Goal: Information Seeking & Learning: Find specific fact

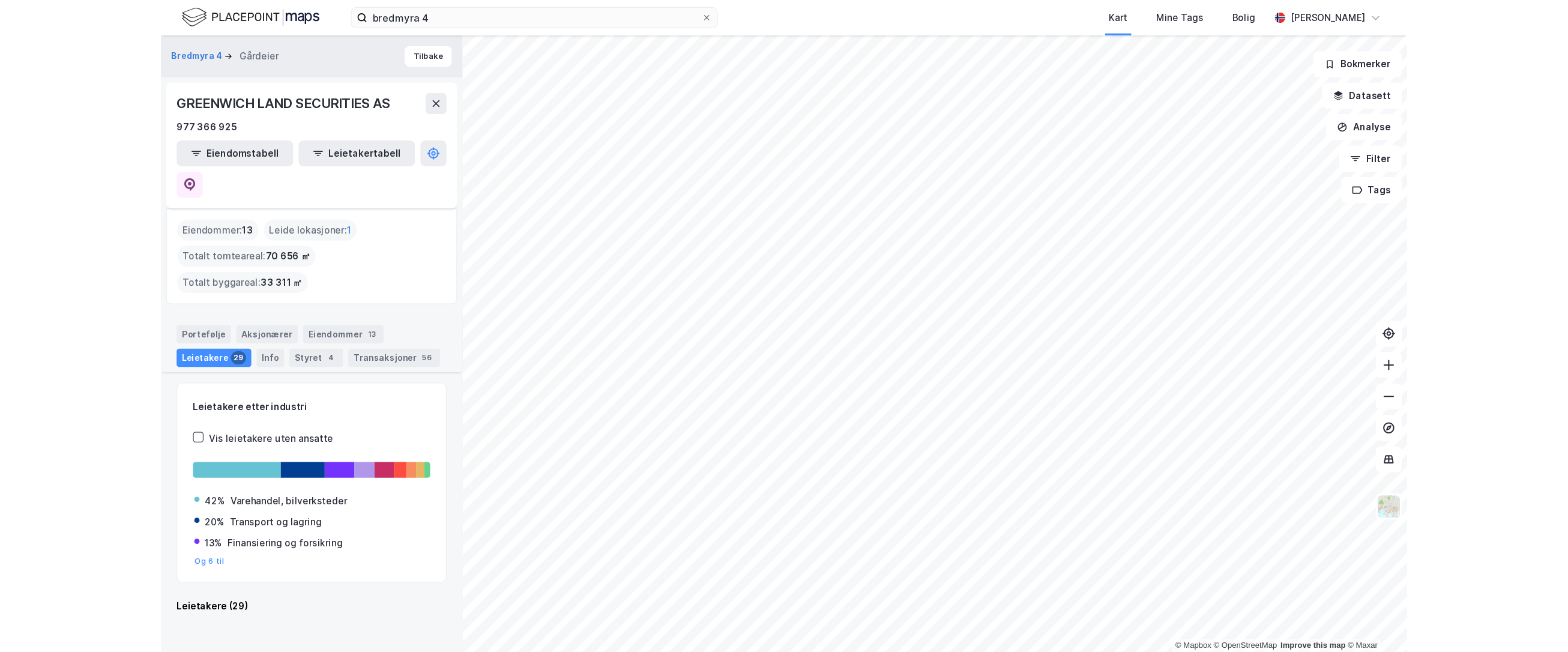
scroll to position [800, 0]
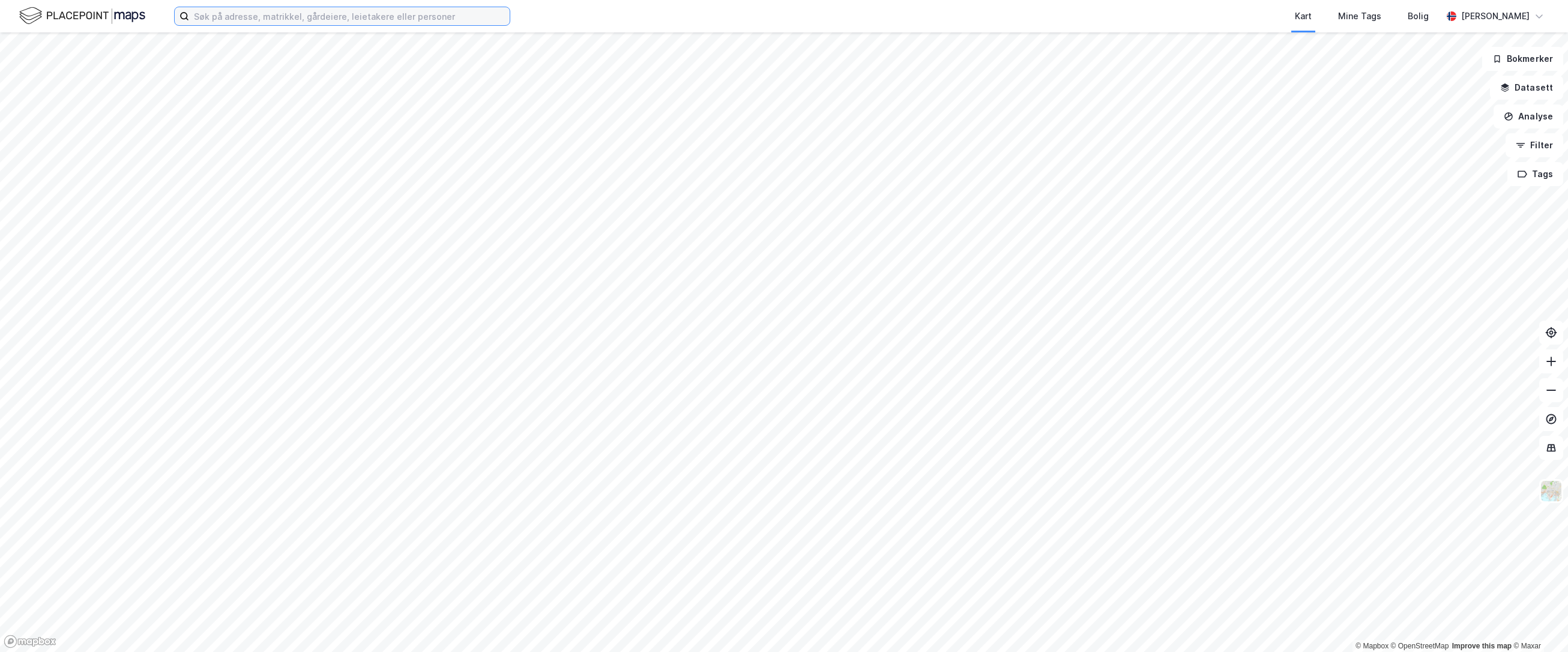
click at [297, 16] on input at bounding box center [349, 16] width 320 height 18
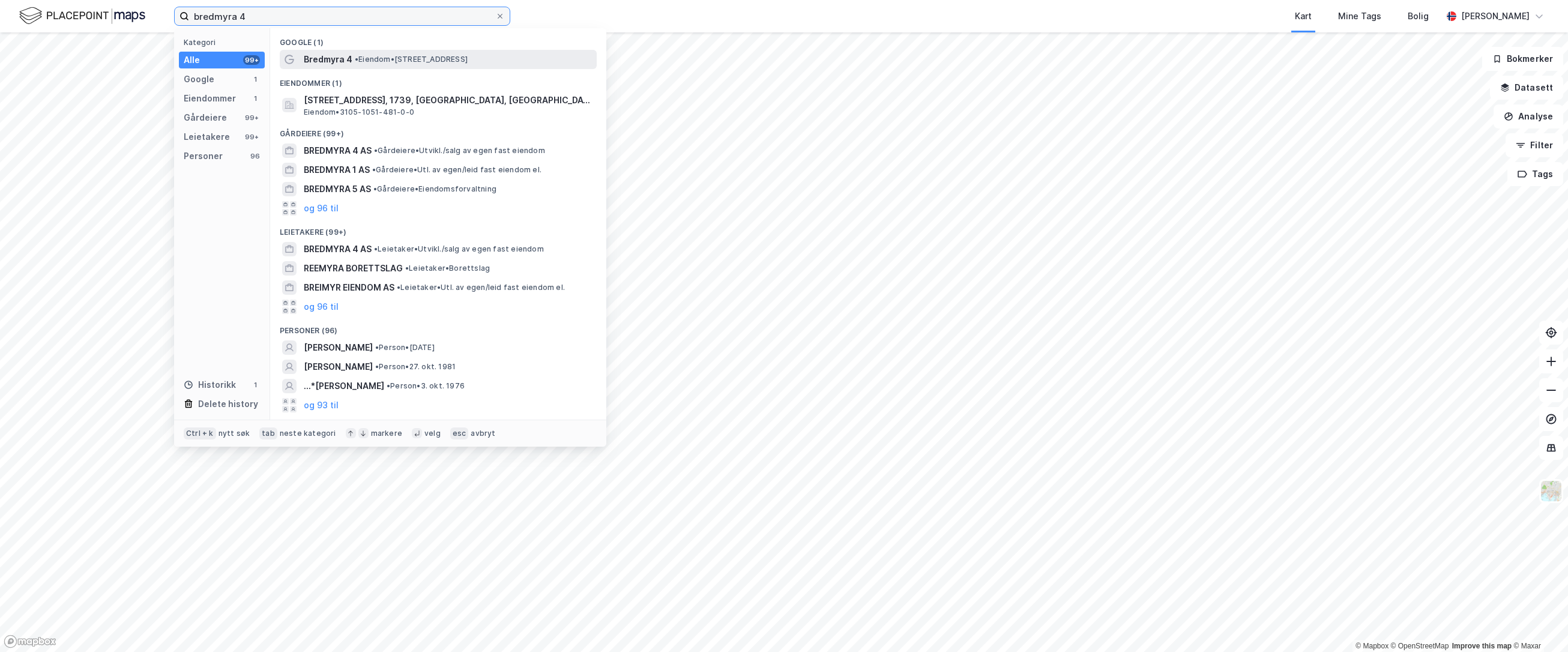
type input "bredmyra 4"
click at [327, 59] on span "Bredmyra 4" at bounding box center [328, 59] width 48 height 14
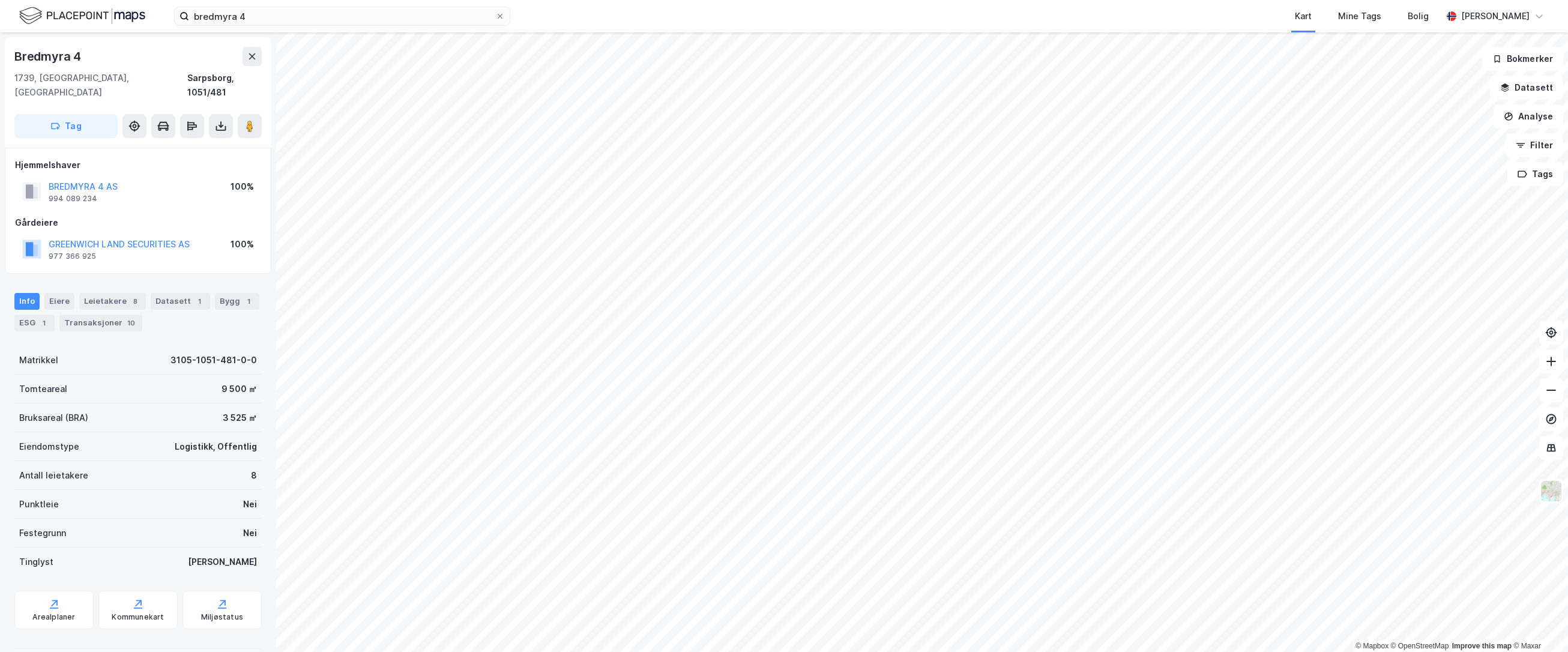
scroll to position [1, 0]
click at [209, 402] on div "Bruksareal (BRA) 3 525 ㎡" at bounding box center [138, 416] width 248 height 29
click at [180, 291] on div "Datasett 1" at bounding box center [180, 299] width 59 height 17
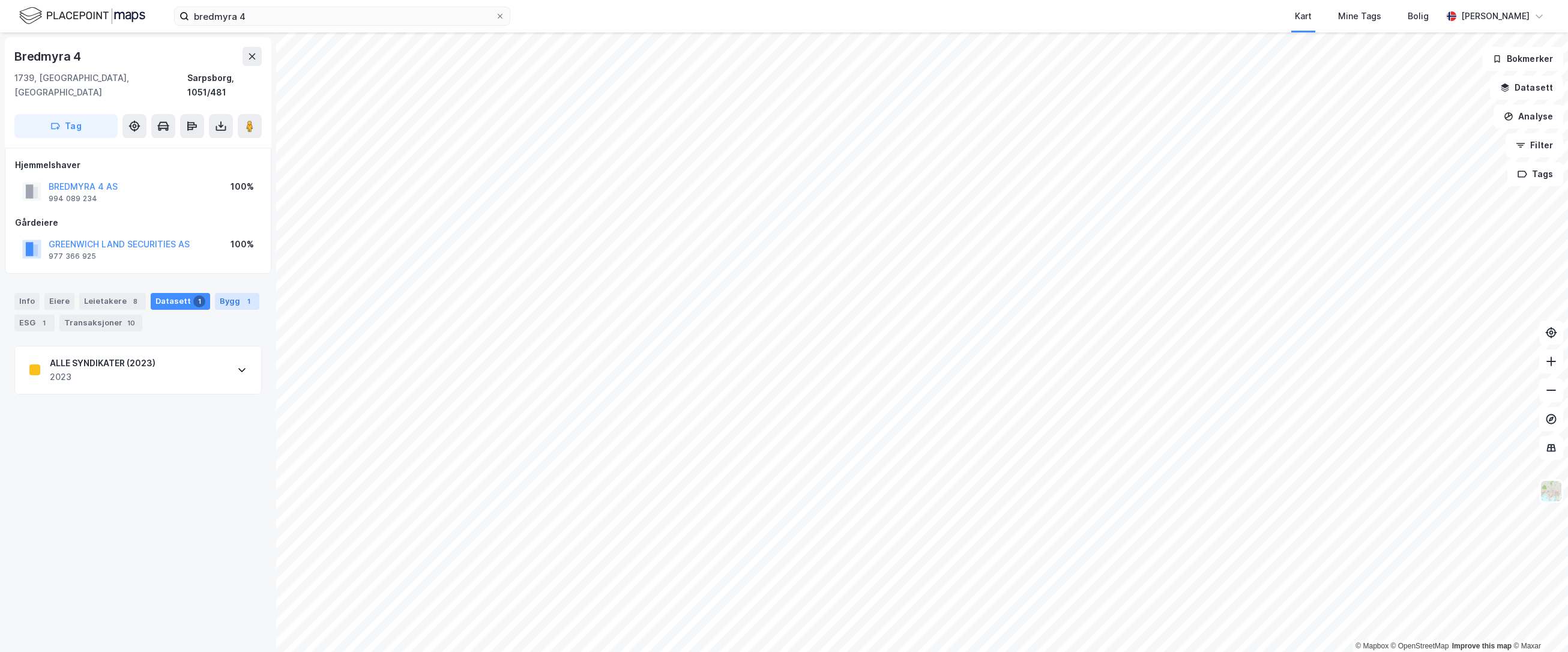
click at [222, 293] on div "Bygg 1" at bounding box center [237, 301] width 45 height 17
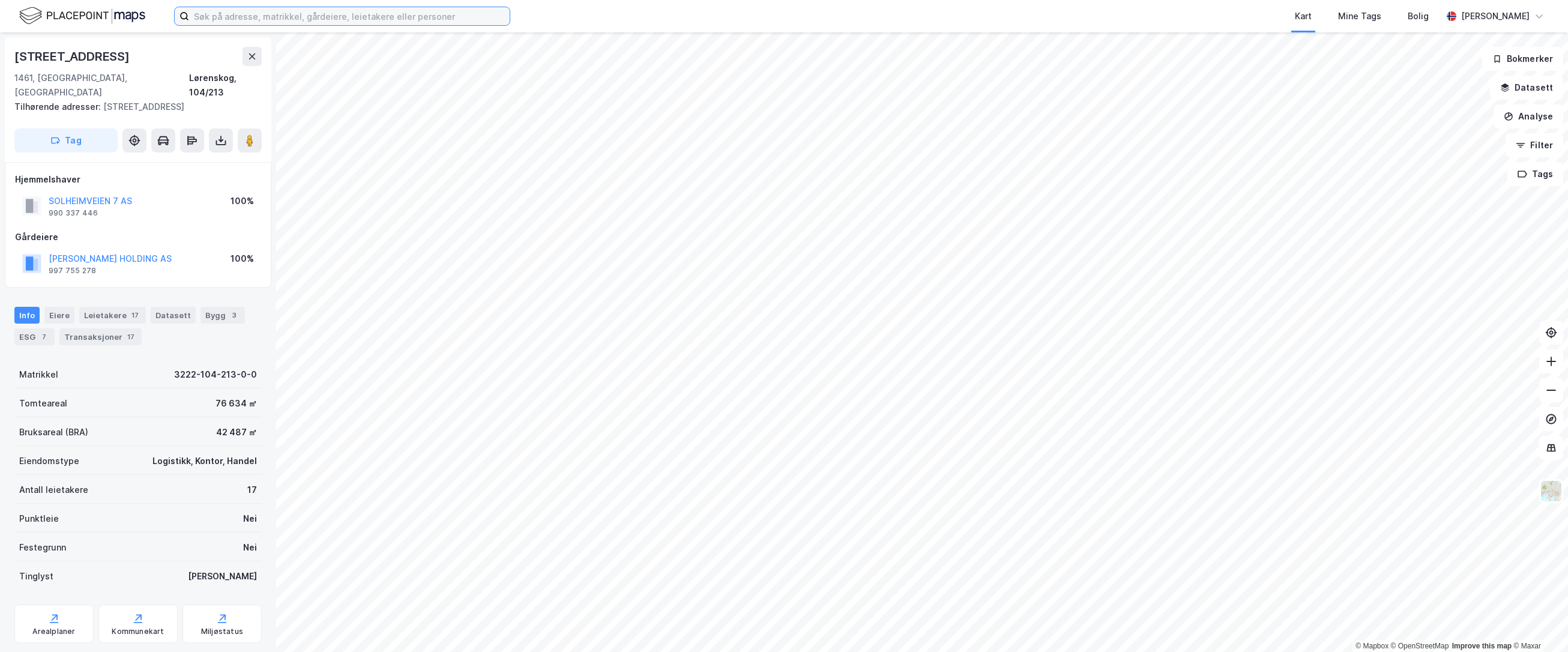
click at [447, 16] on input at bounding box center [349, 16] width 320 height 18
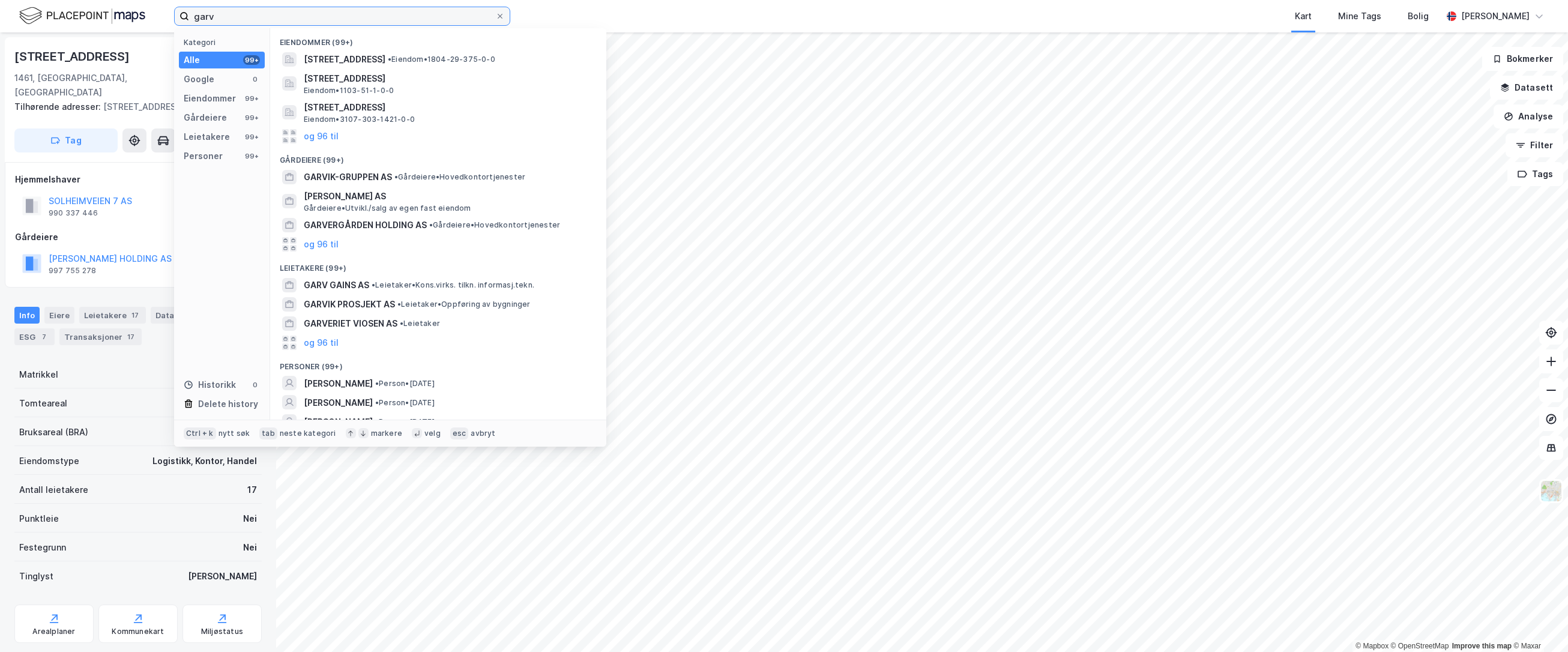
click at [372, 14] on input "garv" at bounding box center [342, 16] width 306 height 18
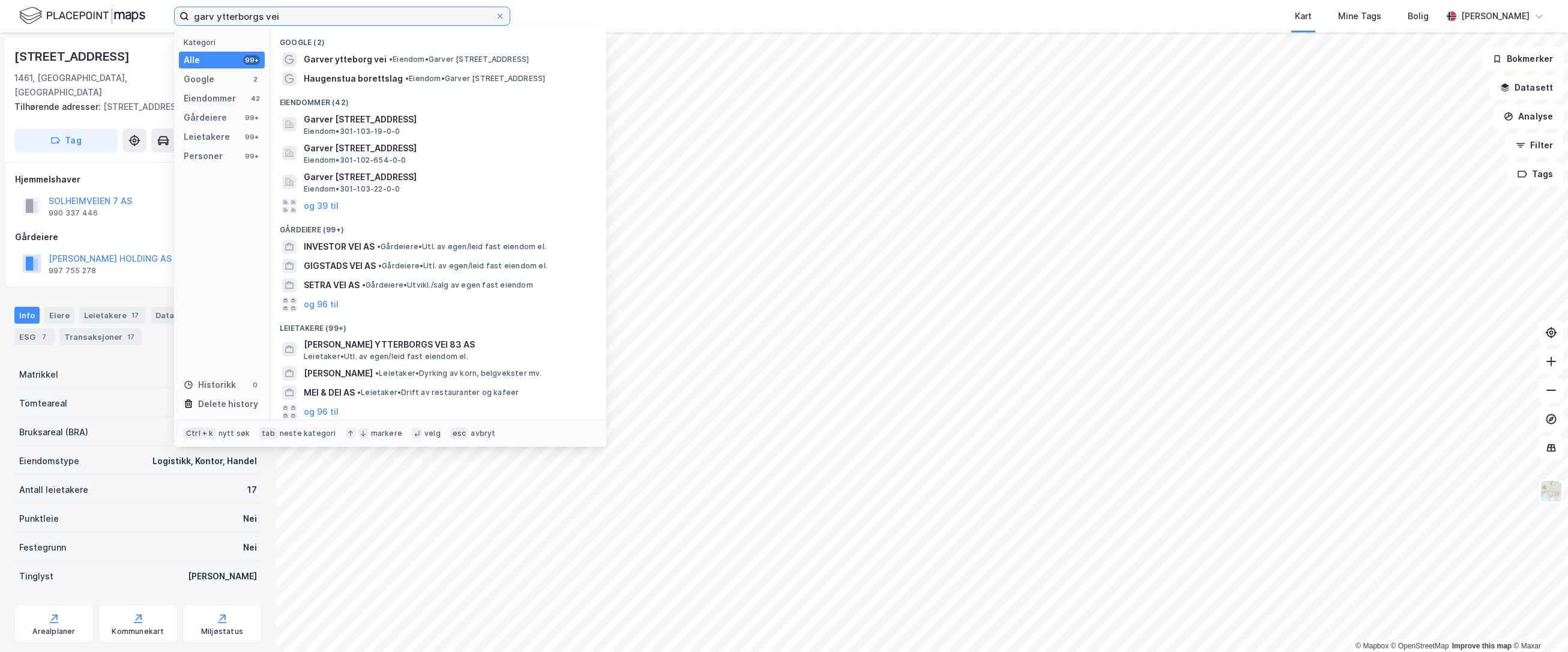
click at [315, 16] on input "garv ytterborgs vei" at bounding box center [342, 16] width 306 height 18
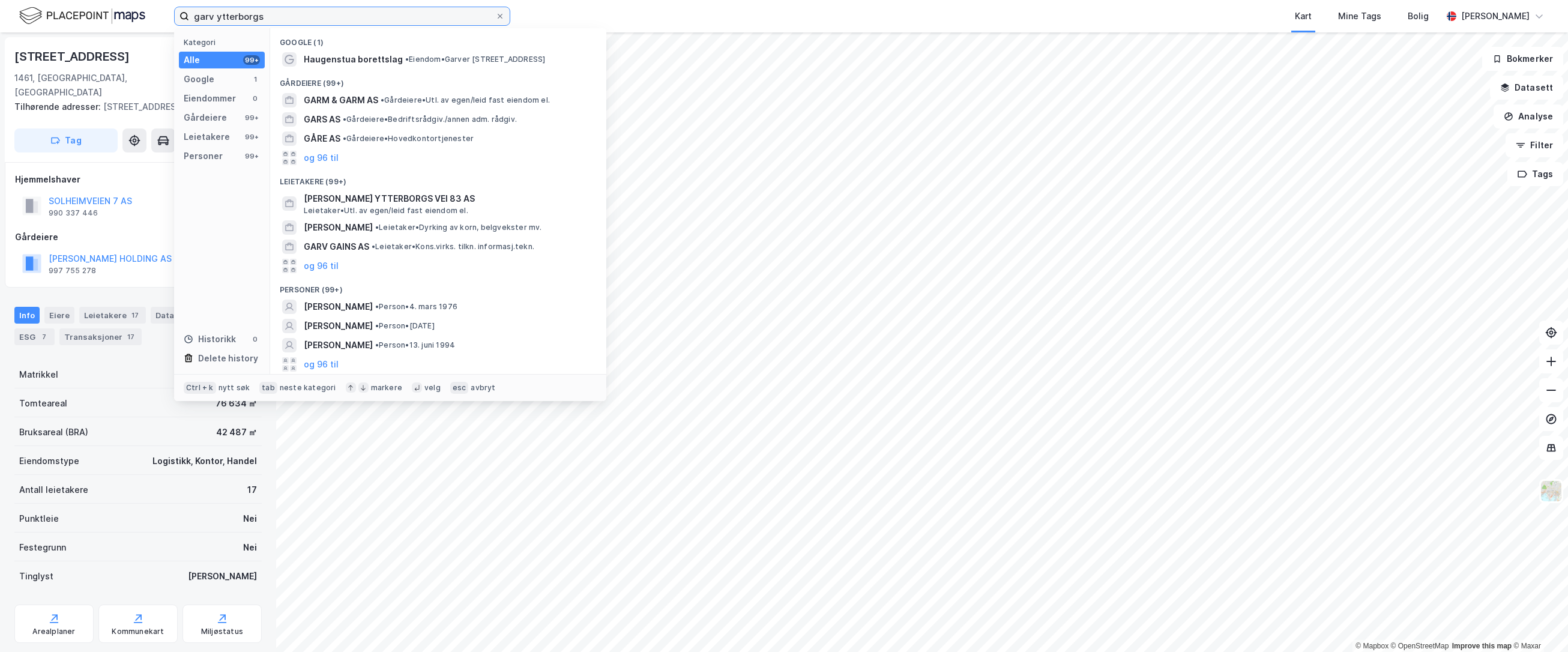
click at [330, 13] on input "garv ytterborgs" at bounding box center [342, 16] width 306 height 18
click at [331, 14] on input "garv ytterborgs" at bounding box center [342, 16] width 306 height 18
click at [330, 15] on input "garv ytterborgs" at bounding box center [342, 16] width 306 height 18
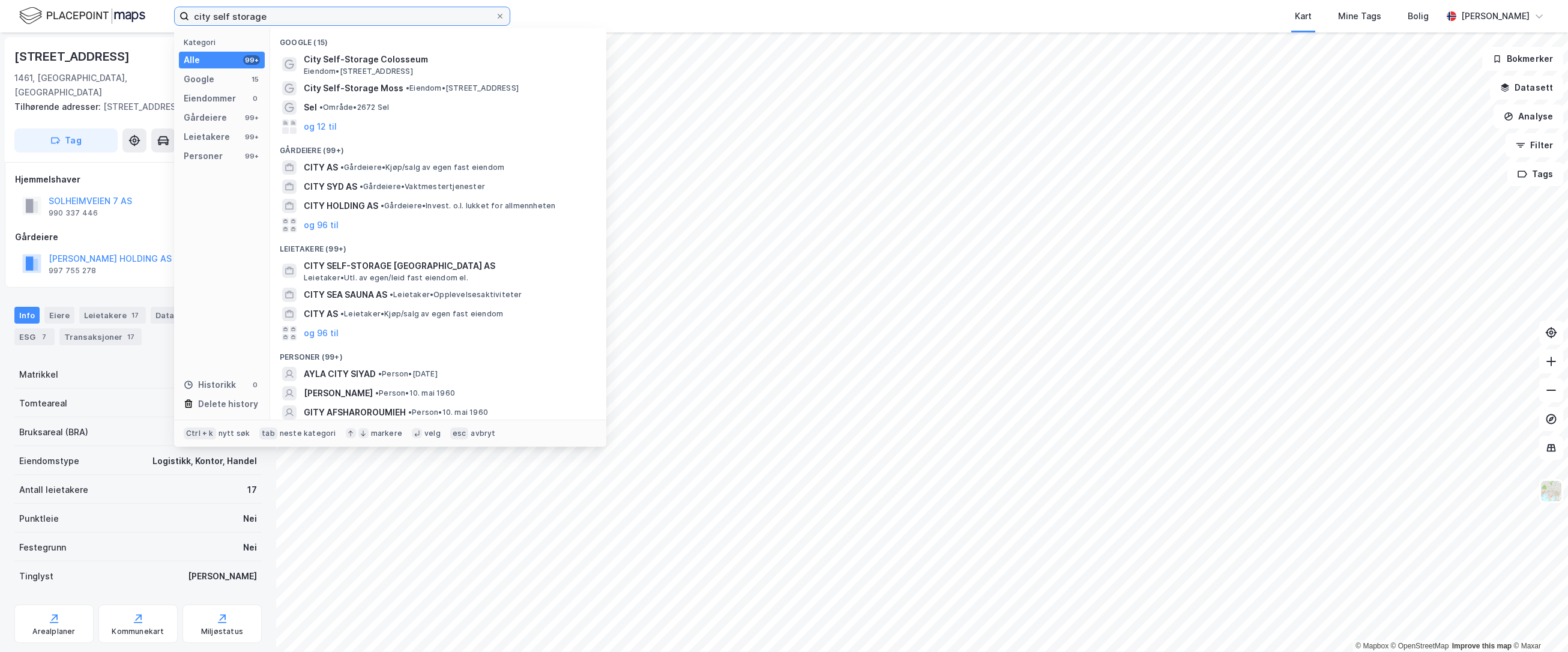
type input "city self storage"
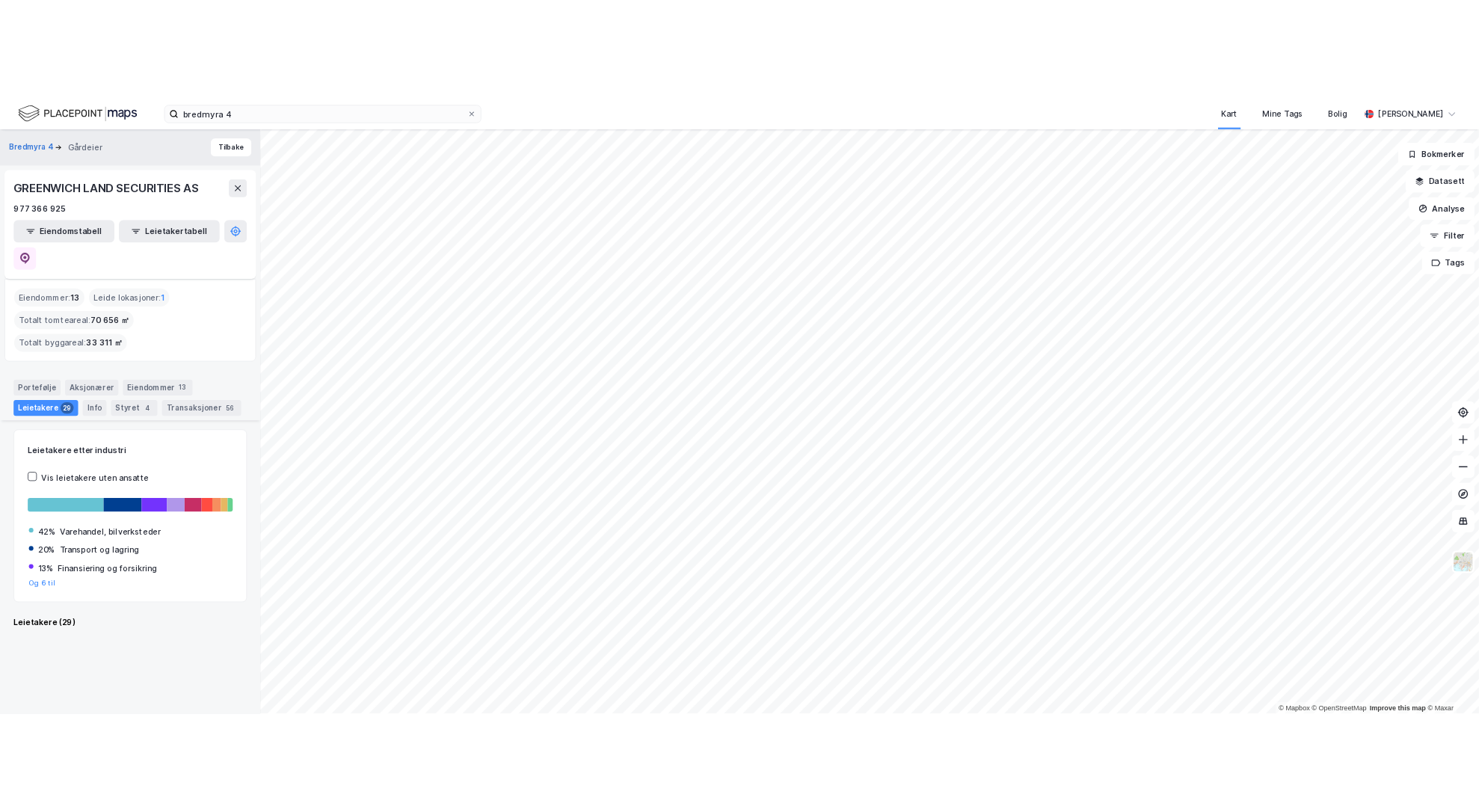
scroll to position [996, 0]
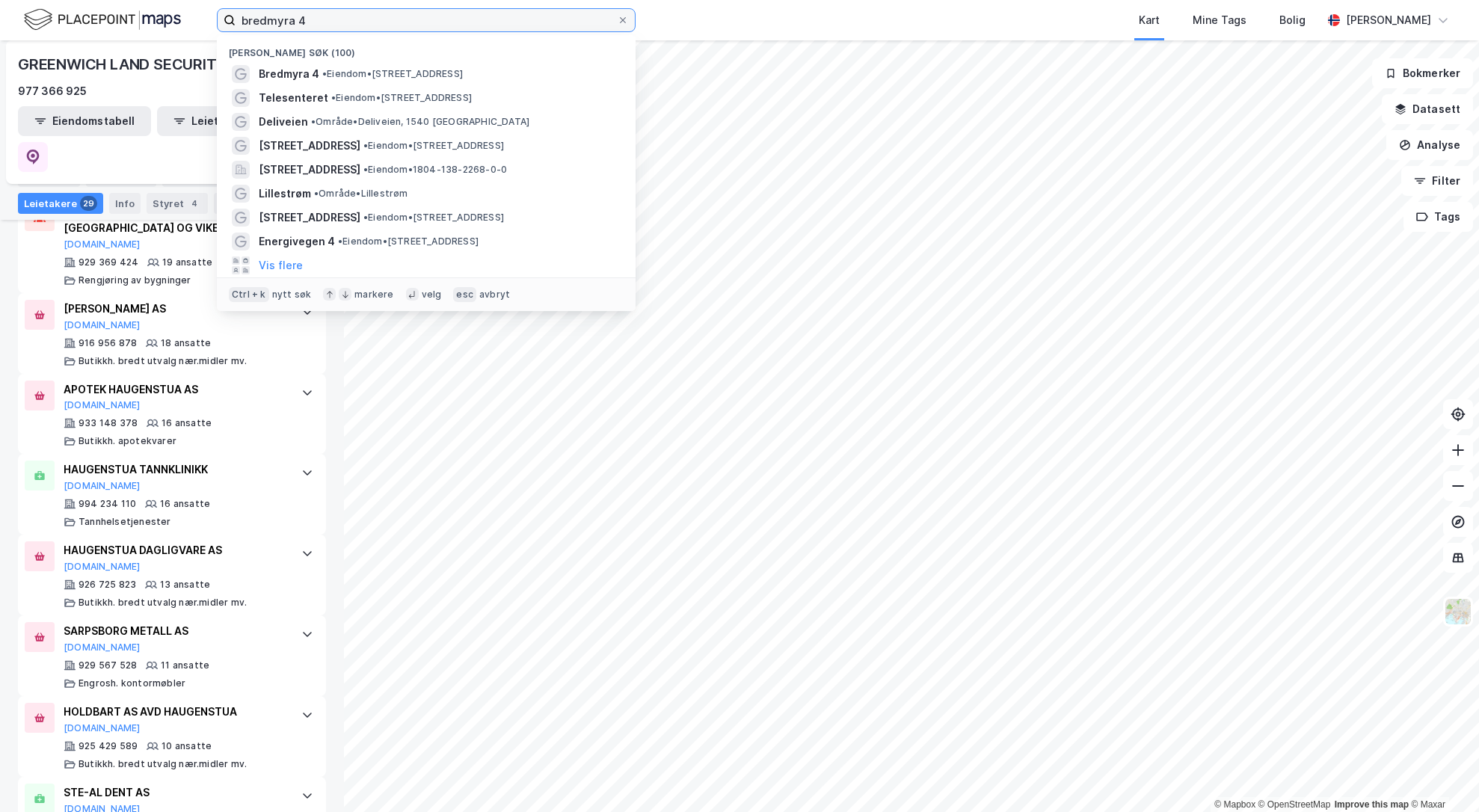
click at [335, 24] on input "bredmyra 4" at bounding box center [426, 20] width 381 height 22
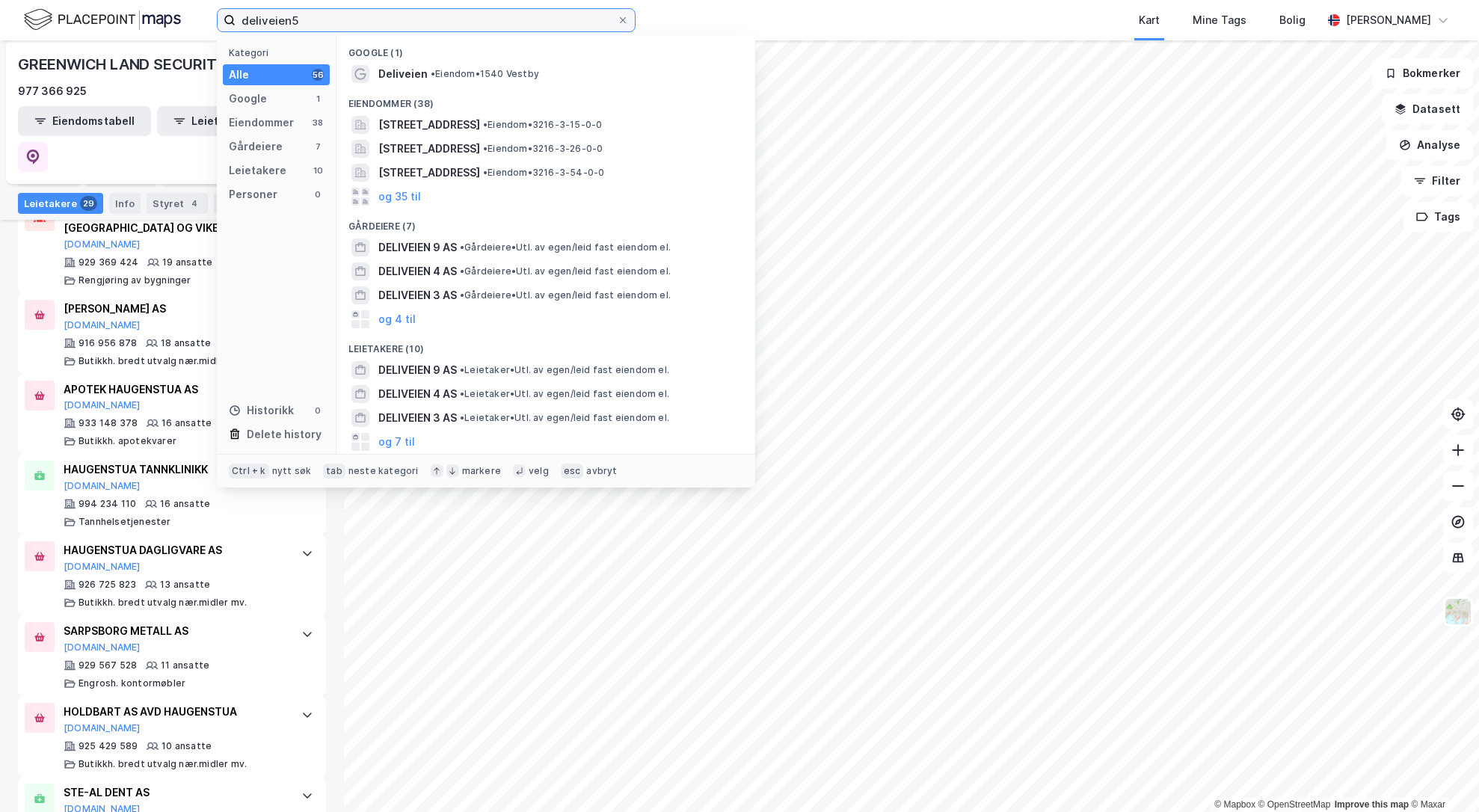
click at [291, 24] on input "deliveien5" at bounding box center [426, 20] width 381 height 22
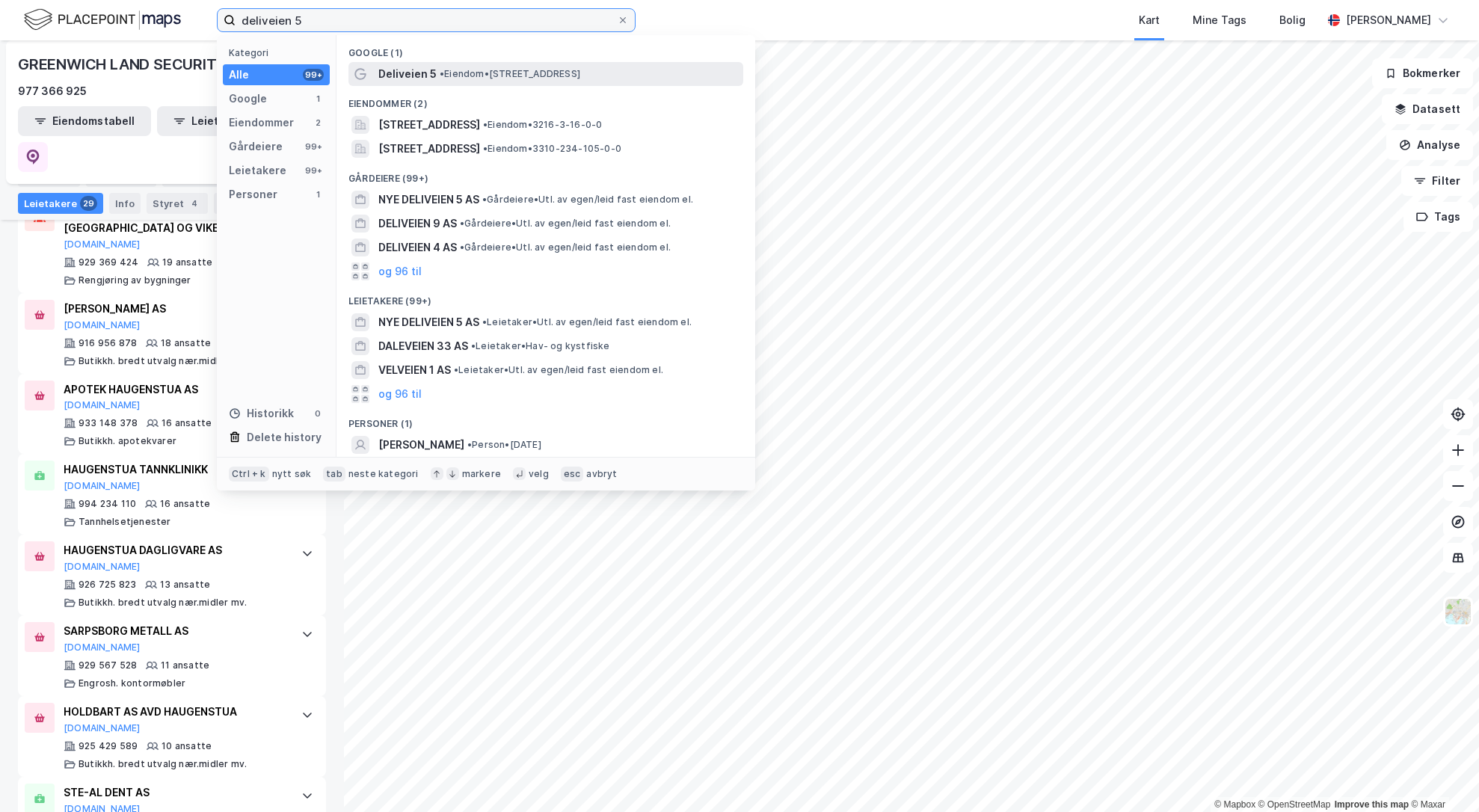
type input "deliveien 5"
click at [412, 66] on span "Deliveien 5" at bounding box center [407, 74] width 58 height 18
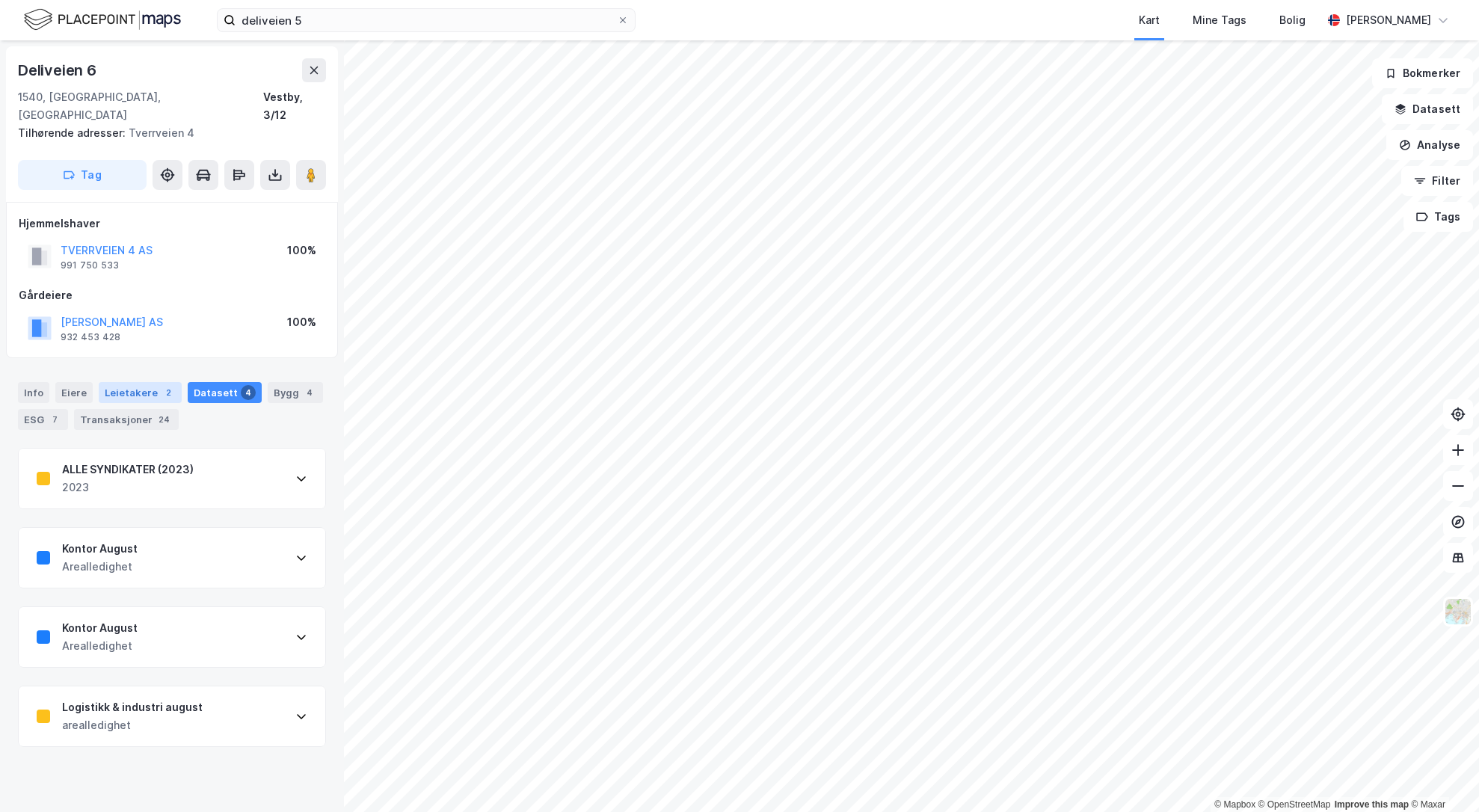
click at [141, 382] on div "Leietakere 2" at bounding box center [140, 392] width 83 height 21
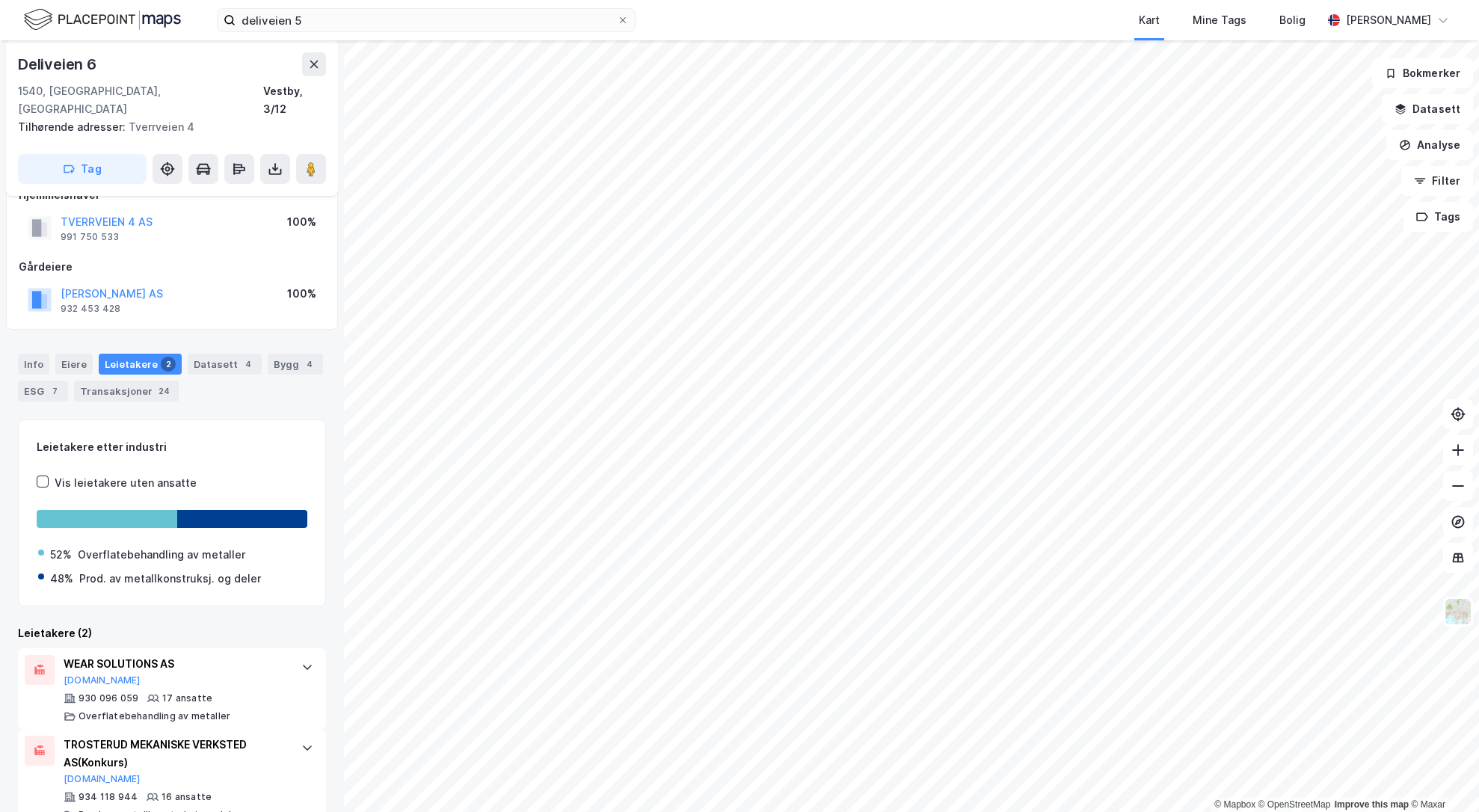
scroll to position [44, 0]
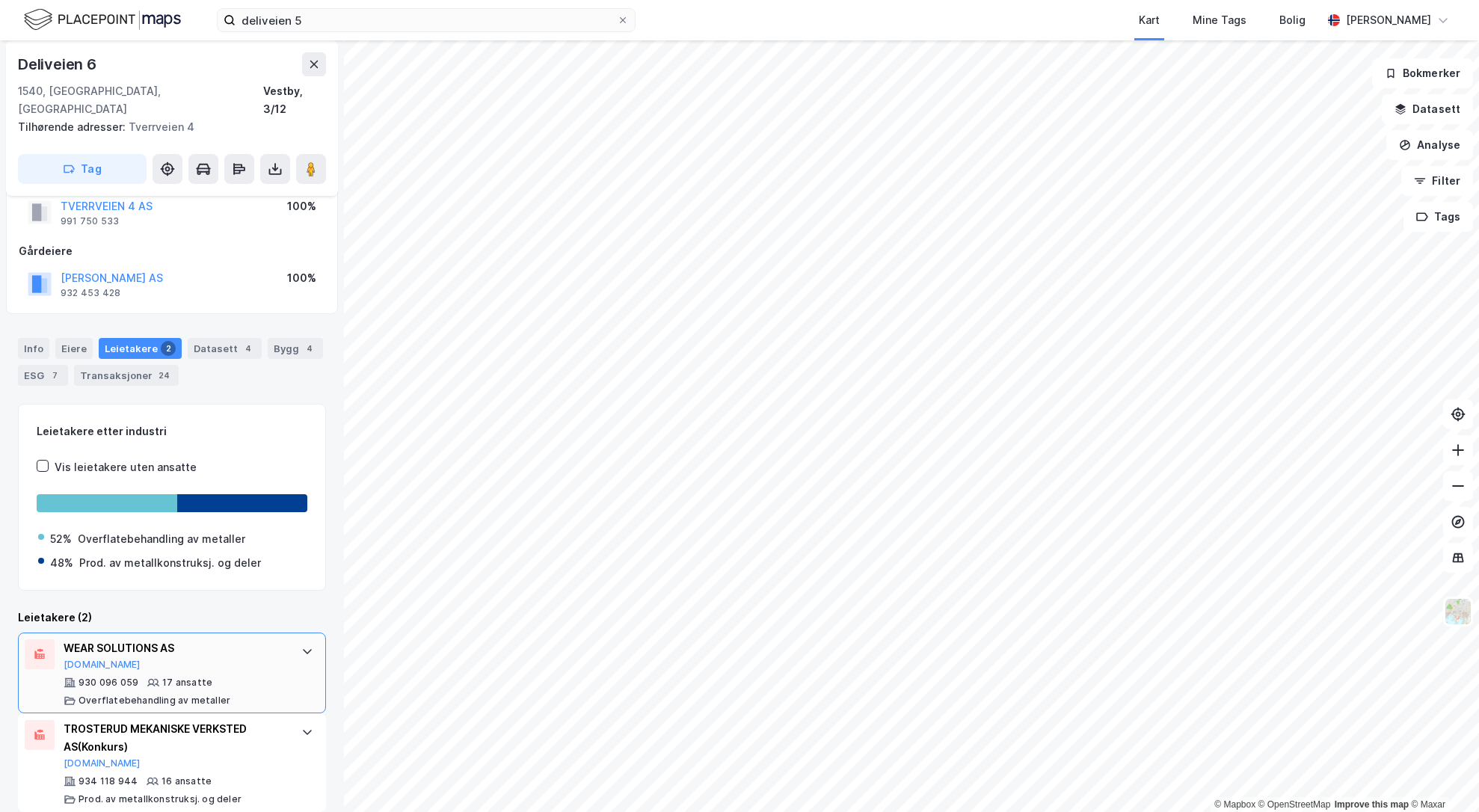
click at [242, 676] on div "930 096 059 17 ansatte Overflatebehandling av metaller" at bounding box center [175, 691] width 223 height 30
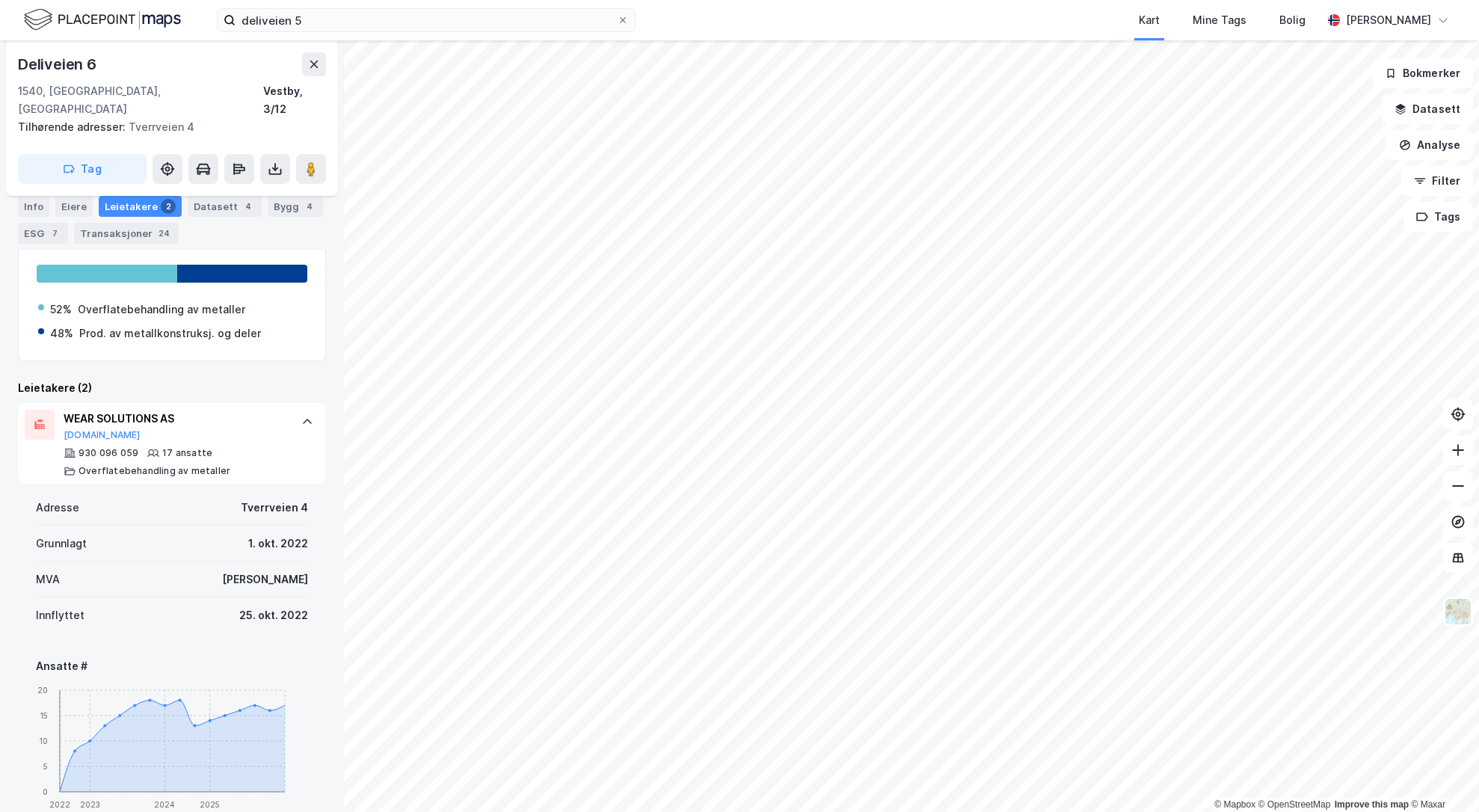
scroll to position [343, 0]
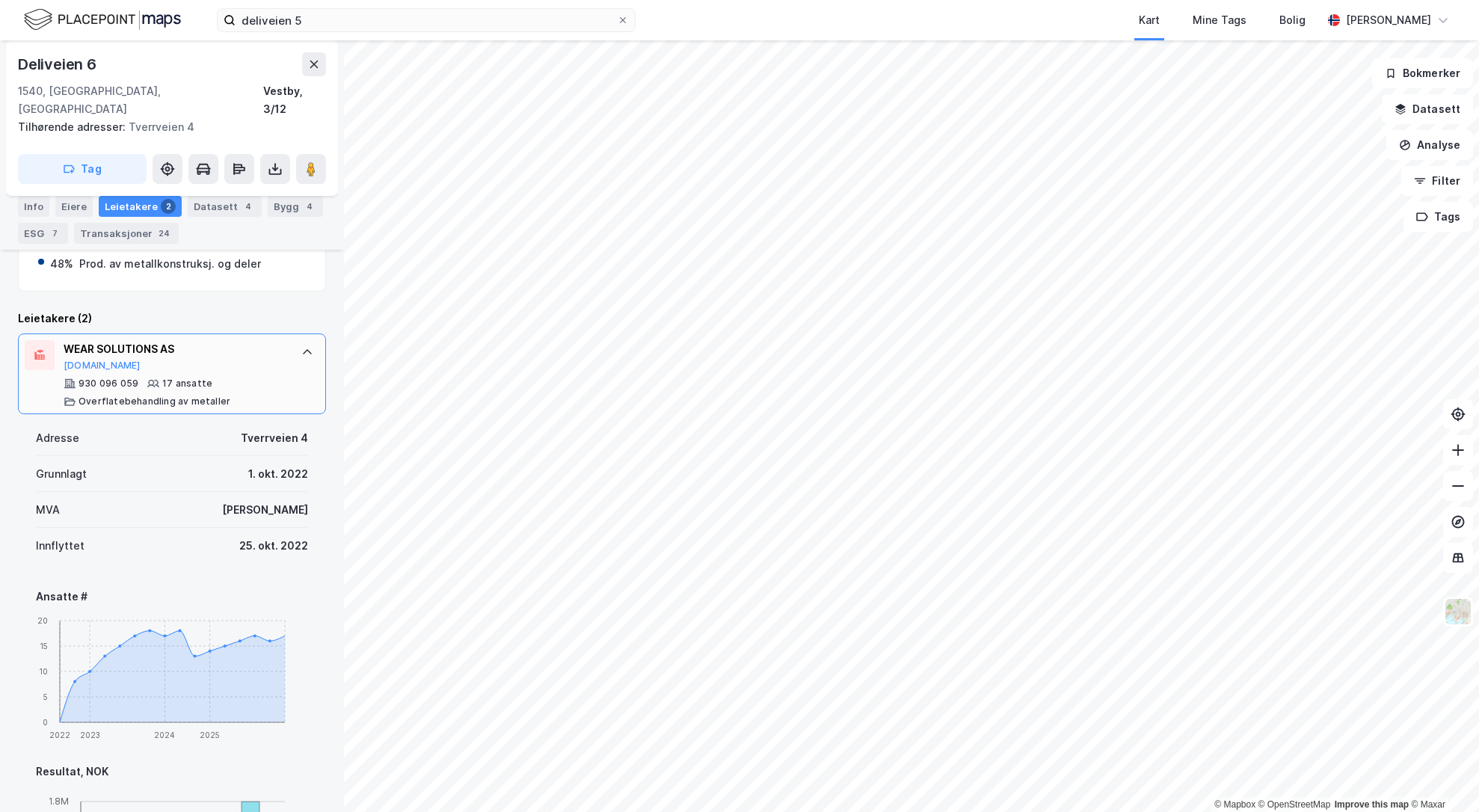
click at [252, 355] on div "WEAR SOLUTIONS AS Proff.no 930 096 059 17 ansatte Overflatebehandling av metall…" at bounding box center [175, 374] width 223 height 67
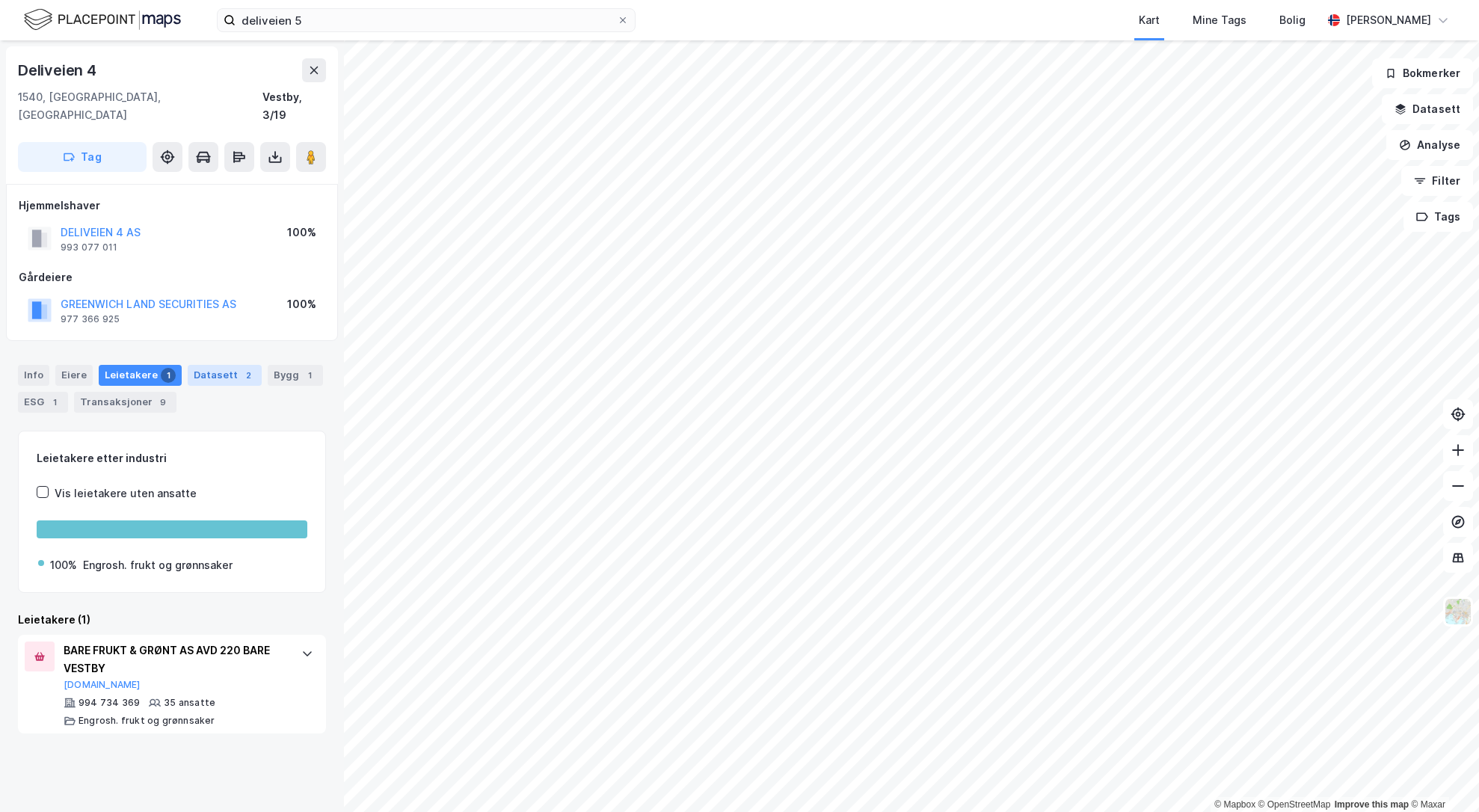
click at [196, 365] on div "Datasett 2" at bounding box center [225, 375] width 74 height 21
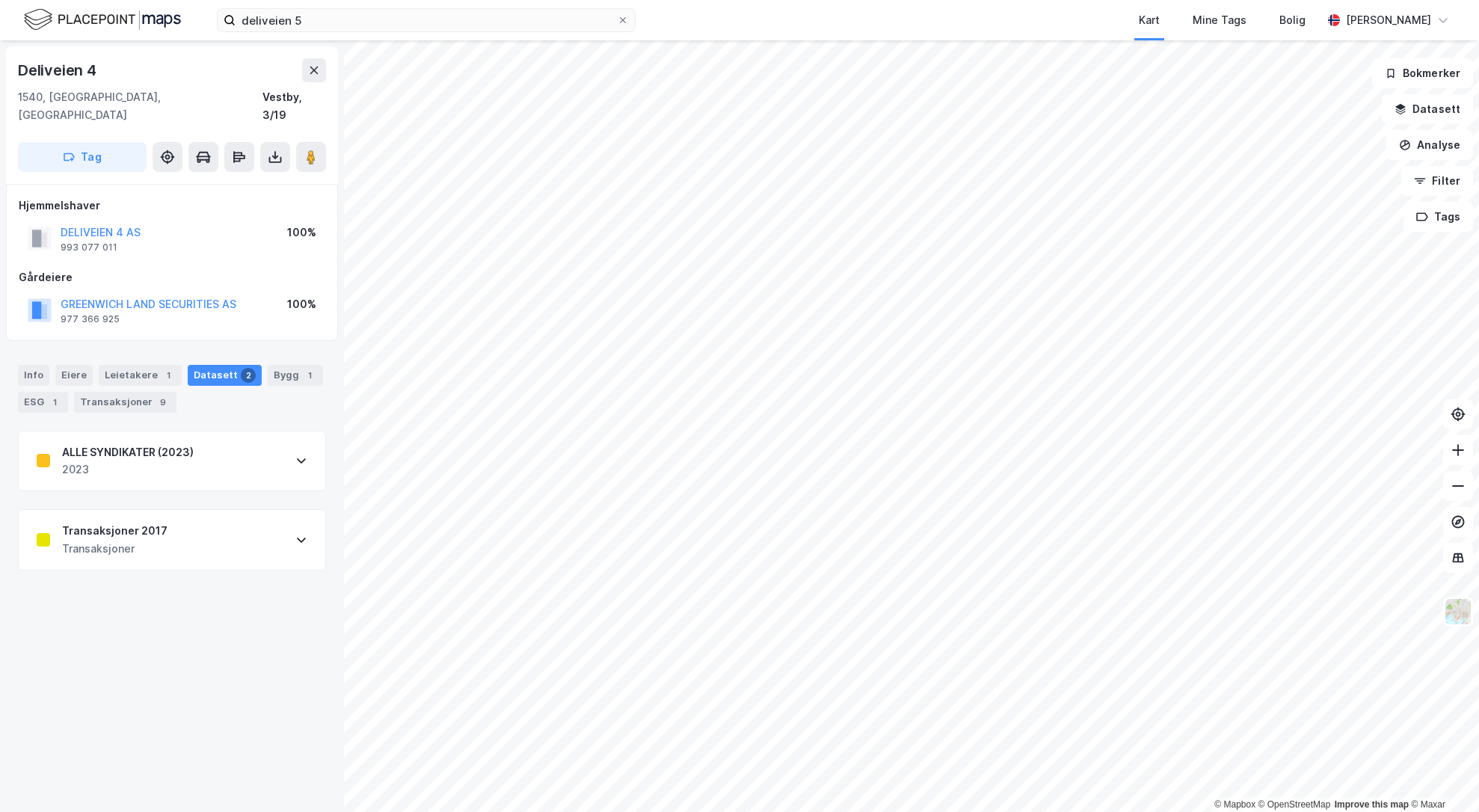
click at [258, 565] on div "Deliveien 4 1540, Vestby, Akershus Vestby, 3/19 Tag Hjemmelshaver DELIVEIEN 4 A…" at bounding box center [172, 426] width 344 height 772
click at [256, 516] on div "Transaksjoner 2017 Transaksjoner" at bounding box center [172, 539] width 306 height 60
click at [289, 365] on div "Bygg 1" at bounding box center [296, 375] width 56 height 21
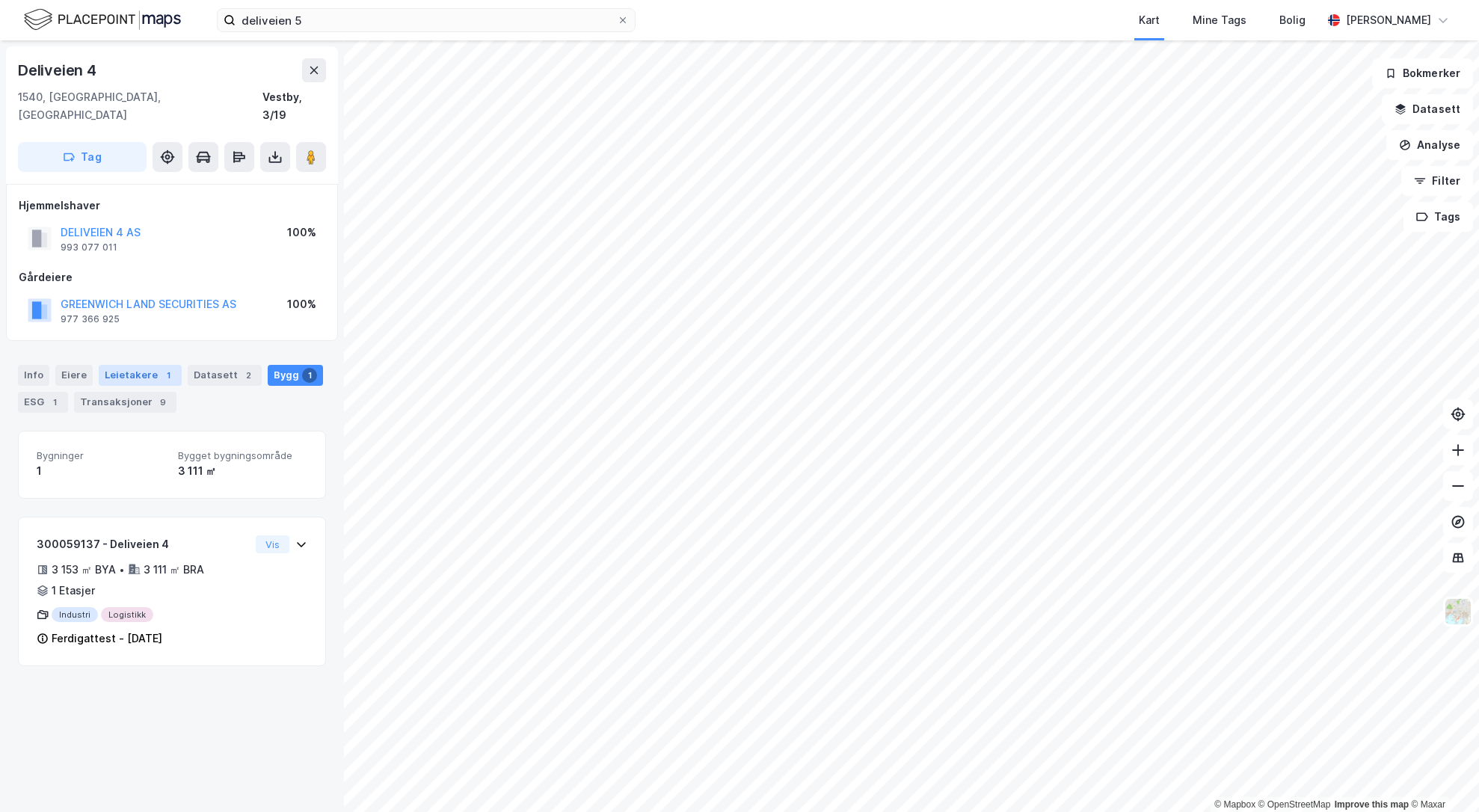
click at [109, 365] on div "Leietakere 1" at bounding box center [140, 375] width 83 height 21
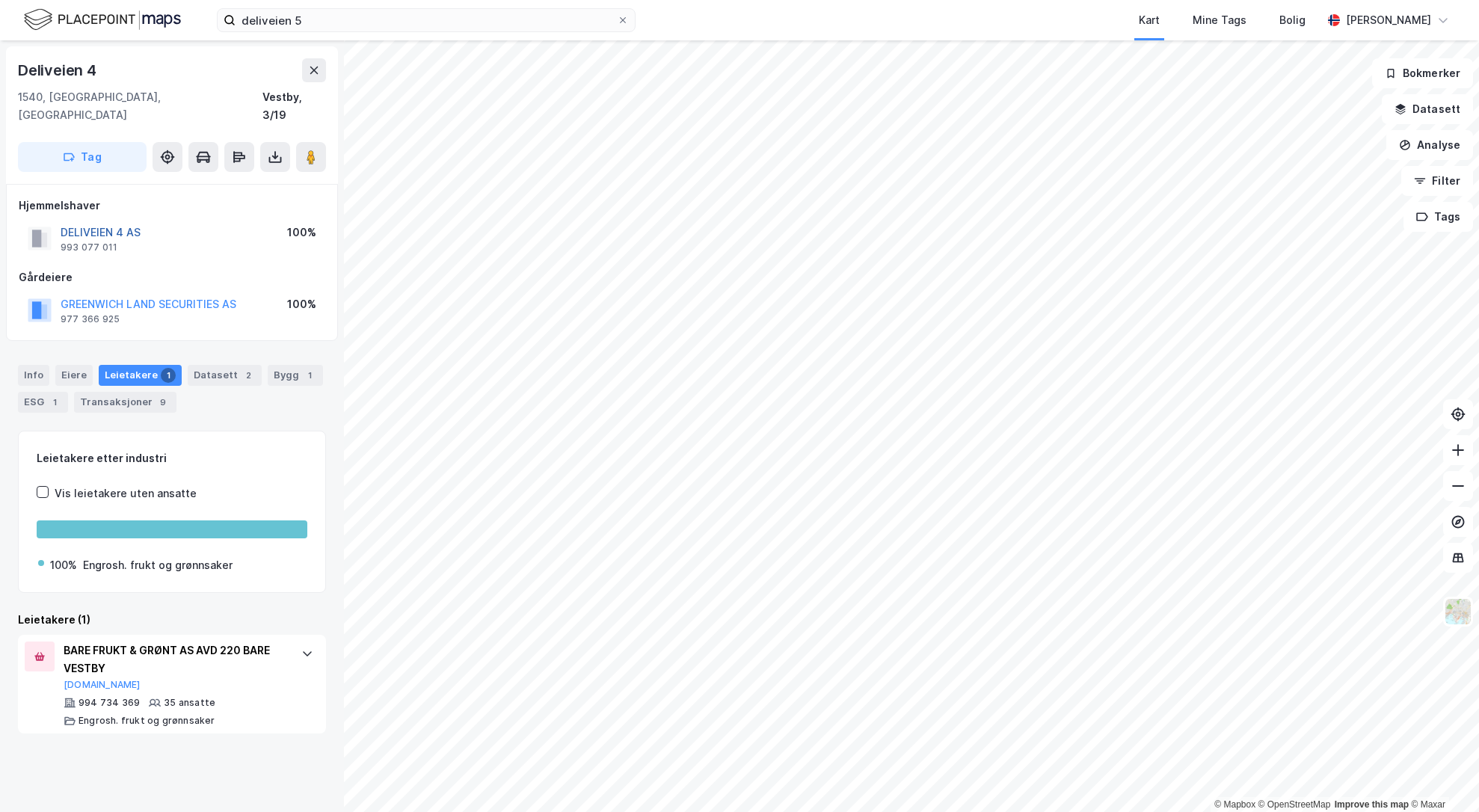
click at [0, 0] on button "DELIVEIEN 4 AS" at bounding box center [0, 0] width 0 height 0
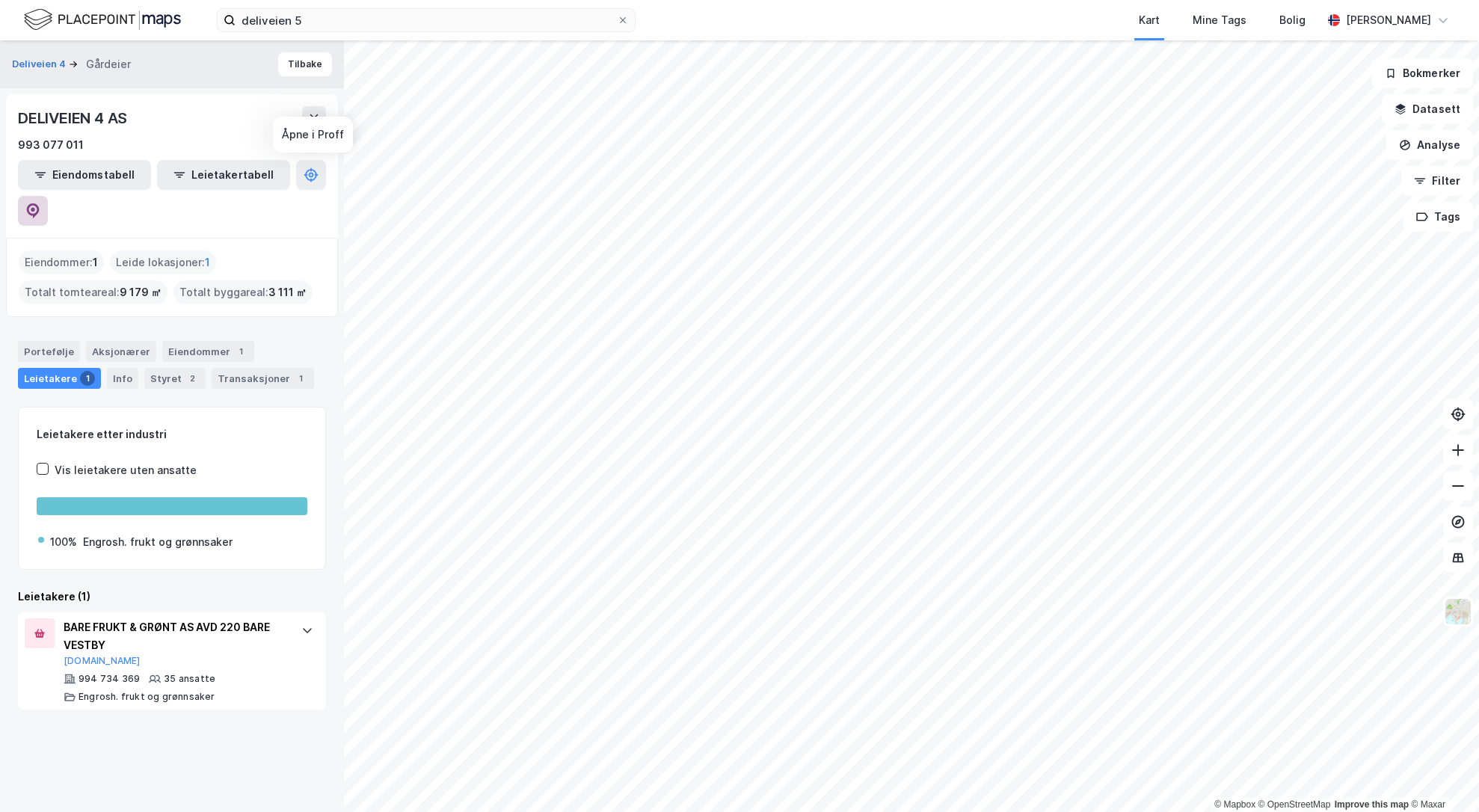
click at [40, 203] on icon at bounding box center [33, 210] width 13 height 15
click at [173, 340] on div "Eiendommer 1" at bounding box center [208, 350] width 92 height 21
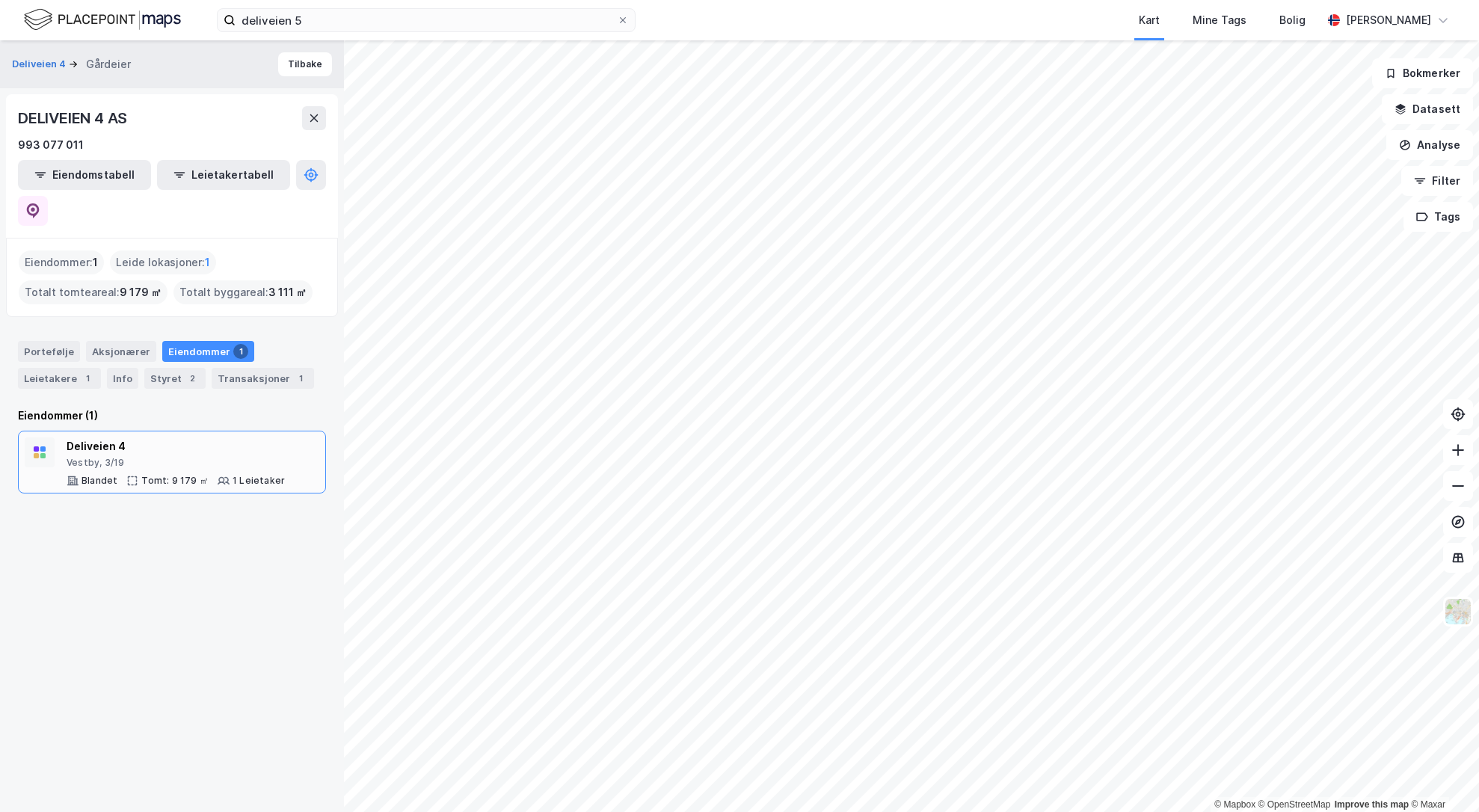
click at [178, 474] on div "Tomt: 9 179 ㎡" at bounding box center [174, 480] width 67 height 12
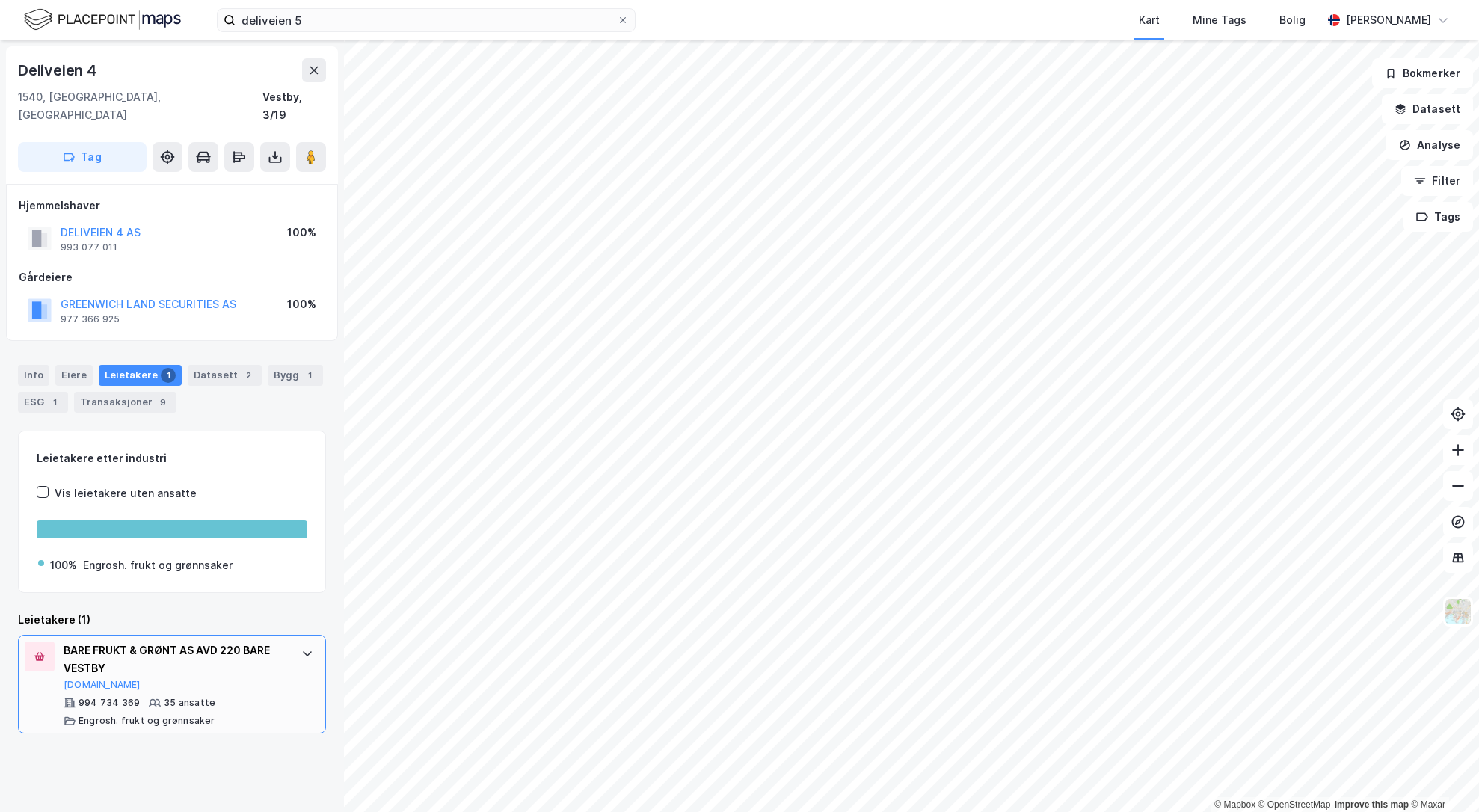
click at [208, 697] on div "994 734 369 35 ansatte Engrosh. frukt og grønnsaker" at bounding box center [175, 711] width 223 height 30
click at [266, 656] on div "BARE FRUKT & GRØNT AS AVD 220 BARE VESTBY" at bounding box center [175, 659] width 223 height 36
click at [66, 365] on div "Eiere" at bounding box center [75, 375] width 38 height 21
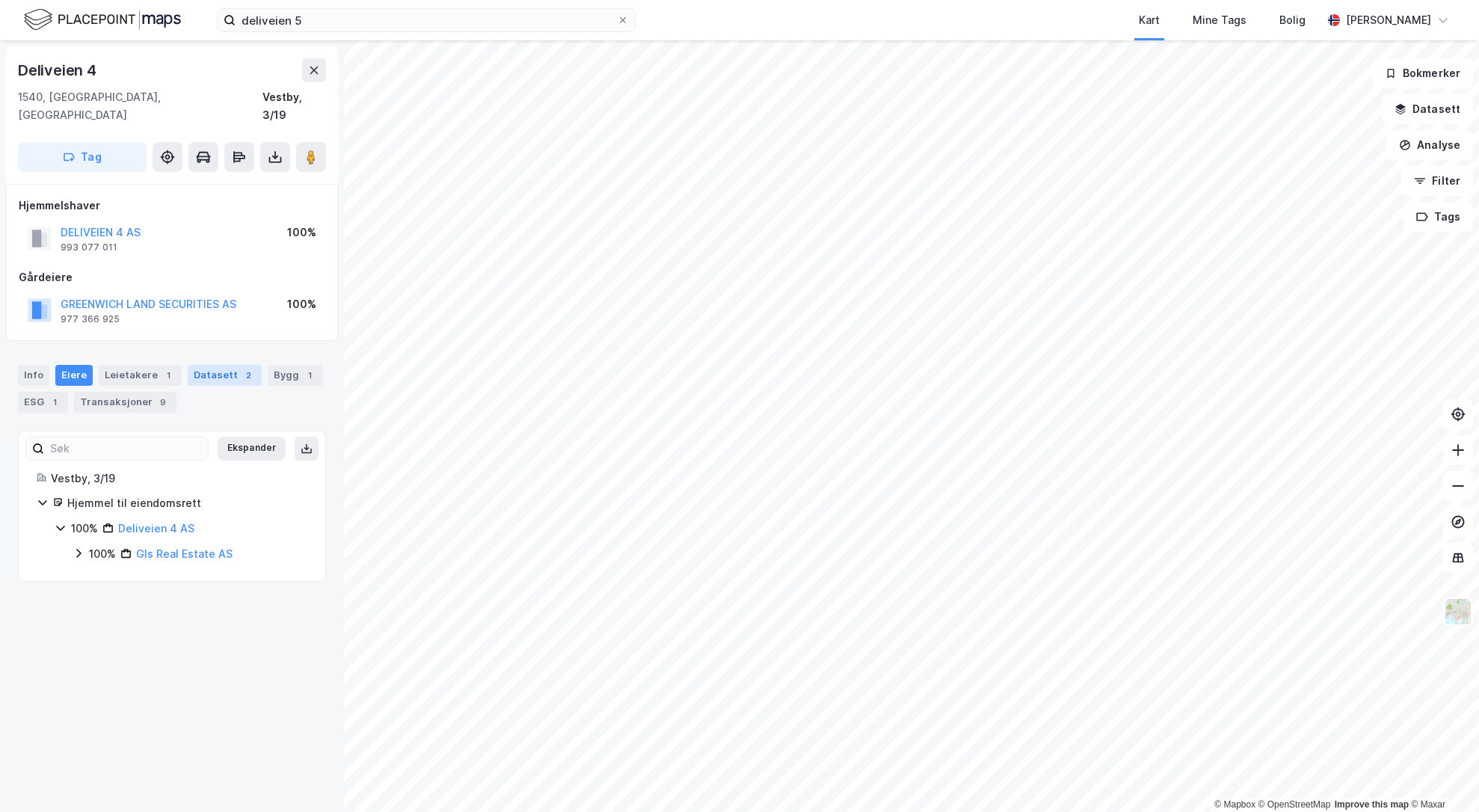
click at [202, 365] on div "Datasett 2" at bounding box center [225, 375] width 74 height 21
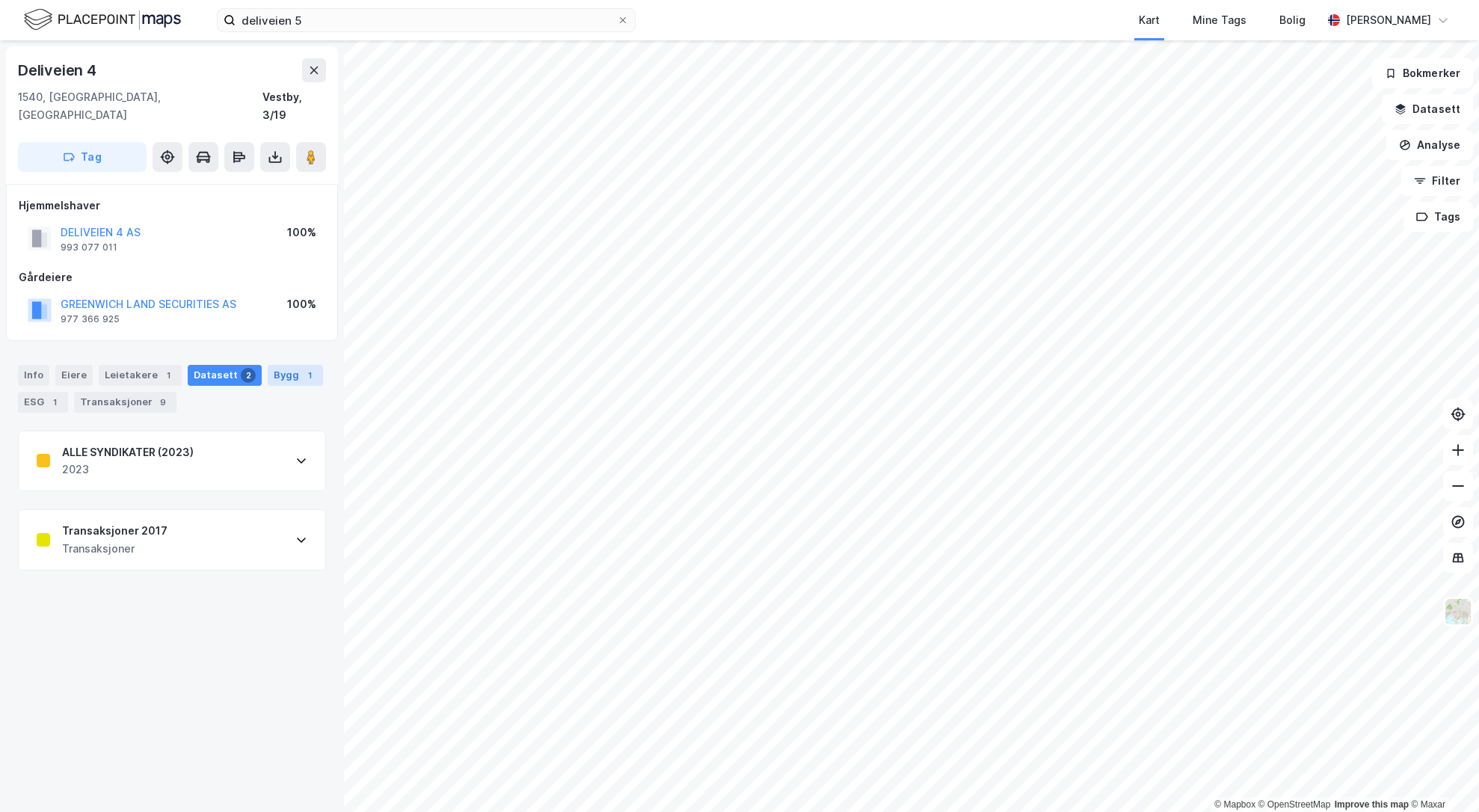
click at [288, 365] on div "Bygg 1" at bounding box center [296, 375] width 56 height 21
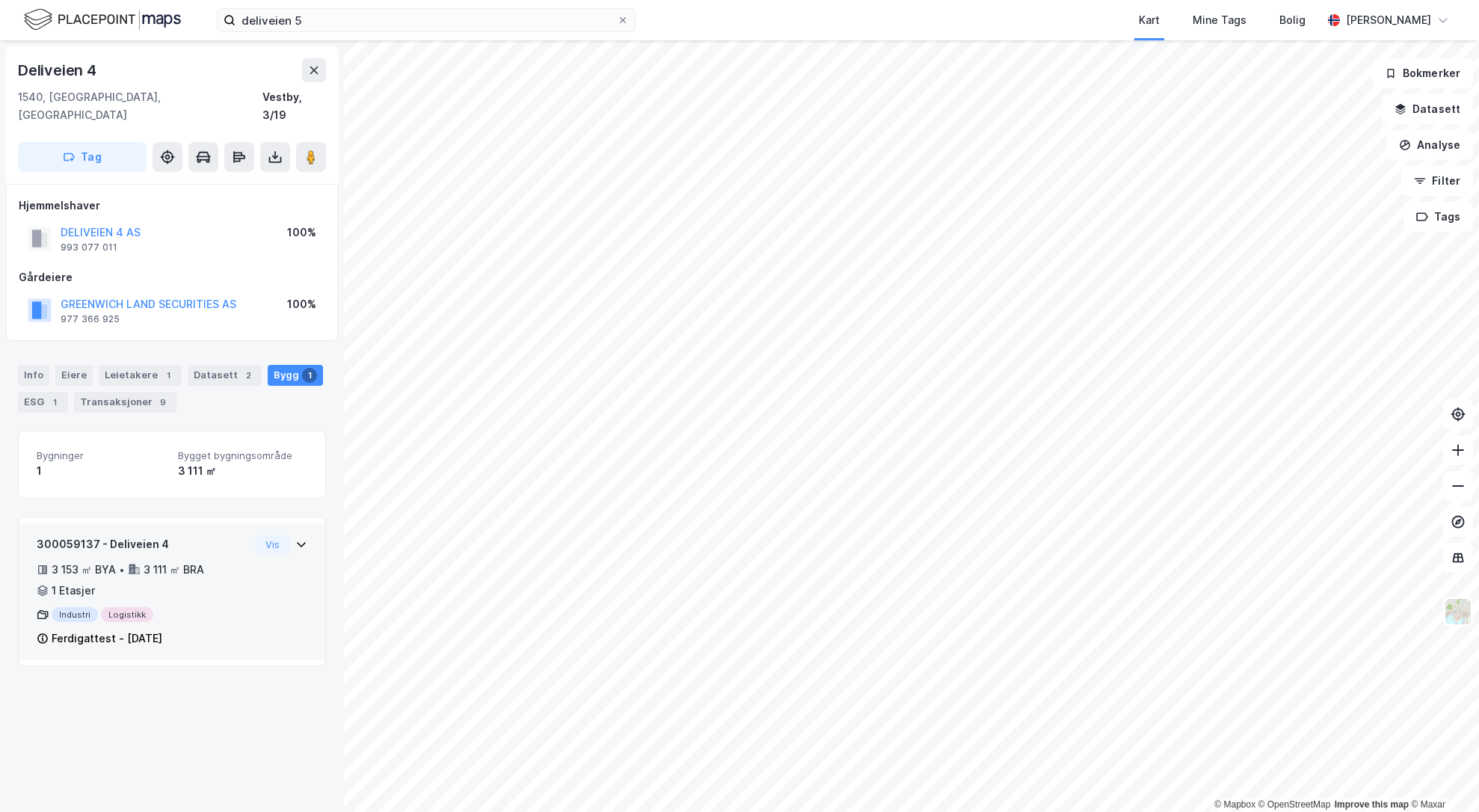
click at [208, 581] on div "300059137 - Deliveien 4 3 153 ㎡ BYA • 3 111 ㎡ BRA • 1 Etasjer Industri Logistik…" at bounding box center [143, 591] width 213 height 112
click at [270, 535] on button "Vis" at bounding box center [272, 544] width 33 height 18
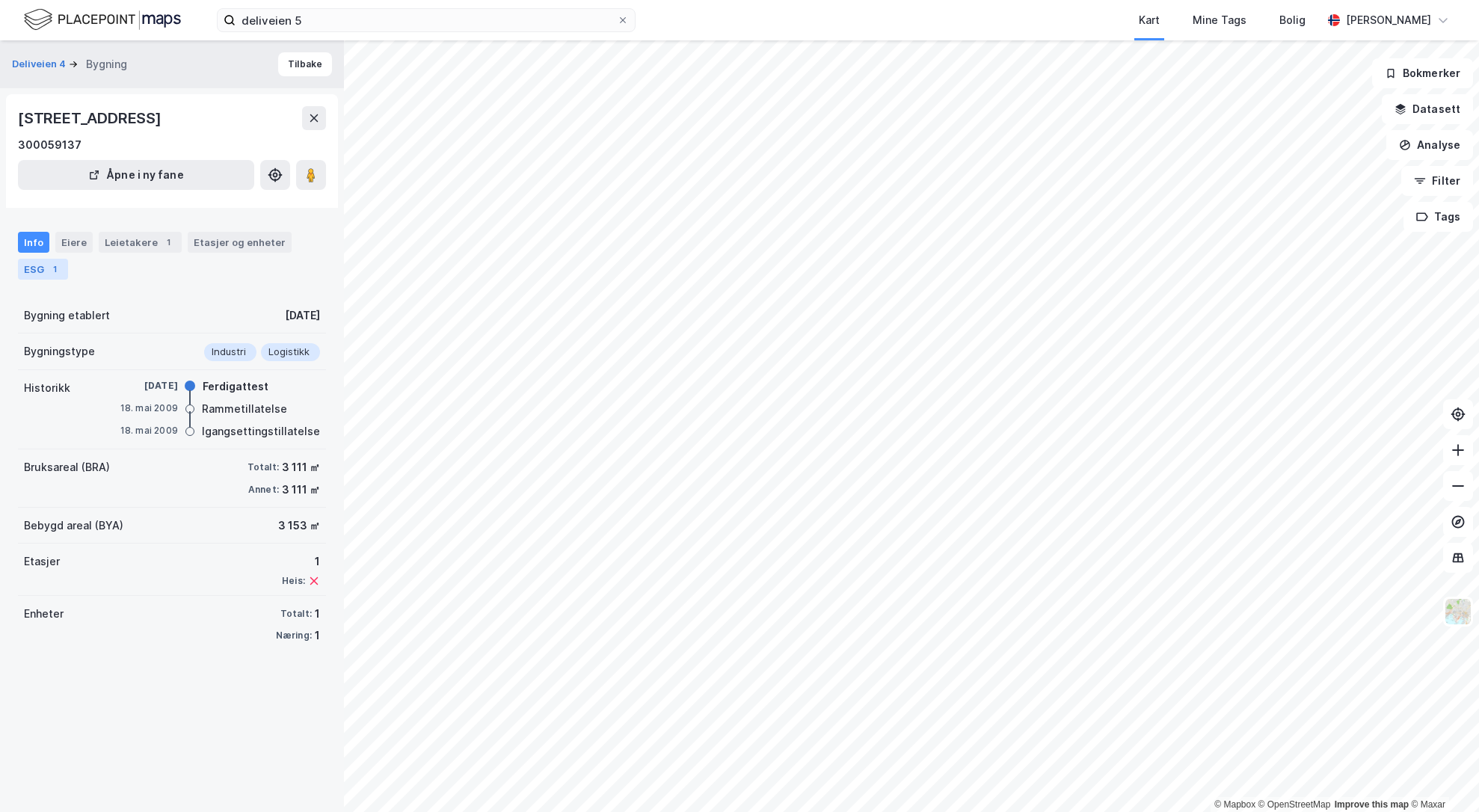
click at [35, 273] on div "ESG 1" at bounding box center [43, 269] width 50 height 21
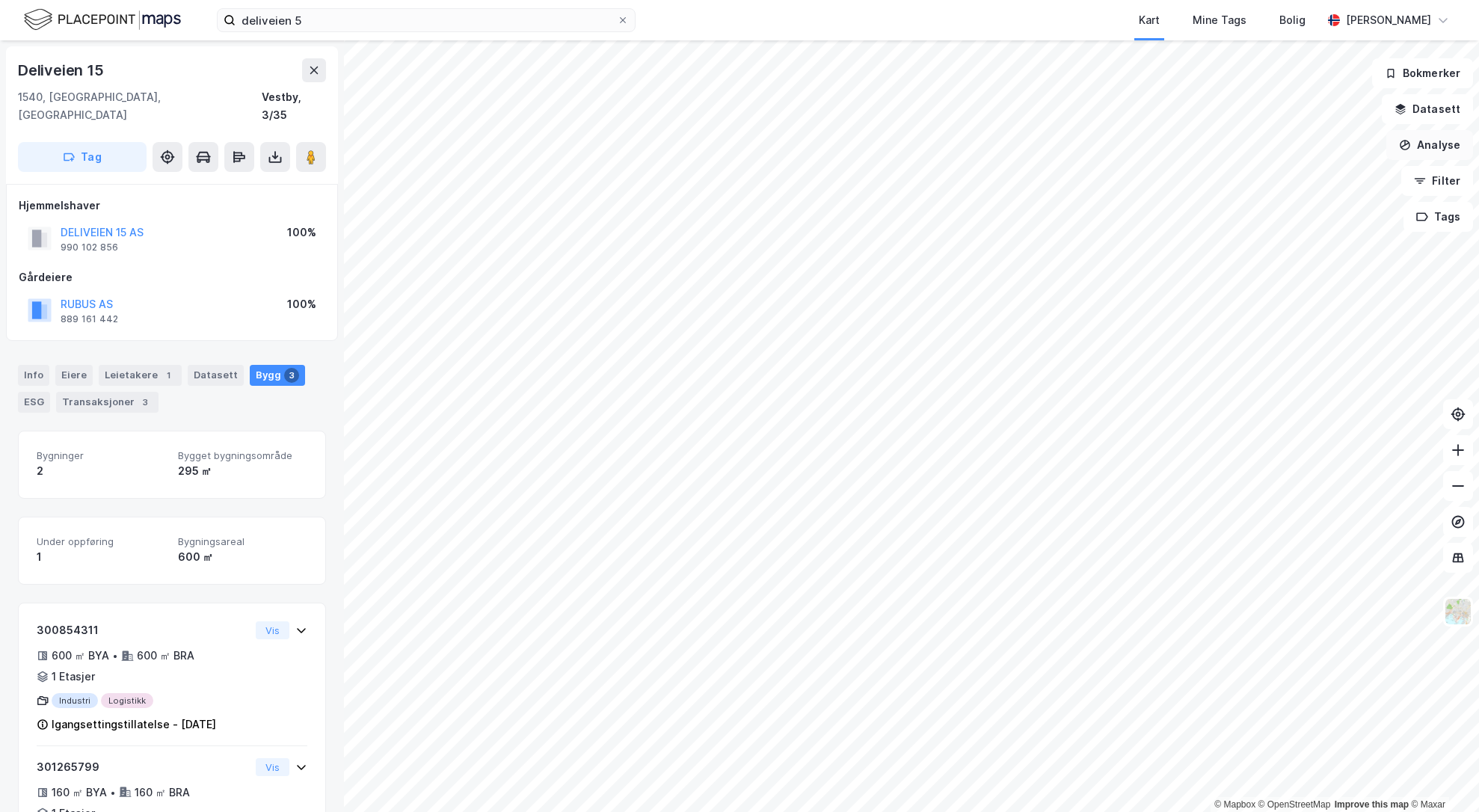
scroll to position [2, 0]
click at [0, 0] on button "DELIVEIEN 15 AS" at bounding box center [0, 0] width 0 height 0
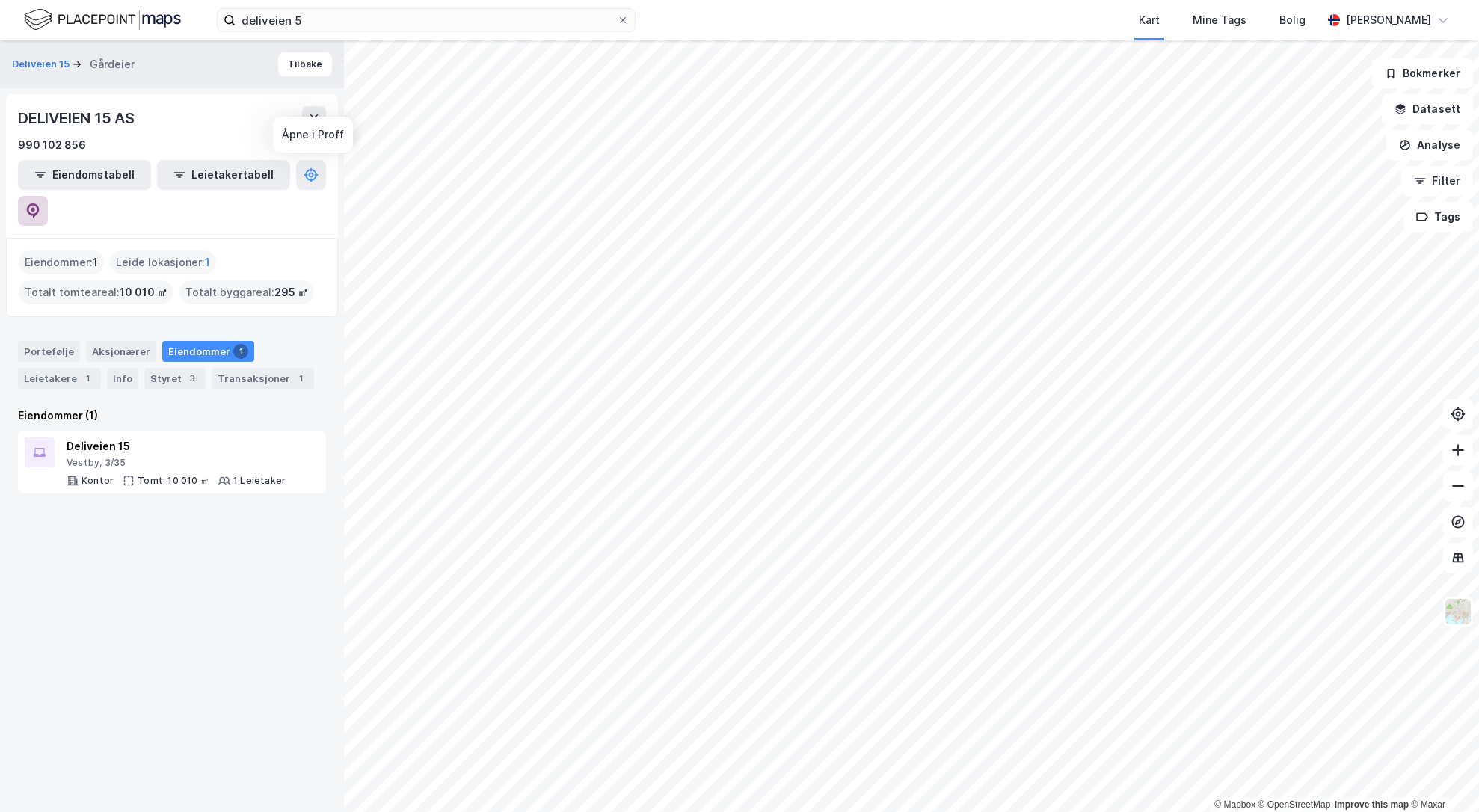
click at [40, 203] on icon at bounding box center [32, 210] width 15 height 15
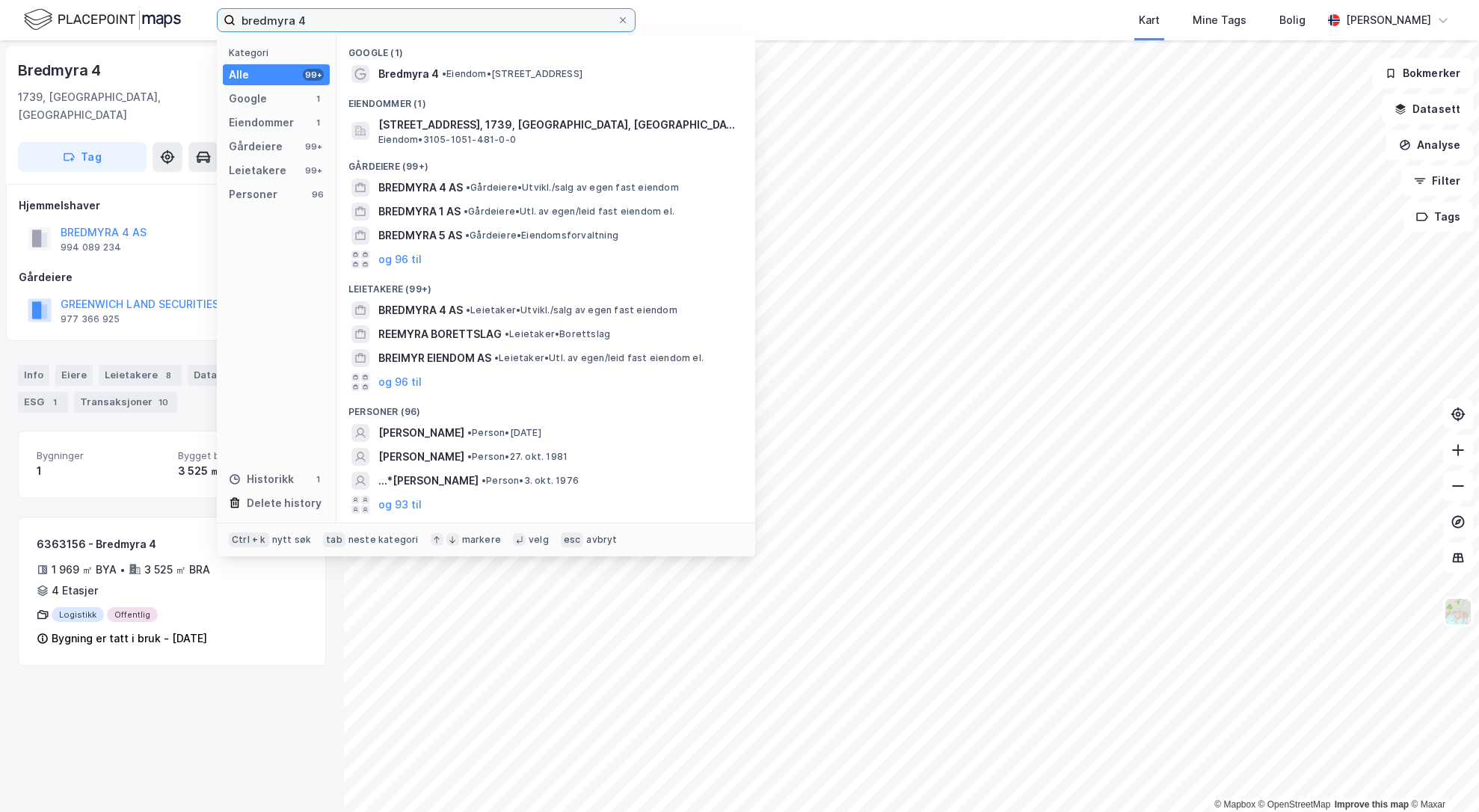
click at [489, 24] on input "bredmyra 4" at bounding box center [426, 20] width 381 height 22
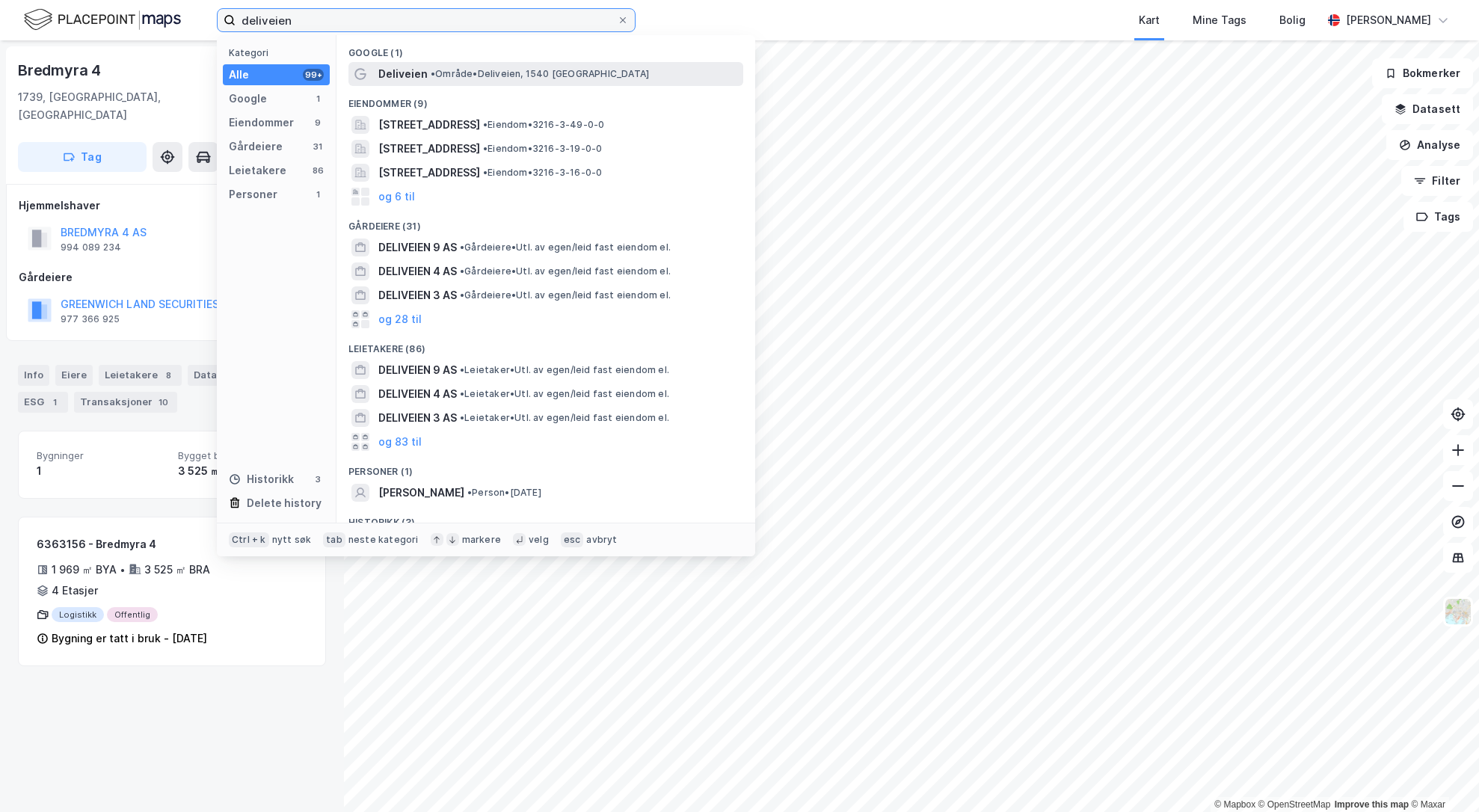
type input "deliveien"
click at [523, 70] on span "• Område • Deliveien, 1540 Vestby" at bounding box center [539, 74] width 218 height 12
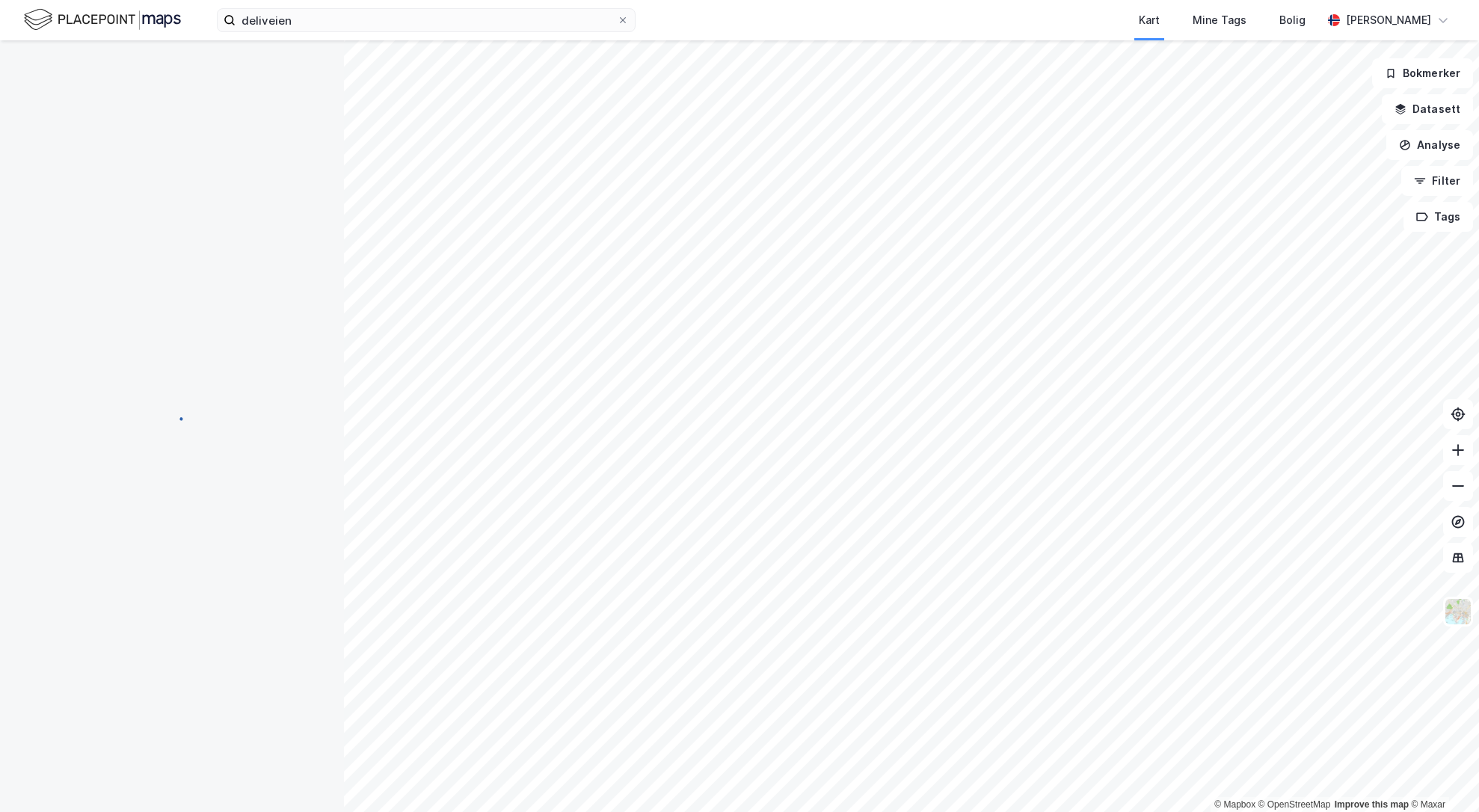
scroll to position [2, 0]
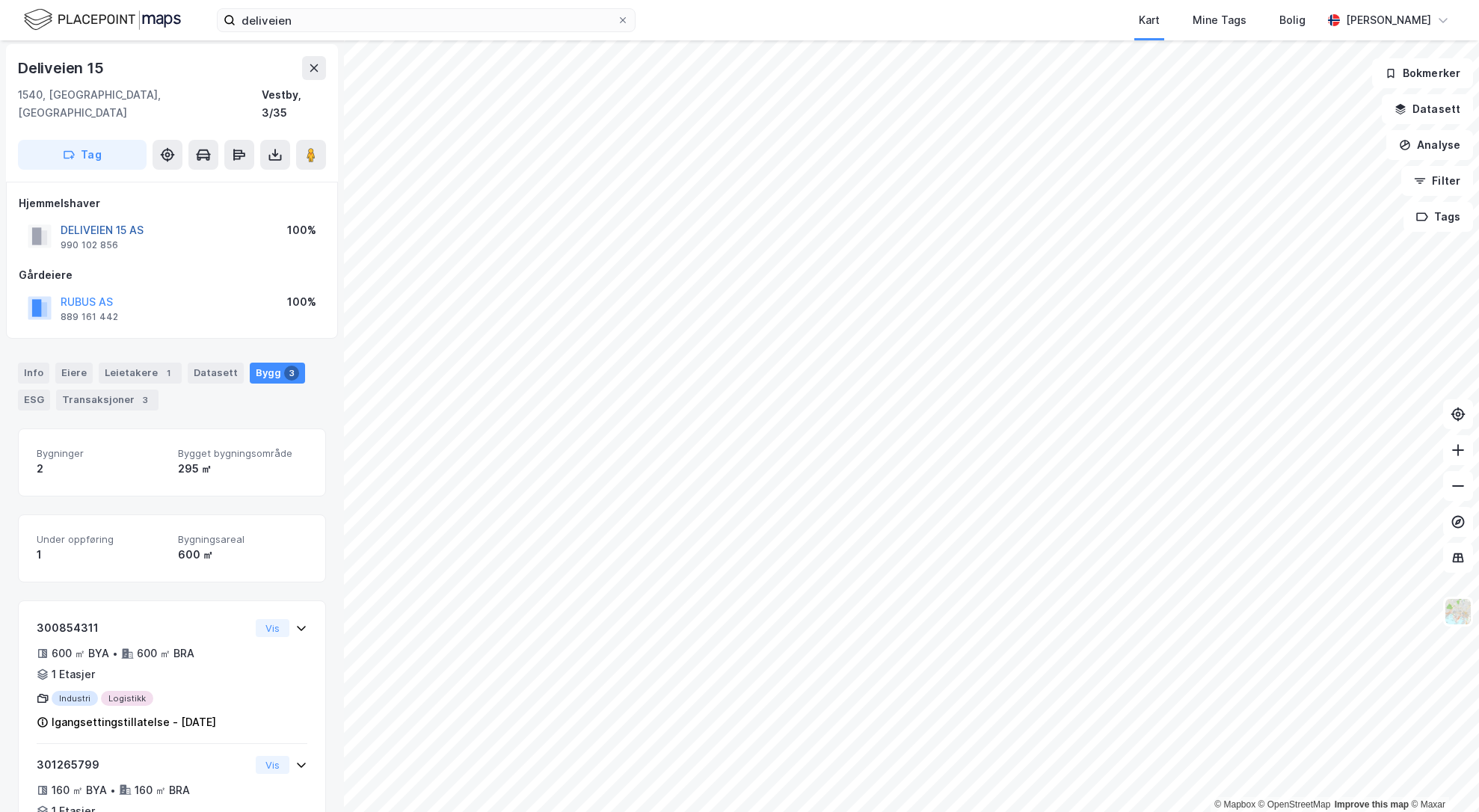
click at [0, 0] on button "DELIVEIEN 15 AS" at bounding box center [0, 0] width 0 height 0
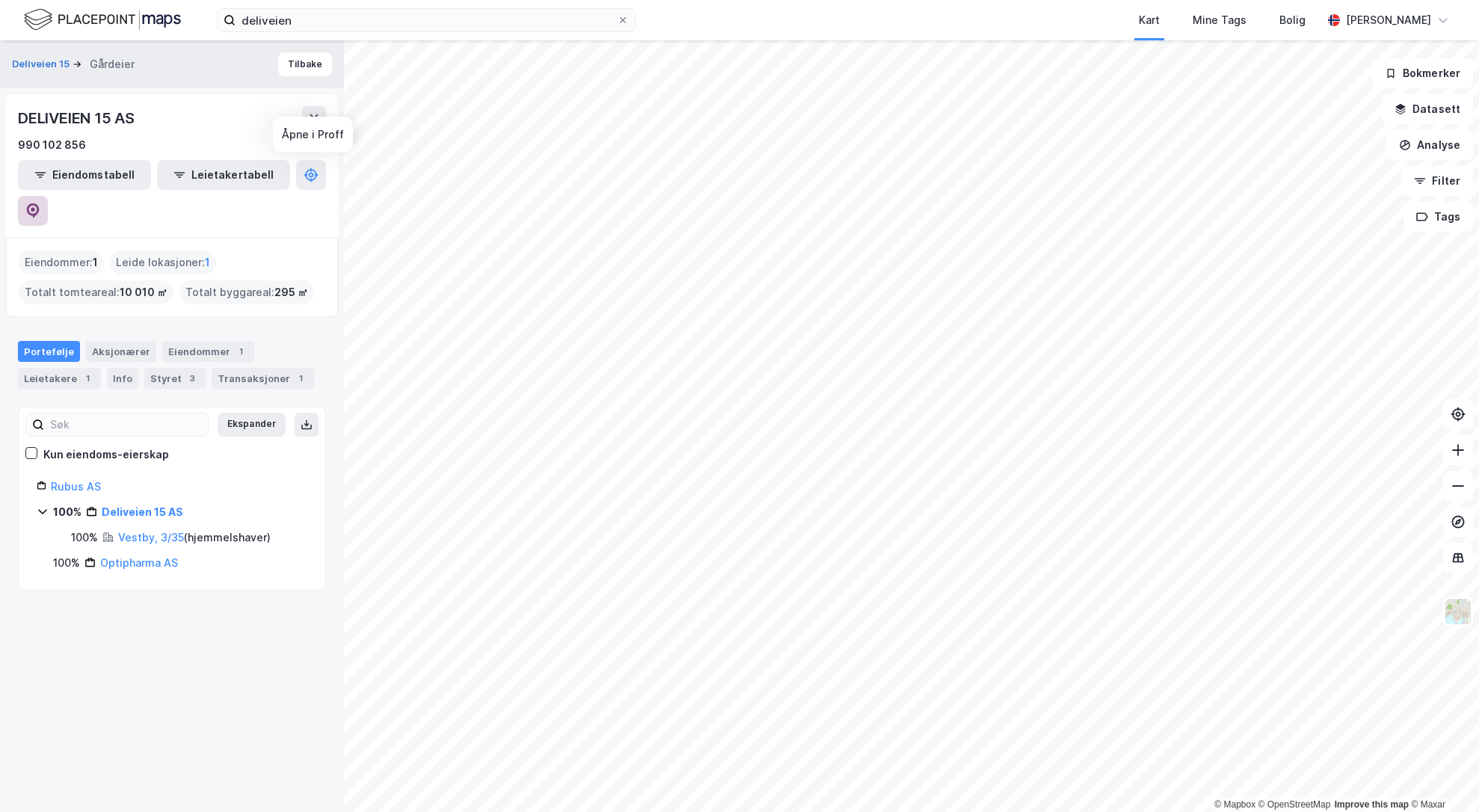
click at [40, 203] on icon at bounding box center [32, 210] width 15 height 15
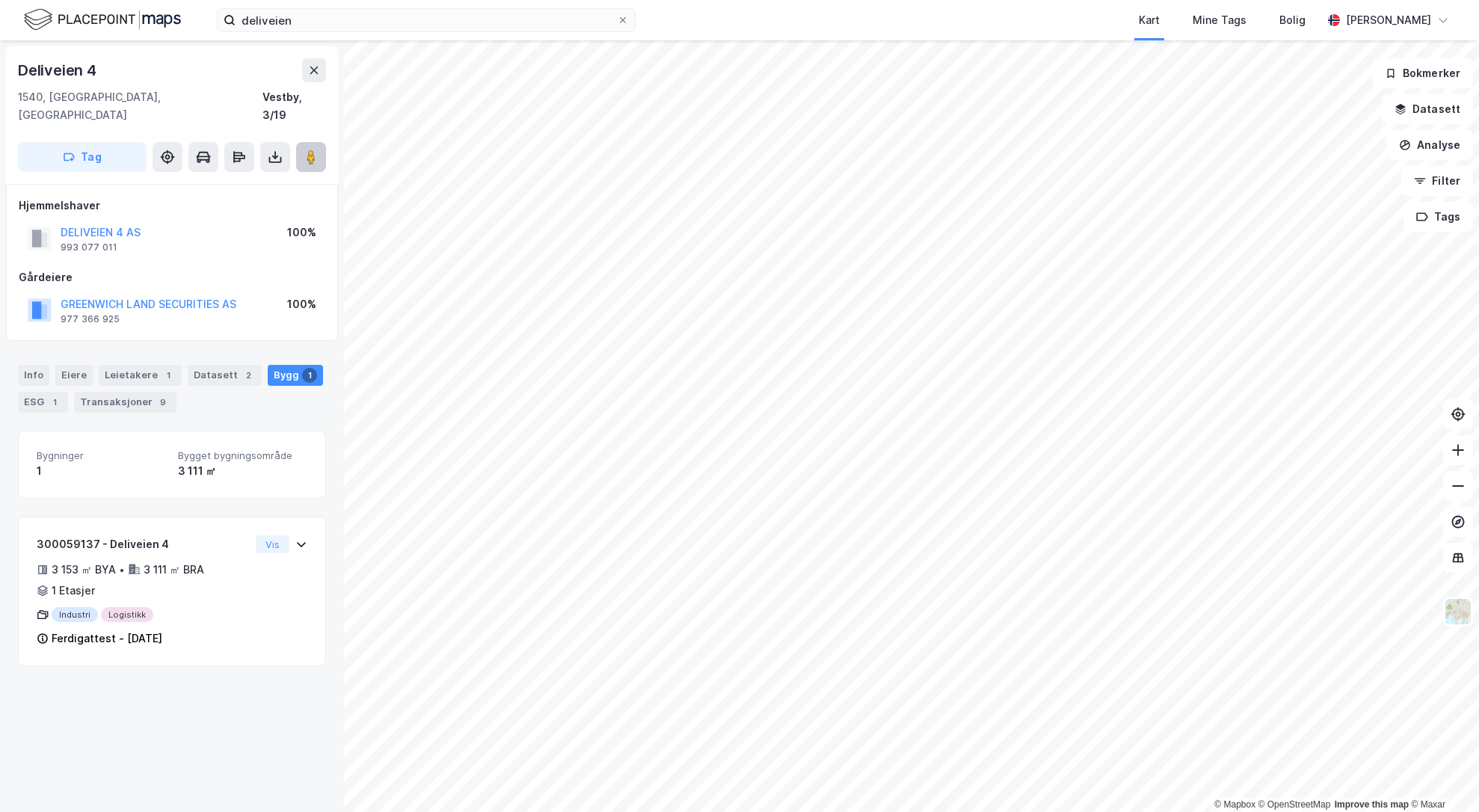
click at [318, 142] on button at bounding box center [311, 156] width 30 height 30
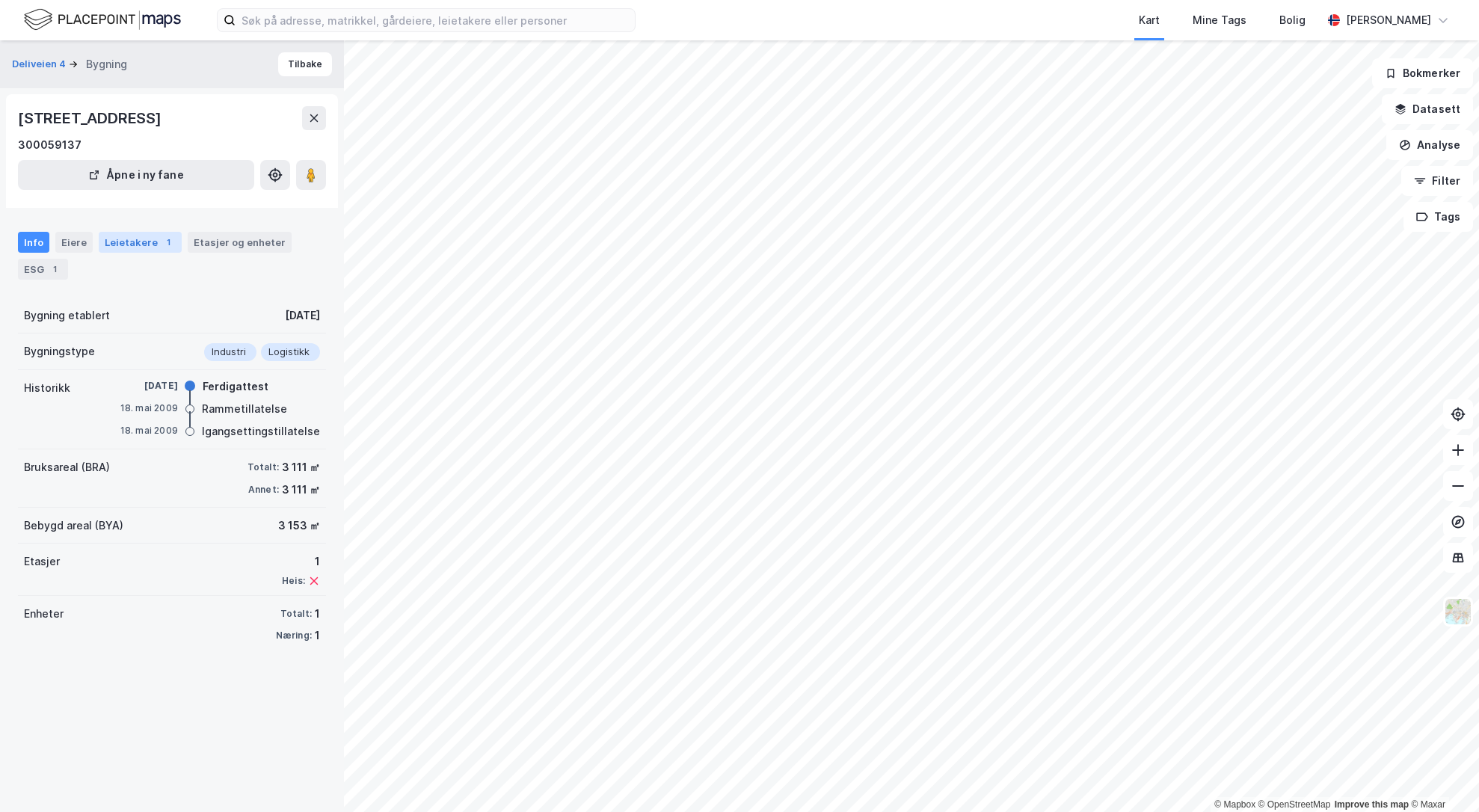
click at [140, 234] on div "Leietakere 1" at bounding box center [140, 242] width 83 height 21
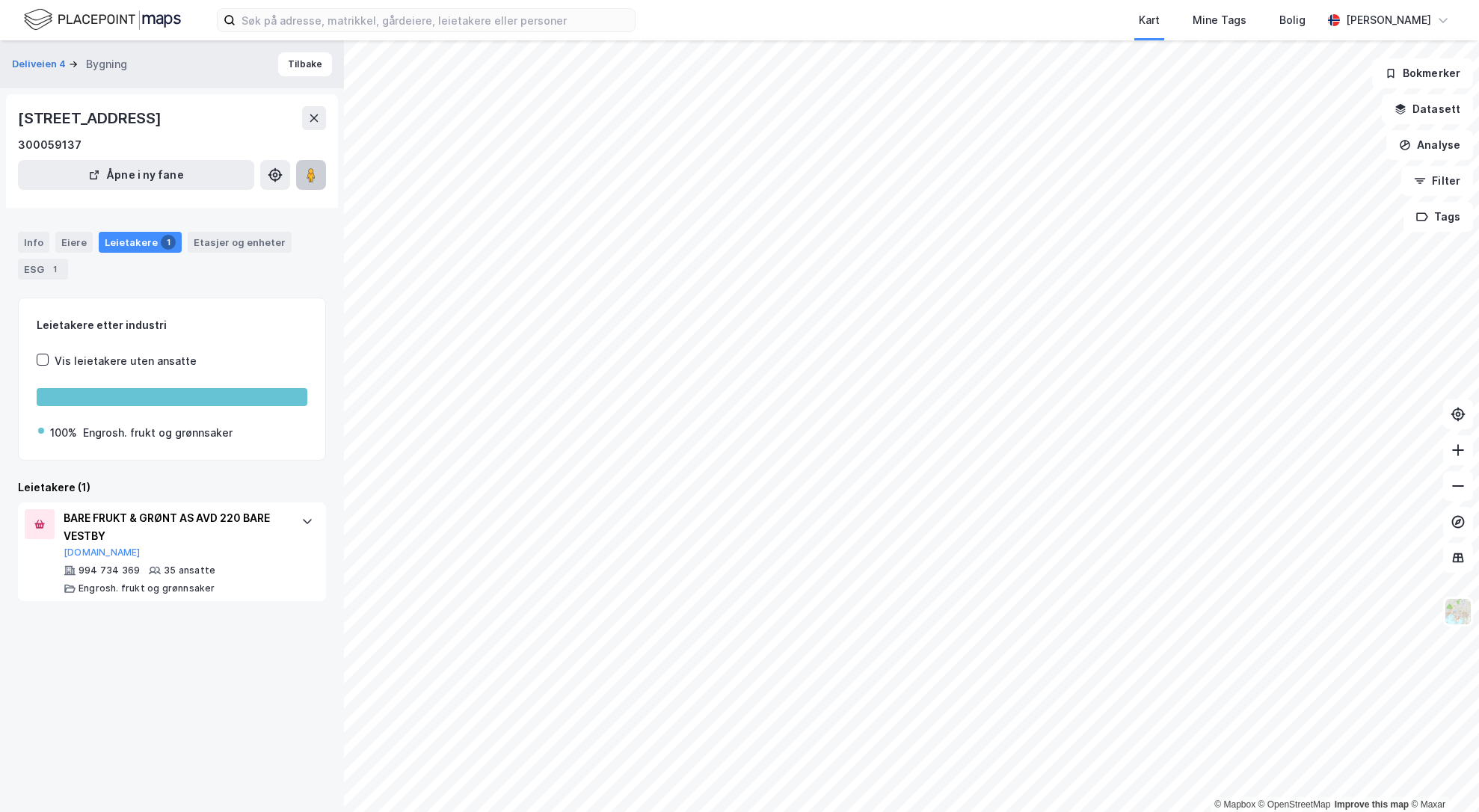
click at [310, 180] on image at bounding box center [311, 174] width 9 height 15
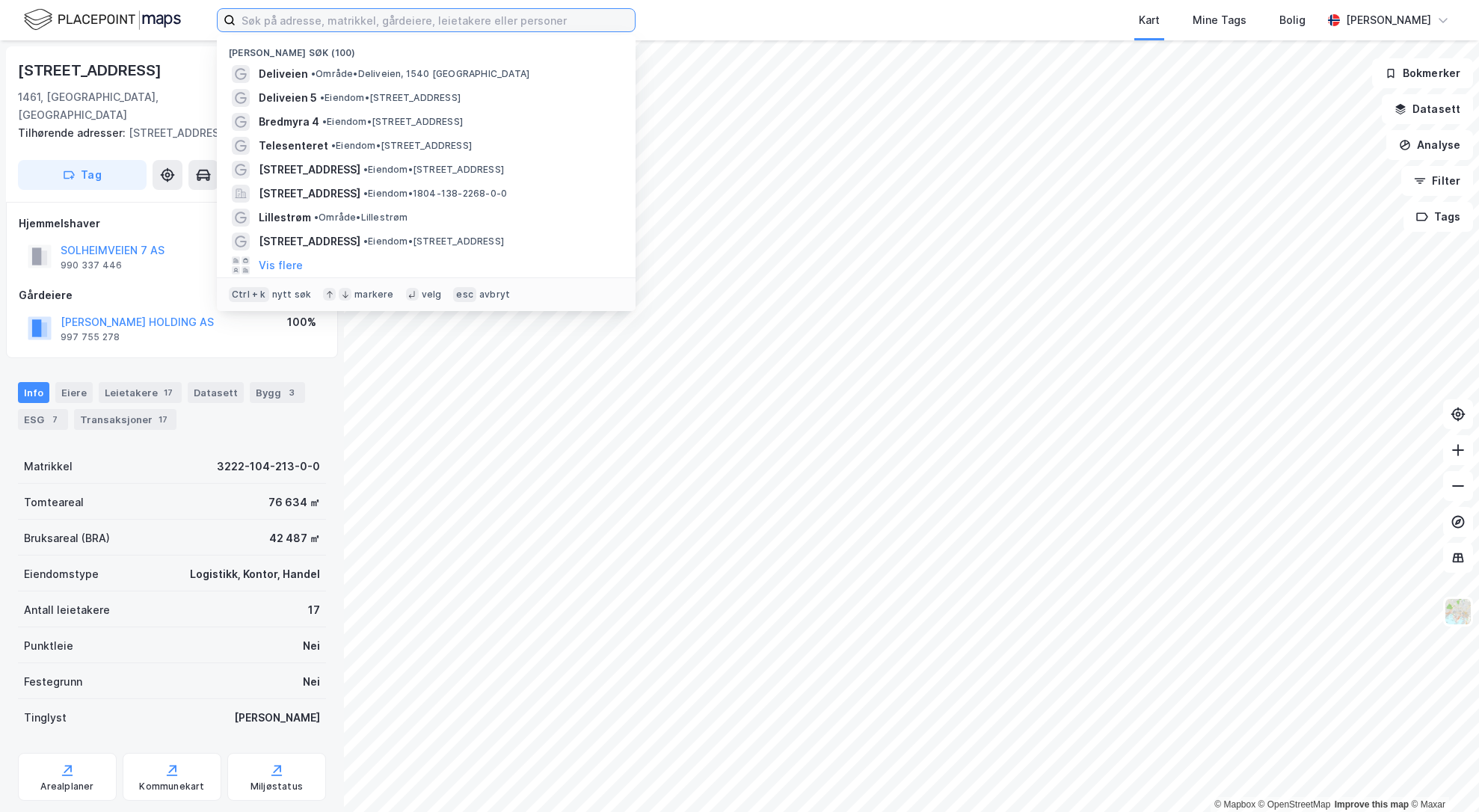
click at [465, 20] on input at bounding box center [435, 20] width 399 height 22
click at [406, 96] on span "• Eiendom • [STREET_ADDRESS]" at bounding box center [390, 97] width 140 height 12
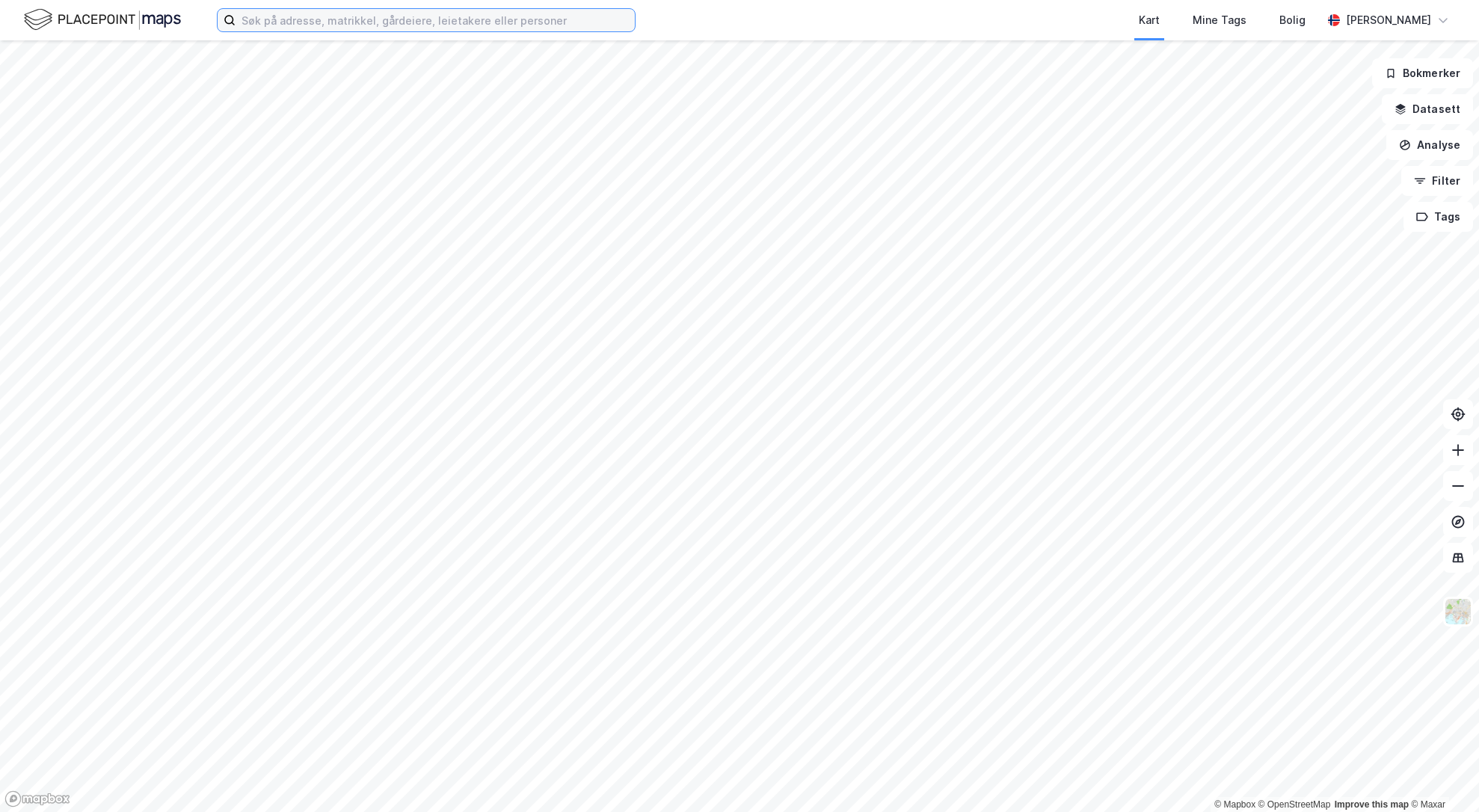
click at [293, 23] on input at bounding box center [435, 20] width 399 height 22
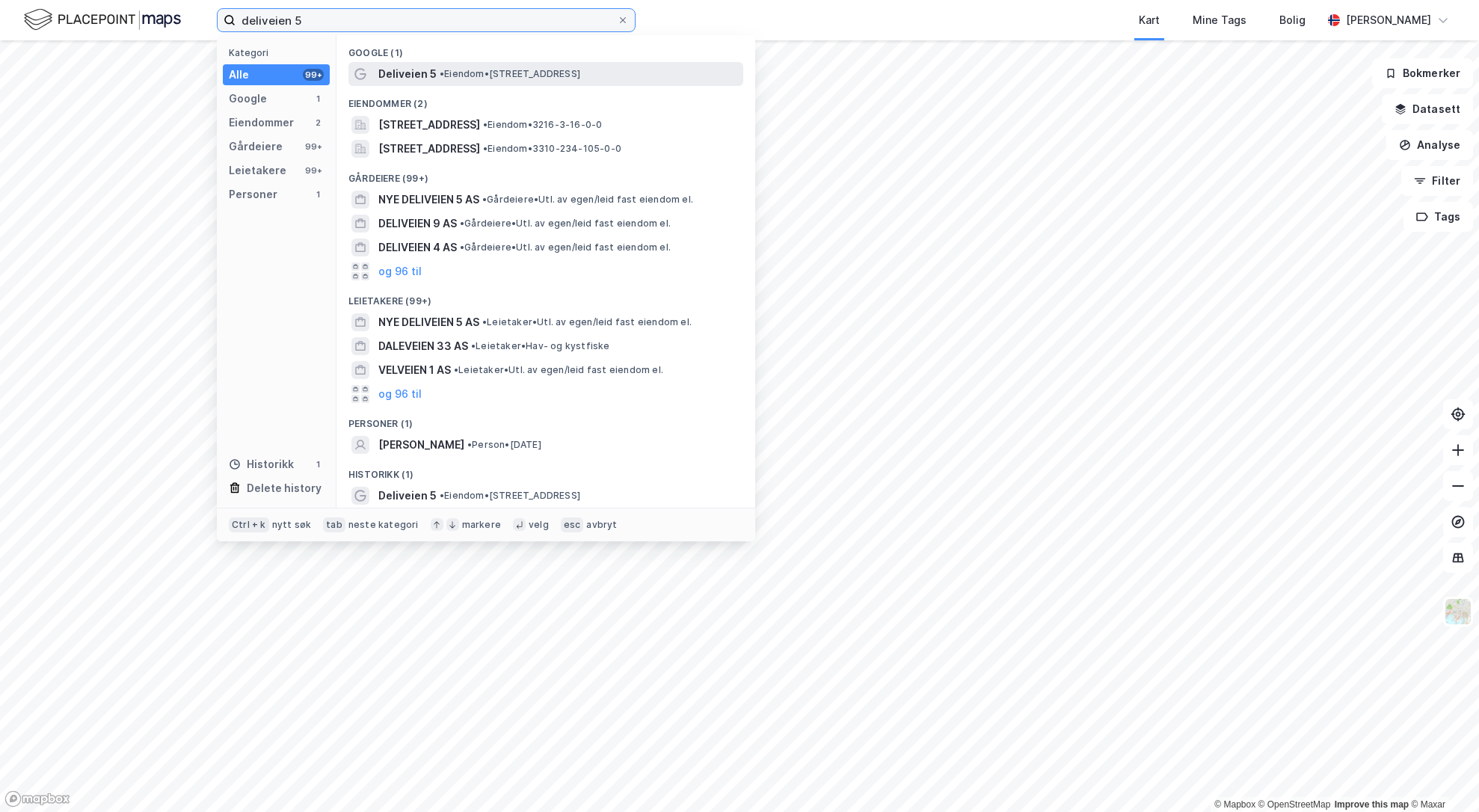
type input "deliveien 5"
click at [411, 75] on span "Deliveien 5" at bounding box center [407, 74] width 58 height 18
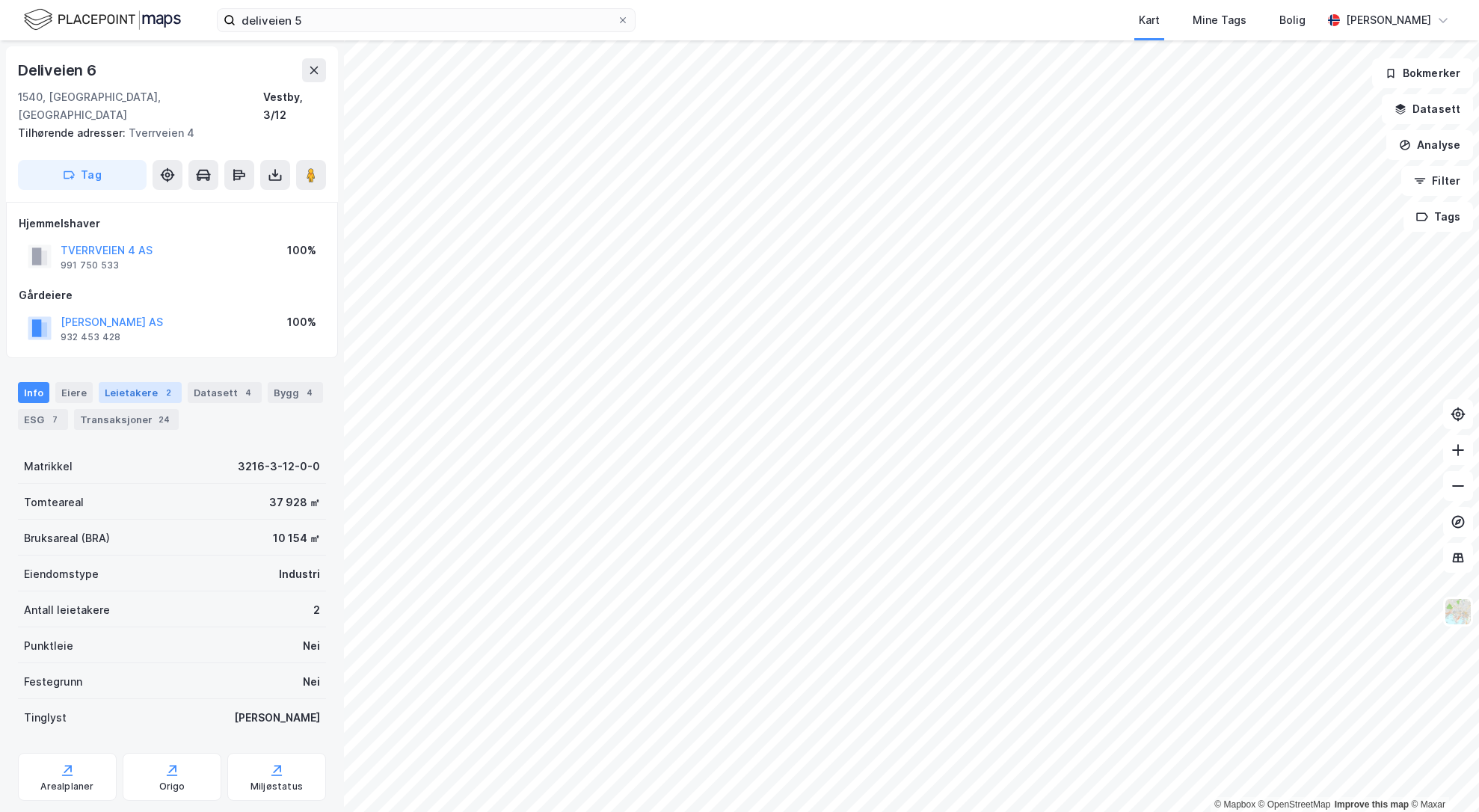
click at [150, 382] on div "Leietakere 2" at bounding box center [140, 392] width 83 height 21
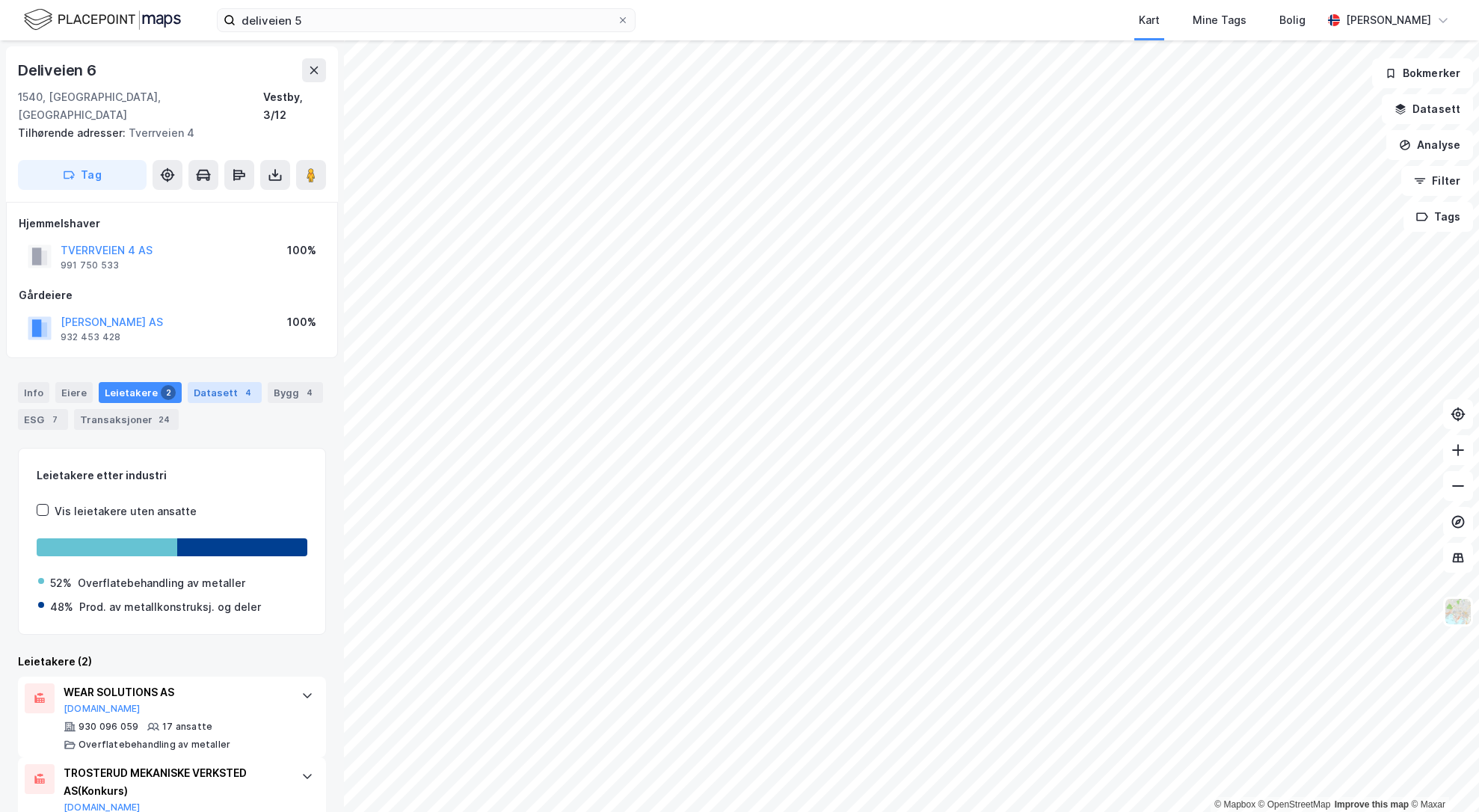
click at [244, 382] on div "Datasett 4" at bounding box center [225, 392] width 74 height 21
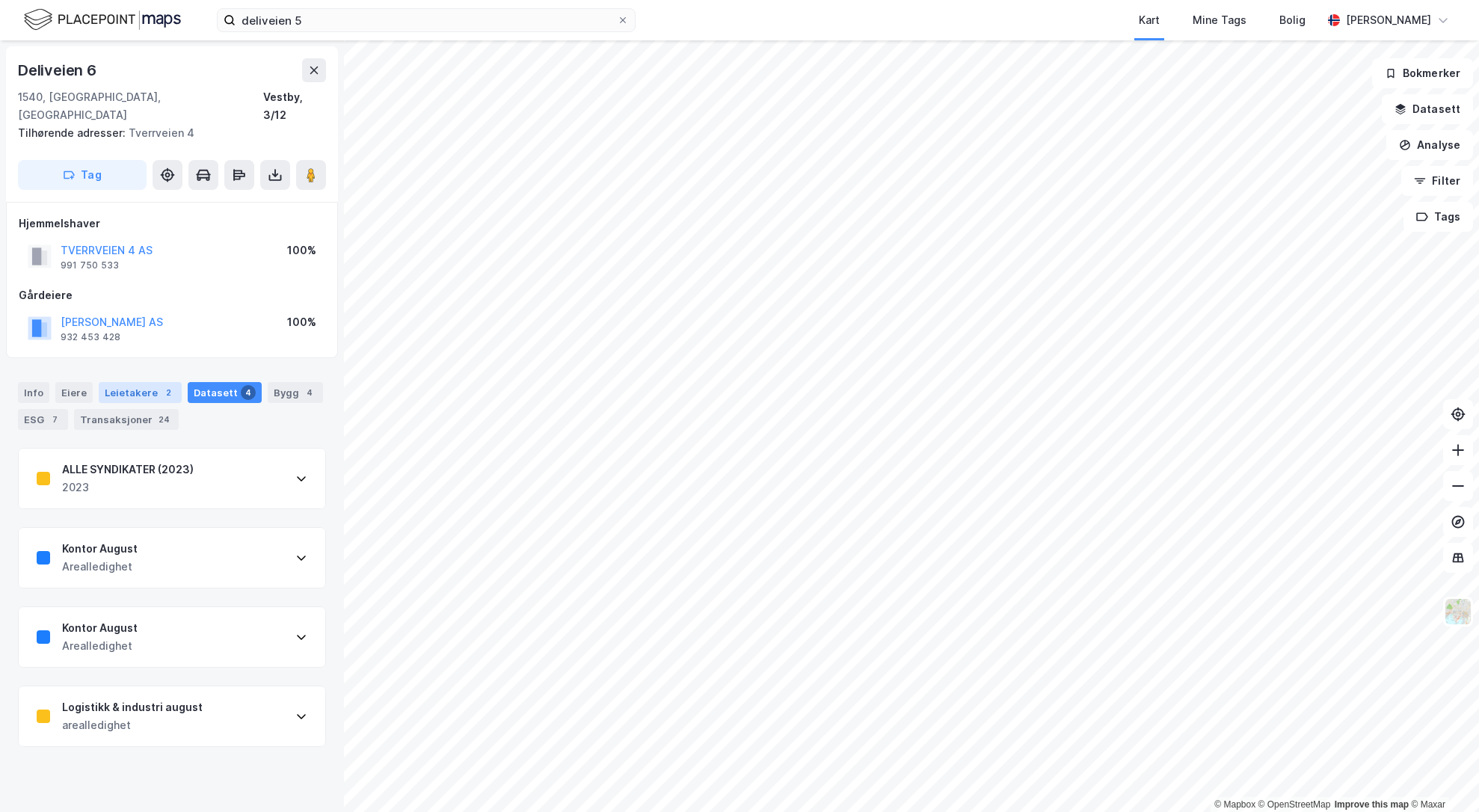
click at [129, 382] on div "Leietakere 2" at bounding box center [140, 392] width 83 height 21
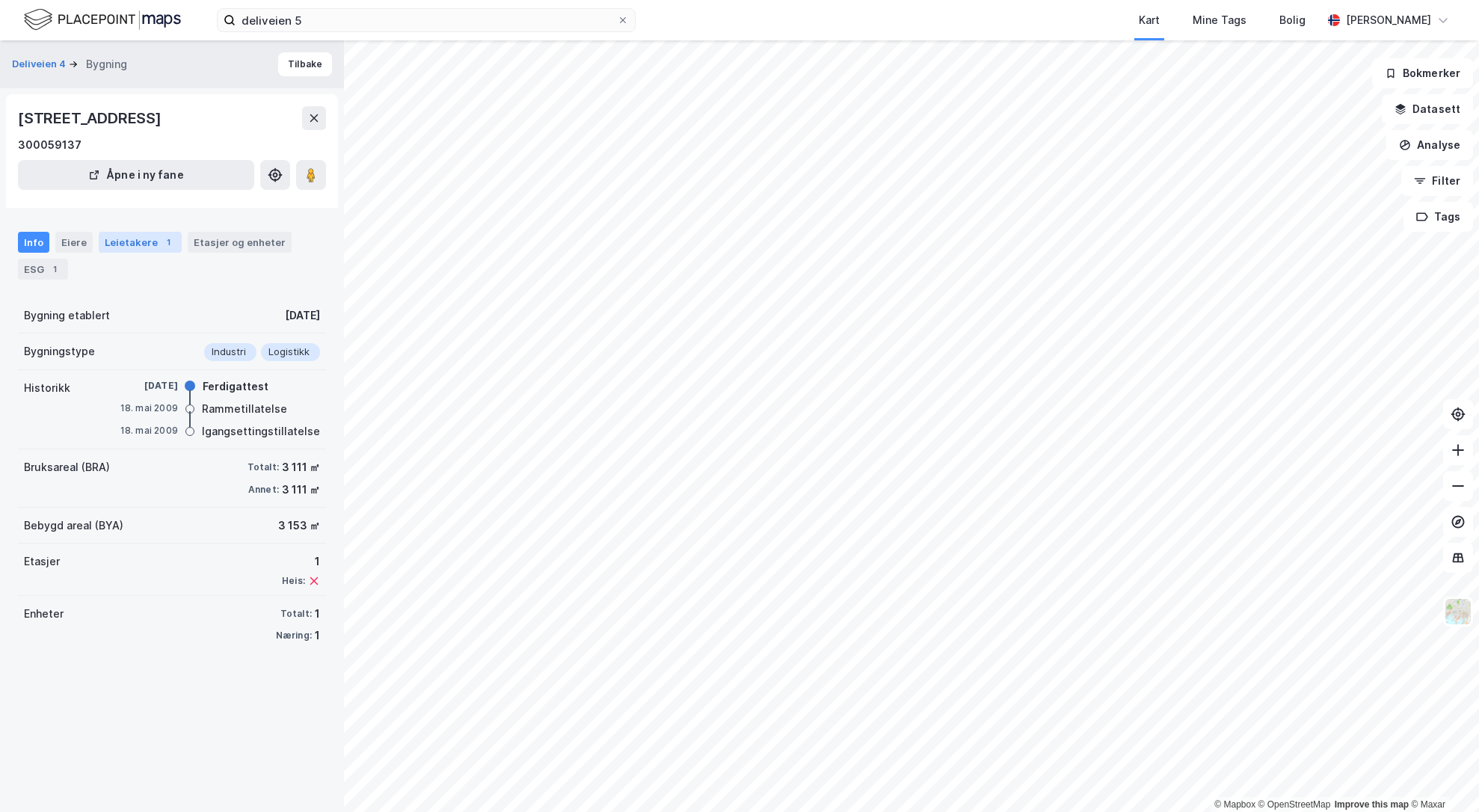
click at [154, 252] on div "Leietakere 1" at bounding box center [140, 242] width 83 height 21
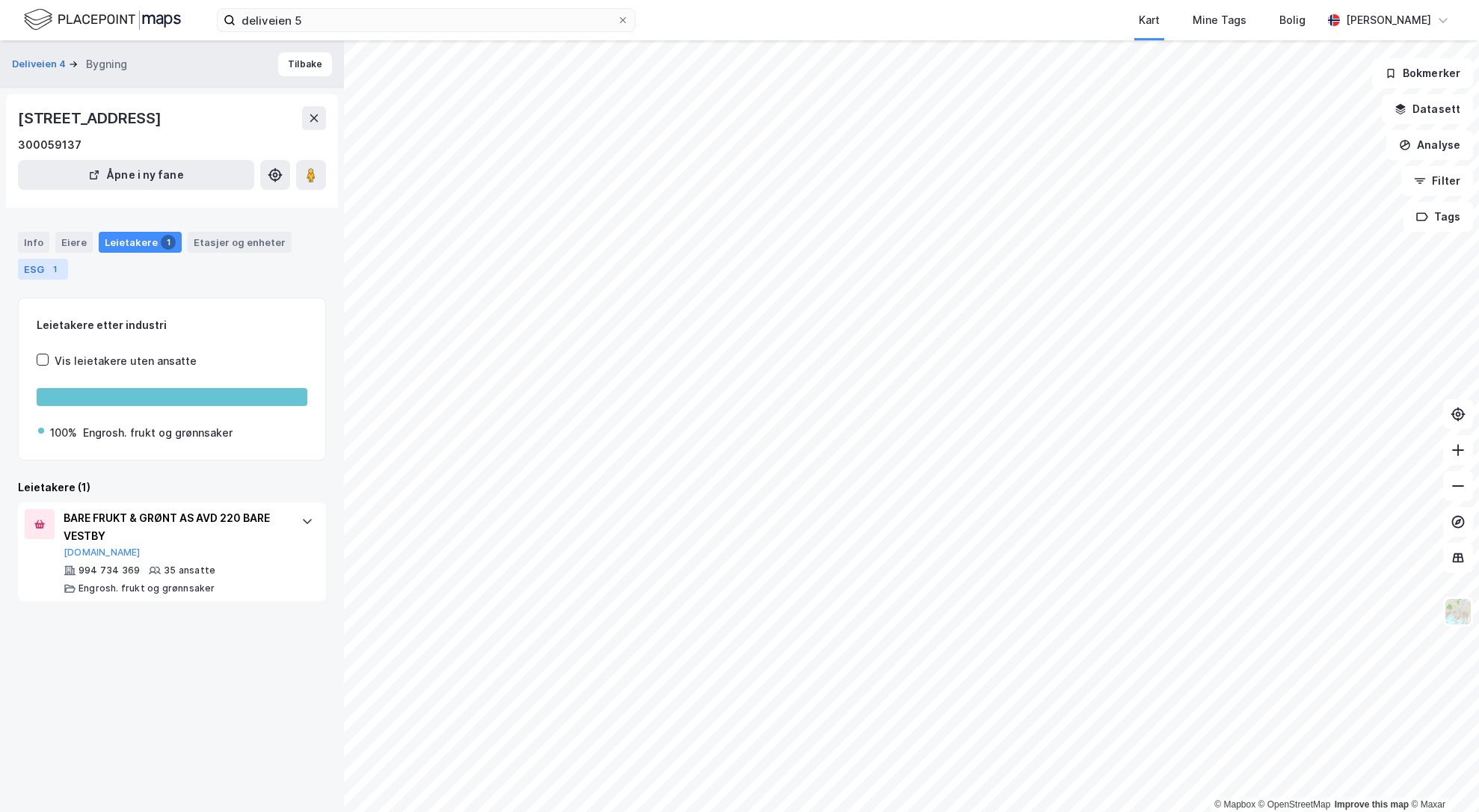
click at [59, 265] on div "1" at bounding box center [54, 269] width 15 height 15
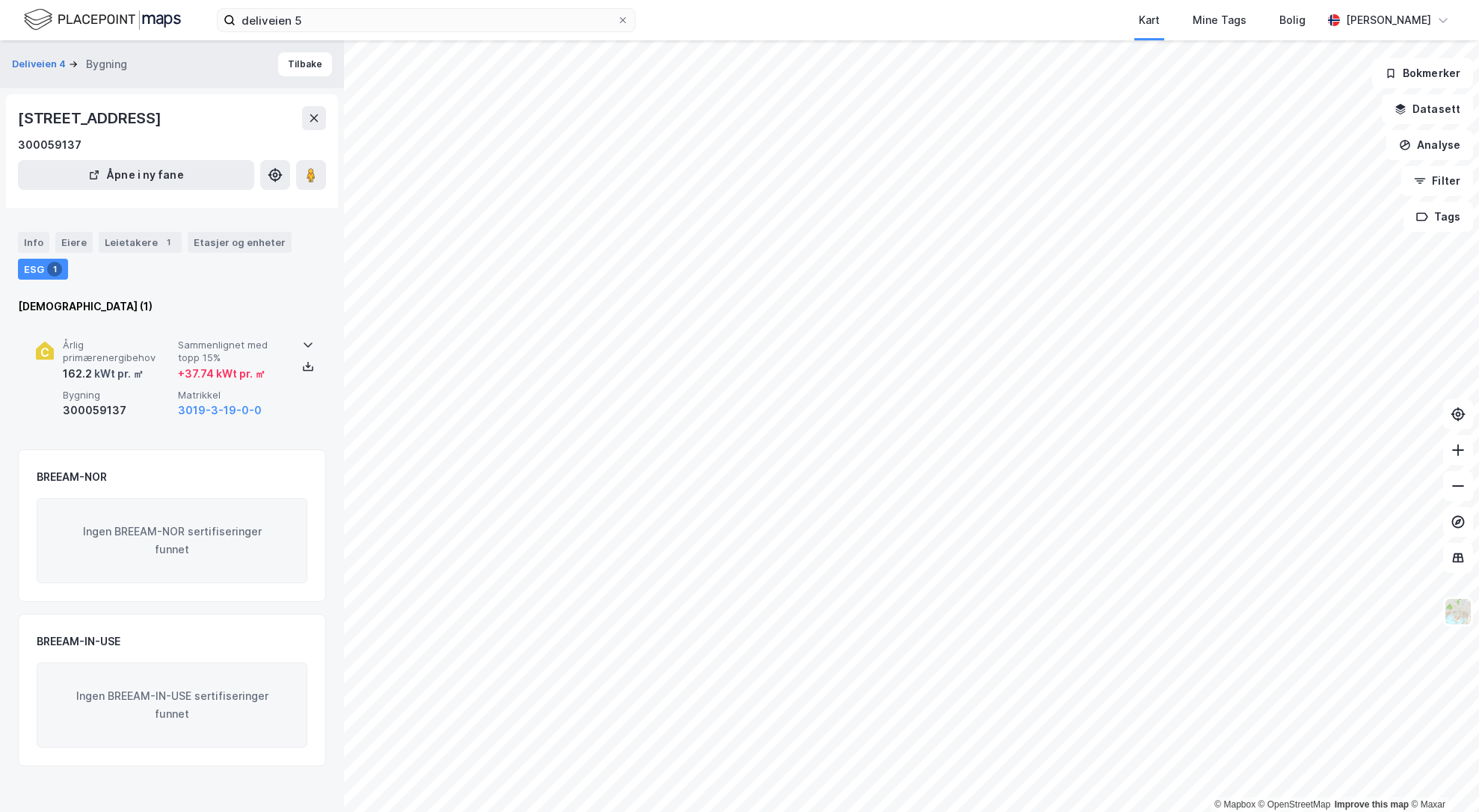
click at [308, 344] on icon at bounding box center [307, 344] width 12 height 12
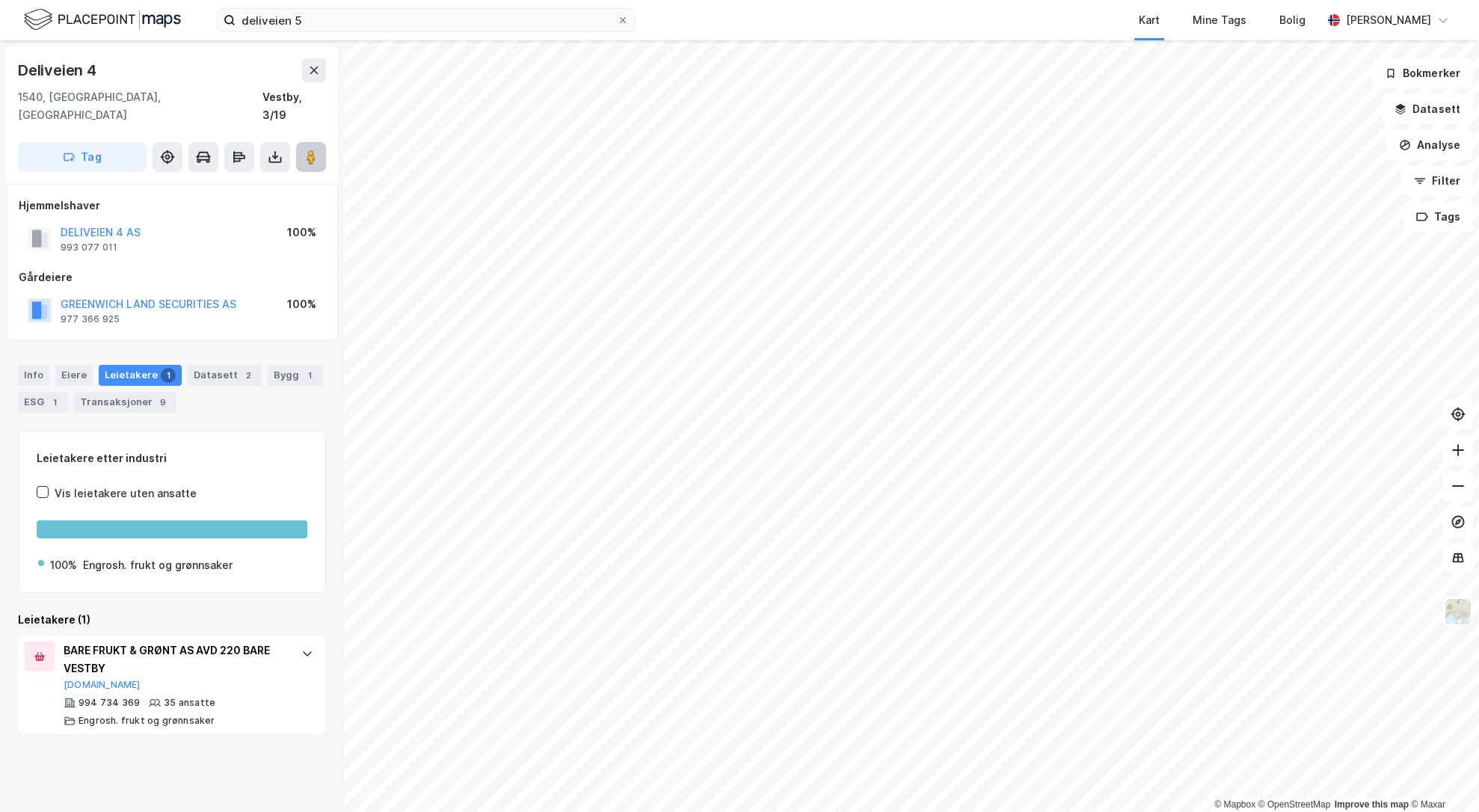
click at [305, 149] on button at bounding box center [311, 156] width 30 height 30
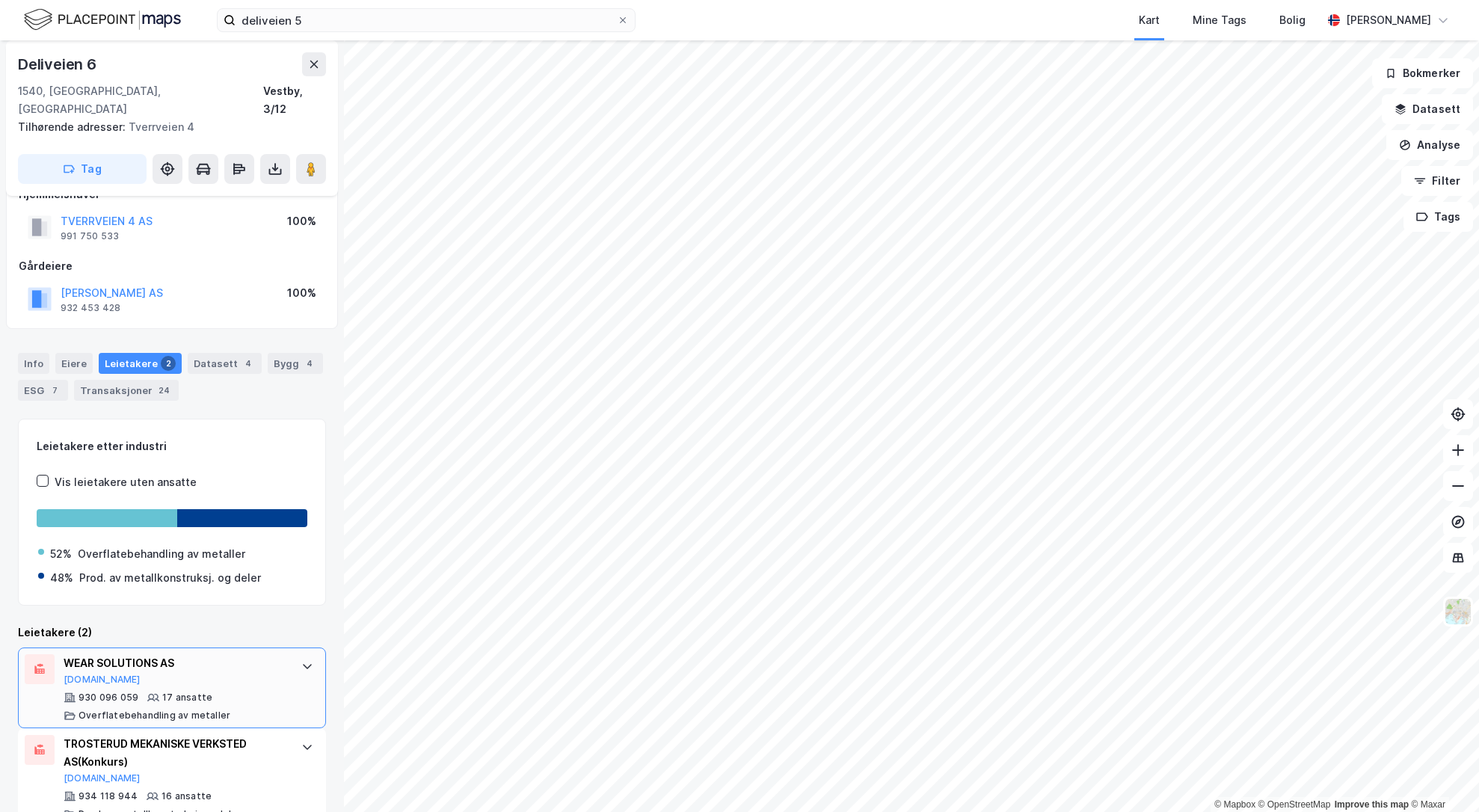
scroll to position [44, 0]
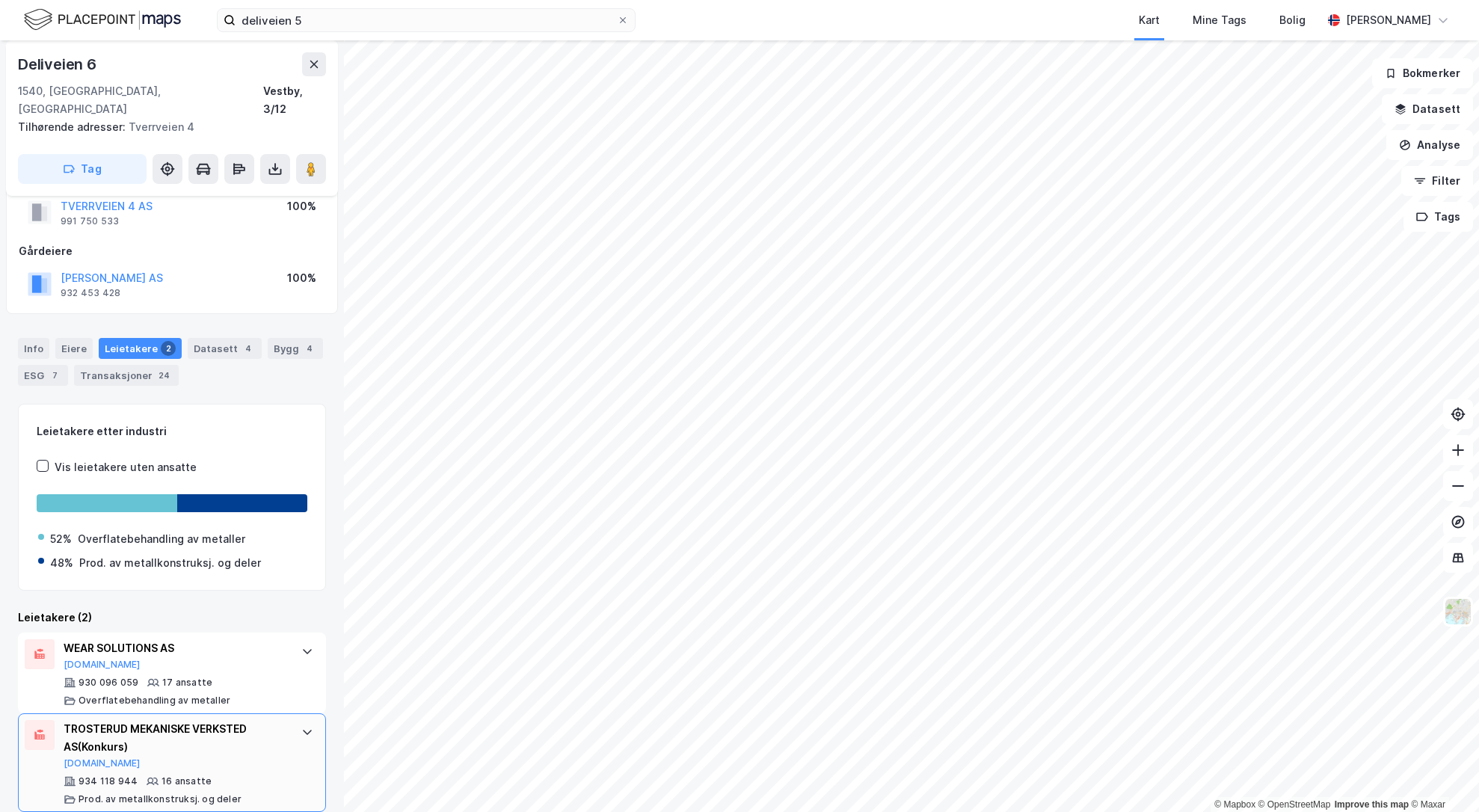
click at [247, 733] on div "TROSTERUD MEKANISKE VERKSTED AS (Konkurs)" at bounding box center [175, 737] width 223 height 36
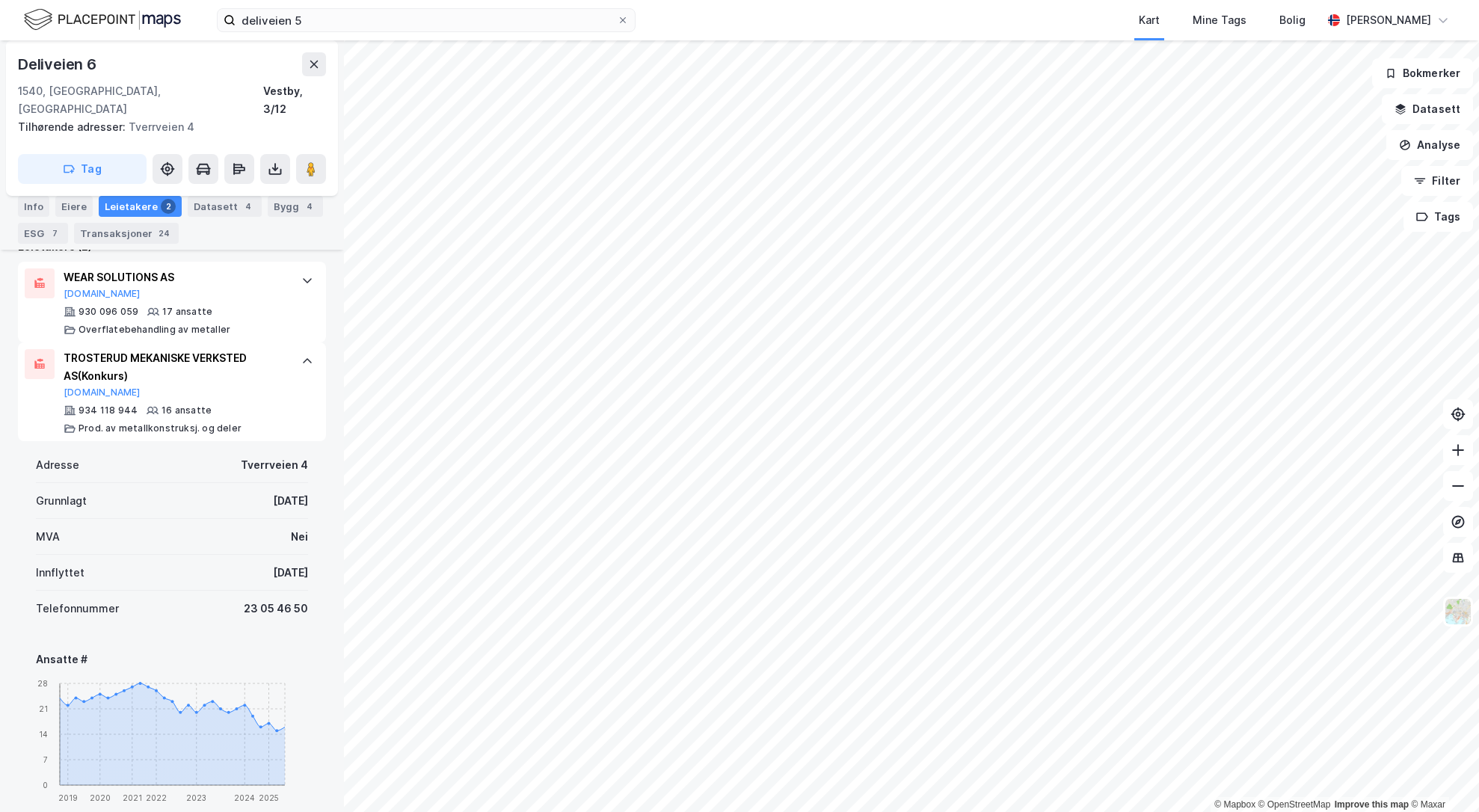
scroll to position [269, 0]
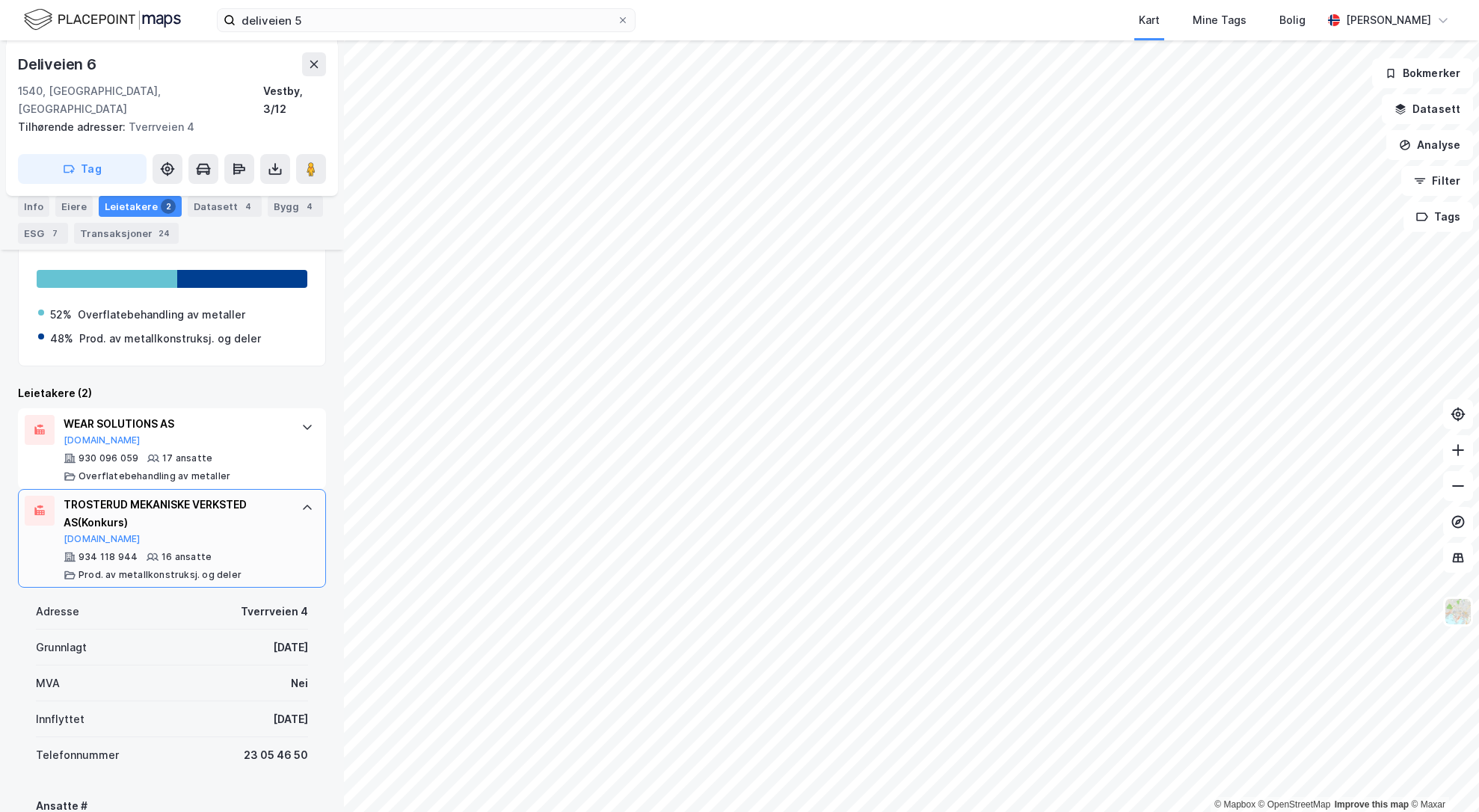
click at [283, 513] on div "TROSTERUD MEKANISKE VERKSTED AS (Konkurs) Proff.no 934 118 944 16 ansatte Prod.…" at bounding box center [172, 538] width 308 height 99
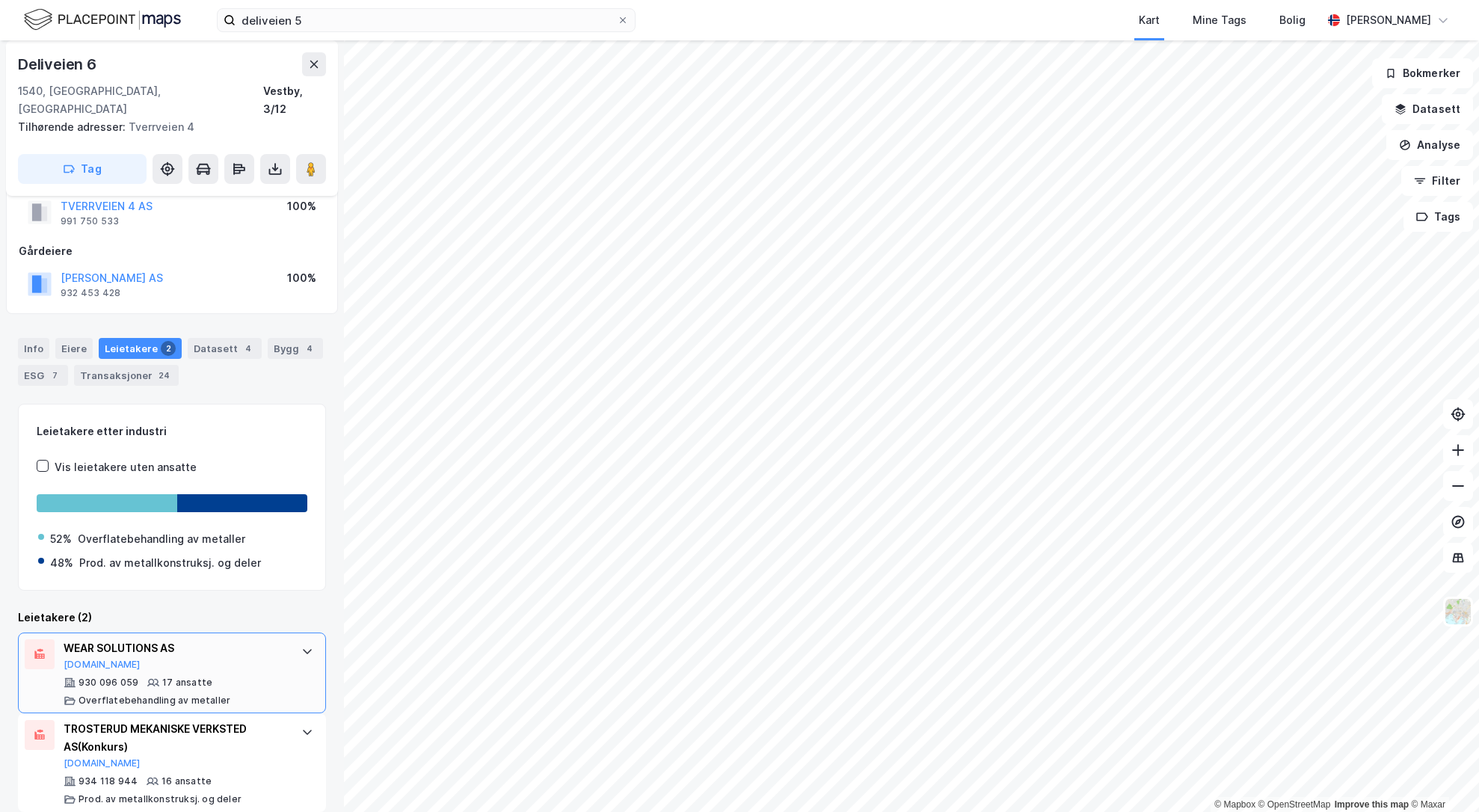
click at [264, 686] on div "930 096 059 17 ansatte Overflatebehandling av metaller" at bounding box center [175, 691] width 223 height 30
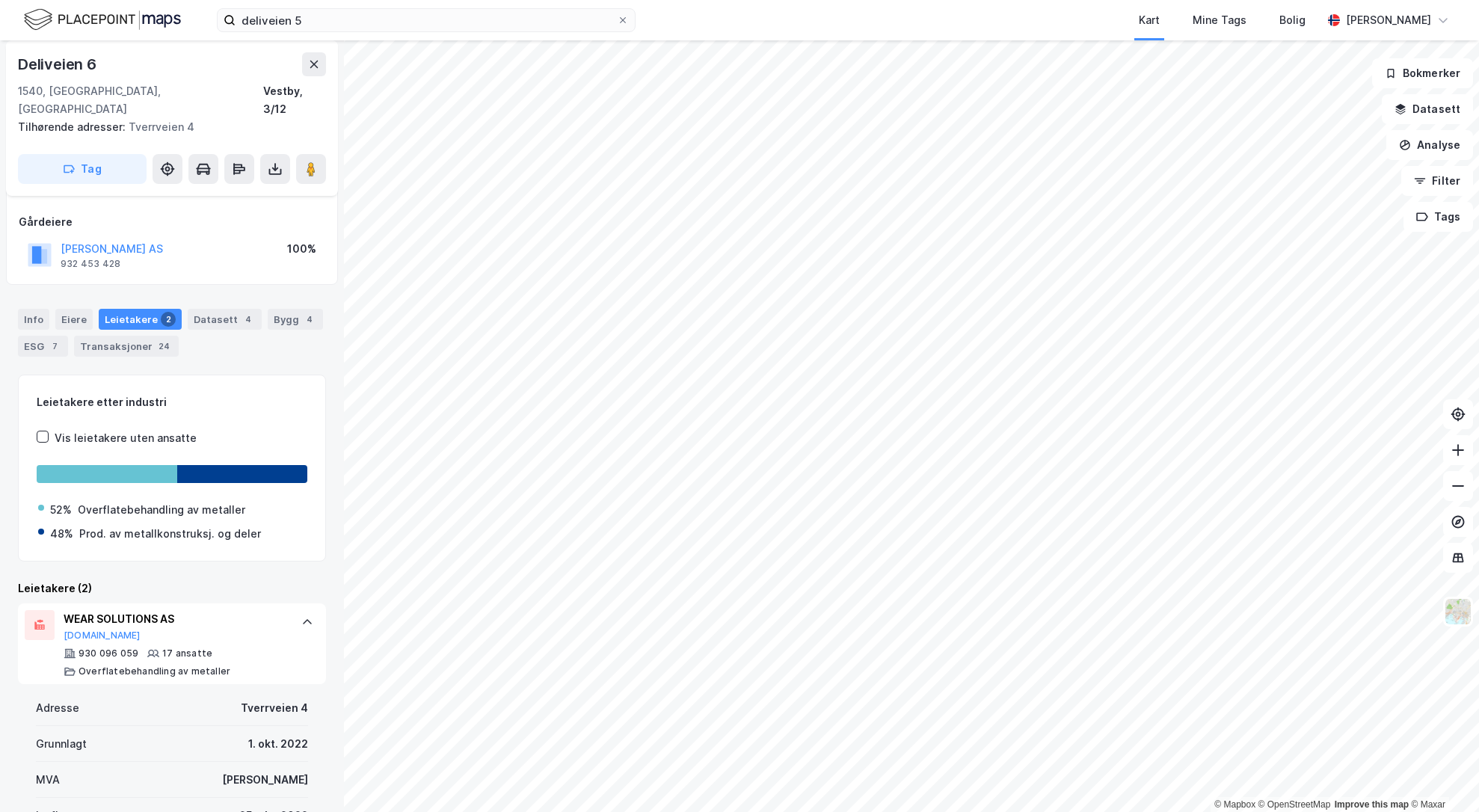
scroll to position [0, 0]
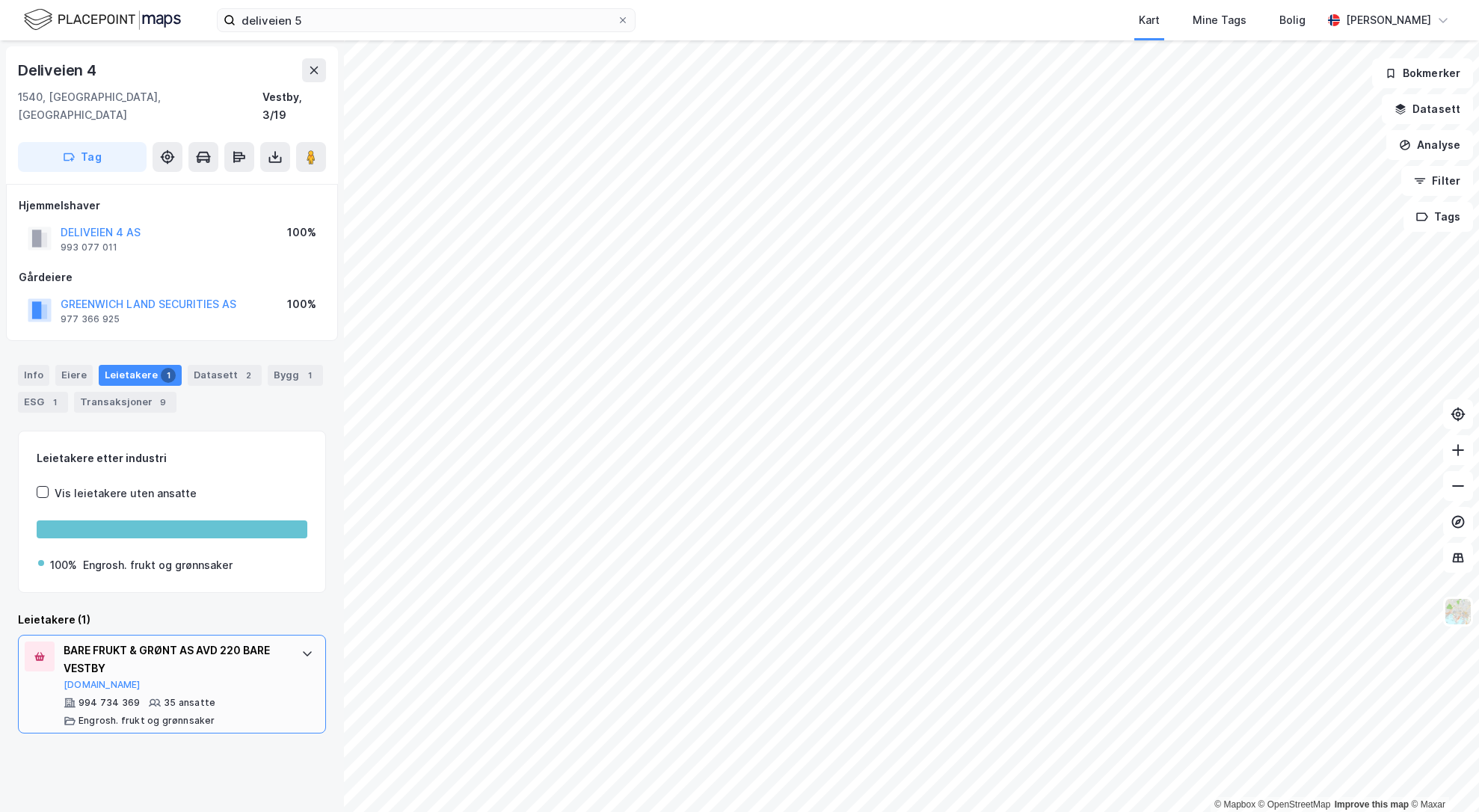
click at [154, 646] on div "BARE FRUKT & GRØNT AS AVD 220 BARE VESTBY" at bounding box center [175, 659] width 223 height 36
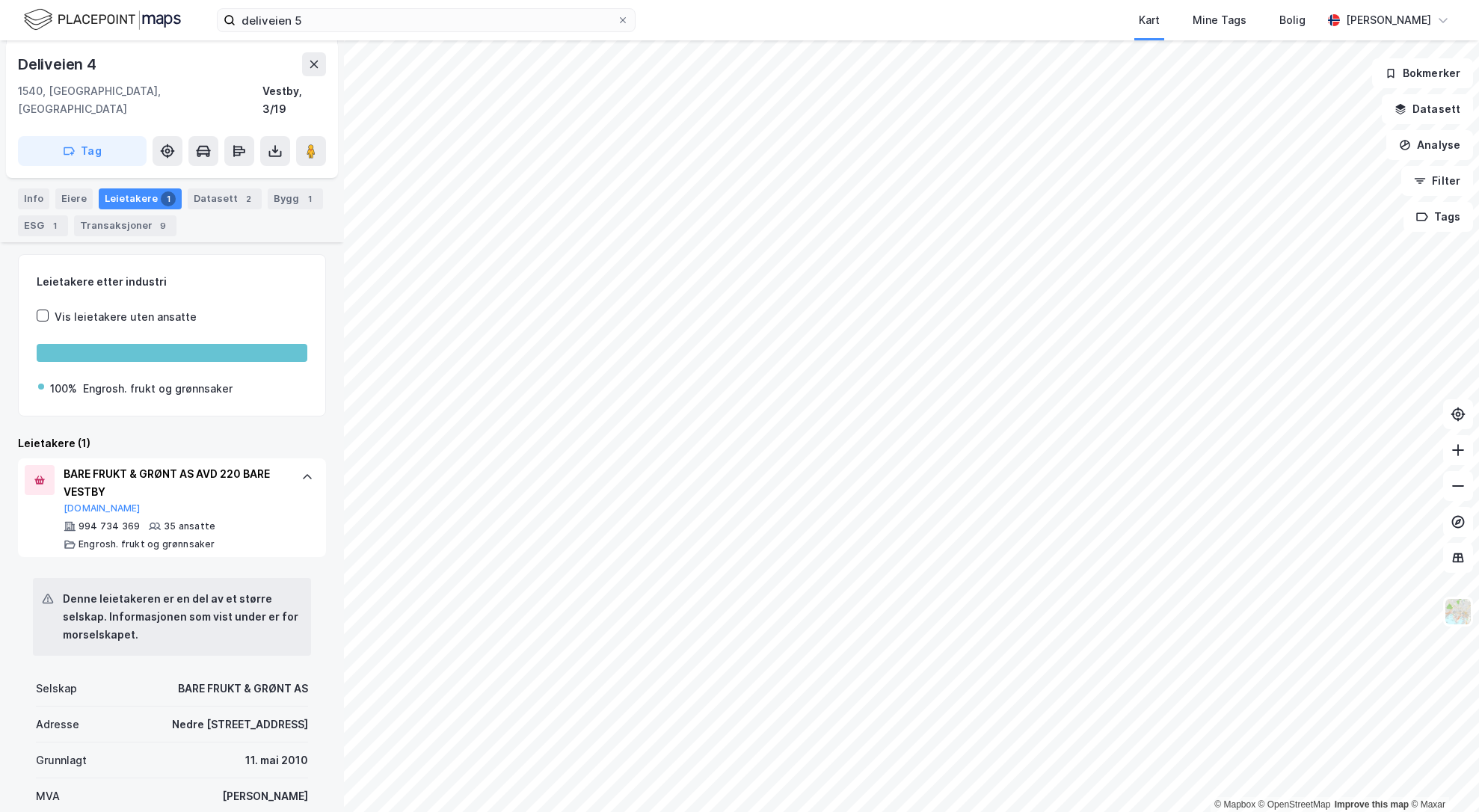
scroll to position [154, 0]
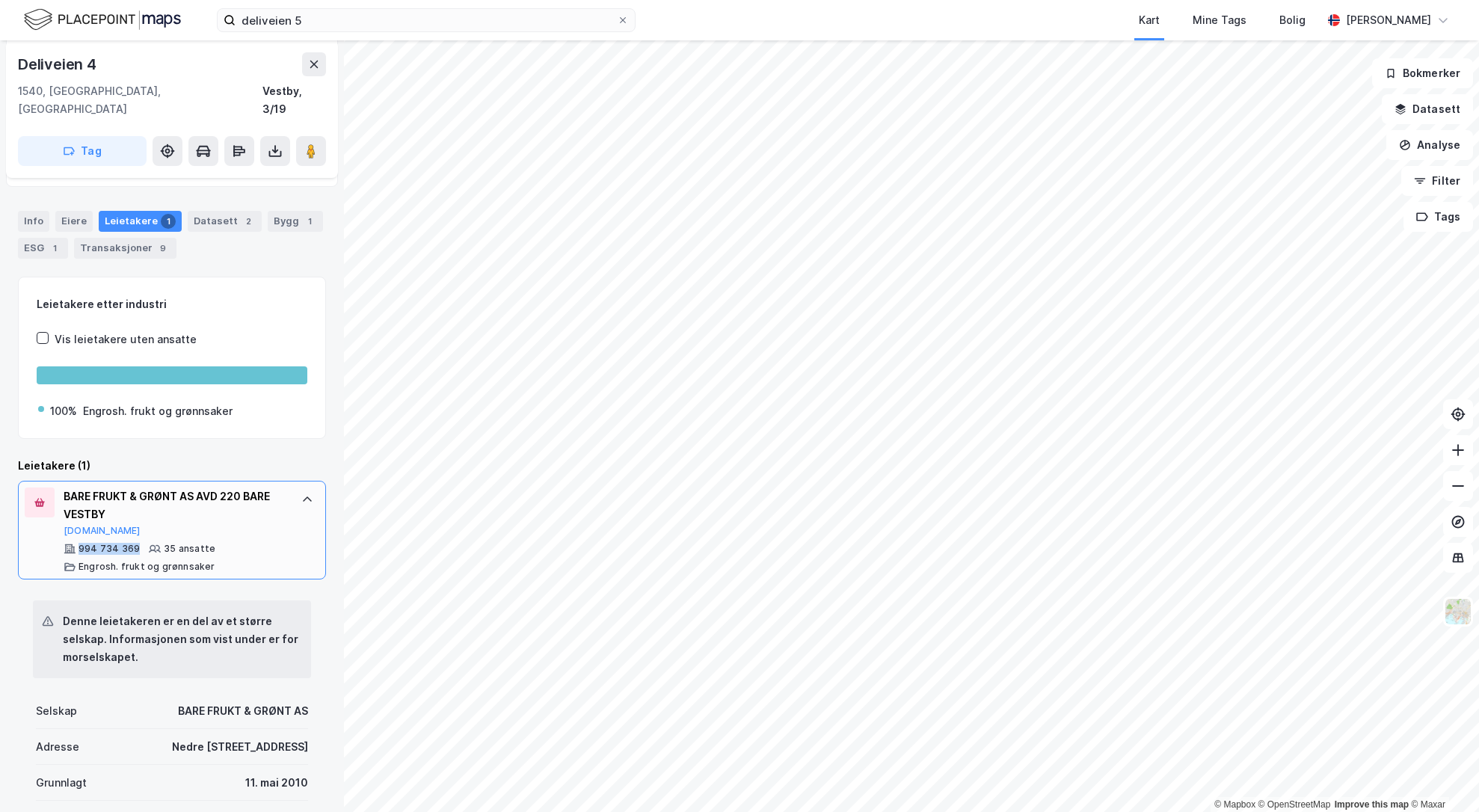
drag, startPoint x: 134, startPoint y: 532, endPoint x: 77, endPoint y: 535, distance: 57.1
click at [77, 543] on div "994 734 369" at bounding box center [102, 548] width 76 height 12
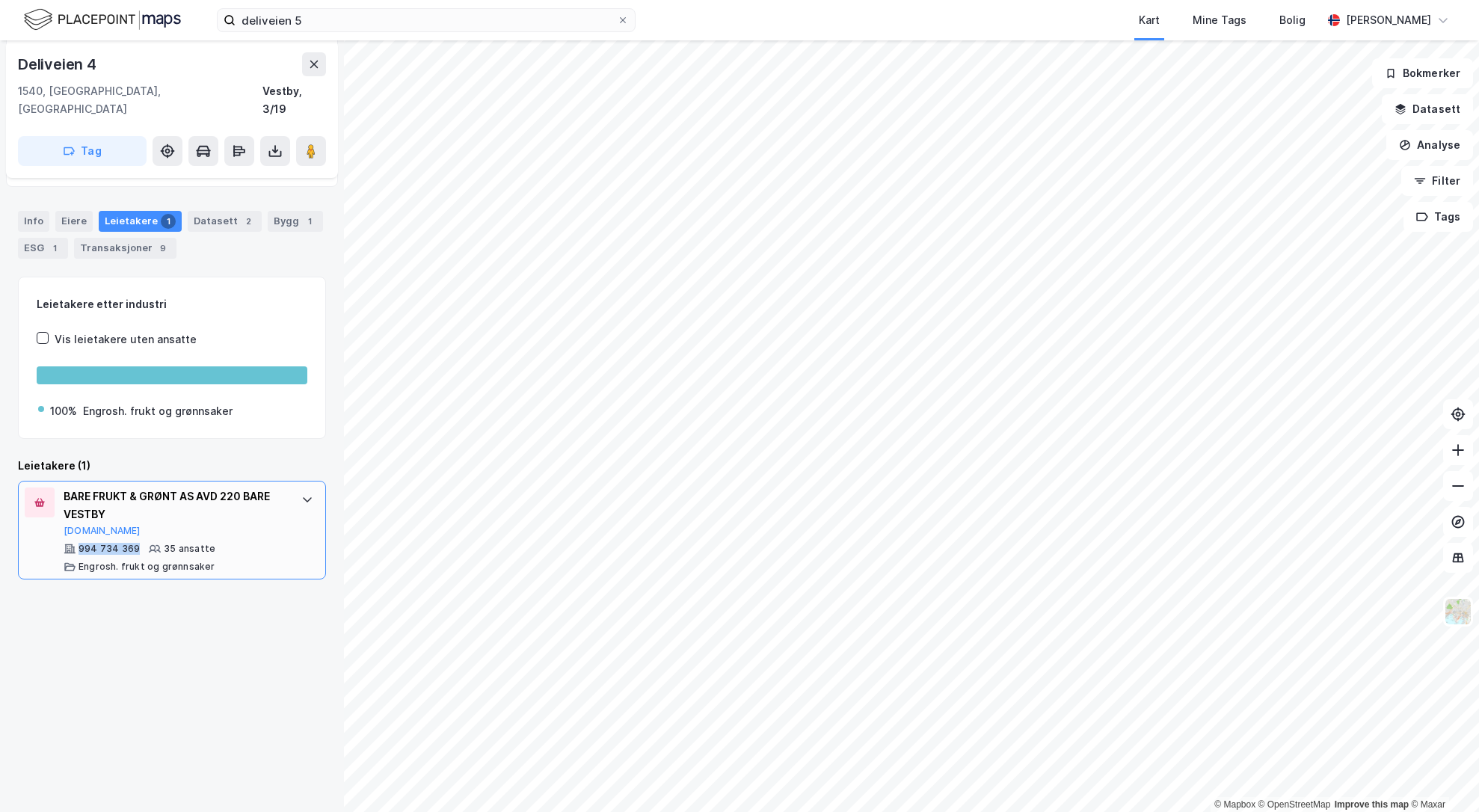
scroll to position [0, 0]
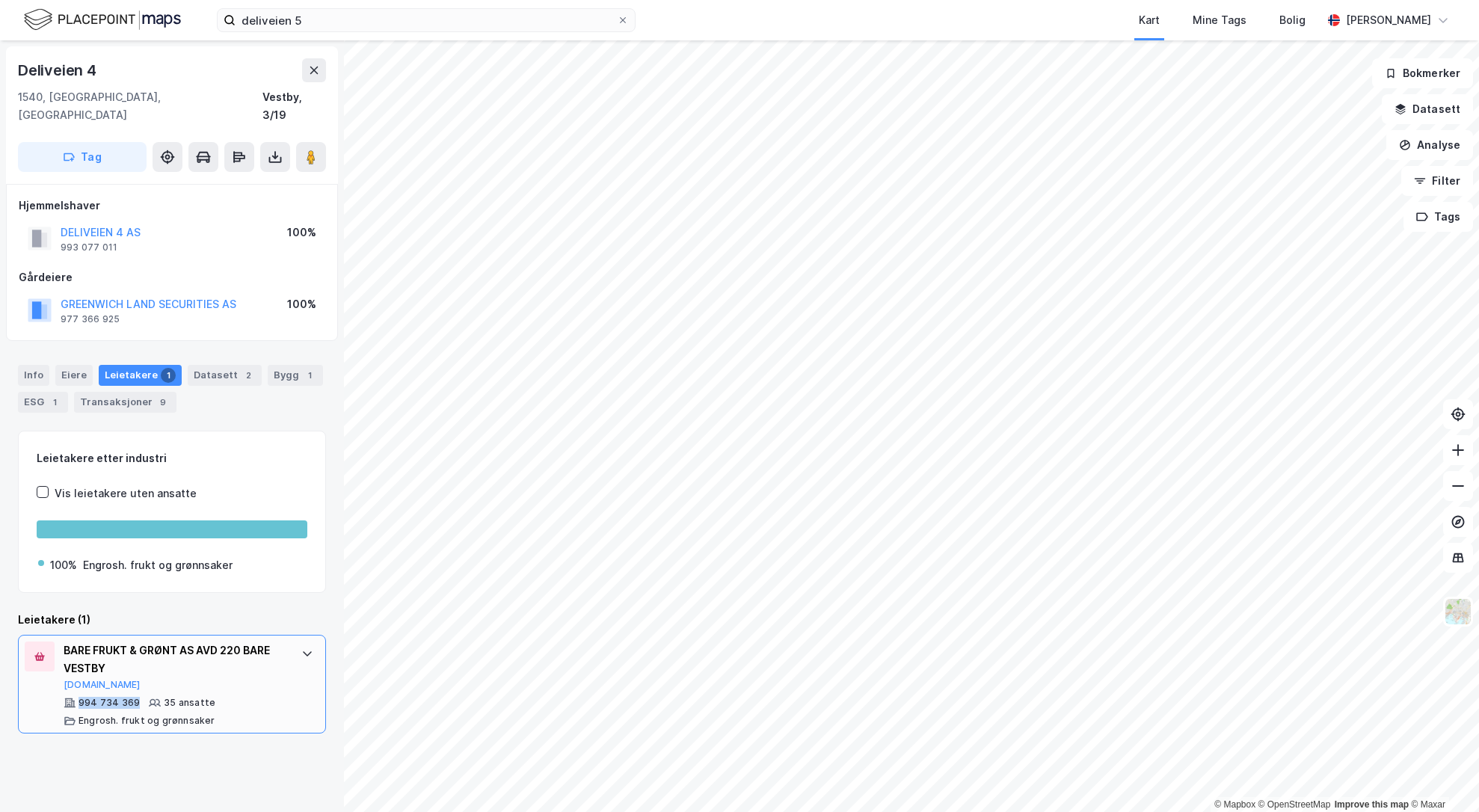
copy div "994 734 369"
